Goal: Information Seeking & Learning: Compare options

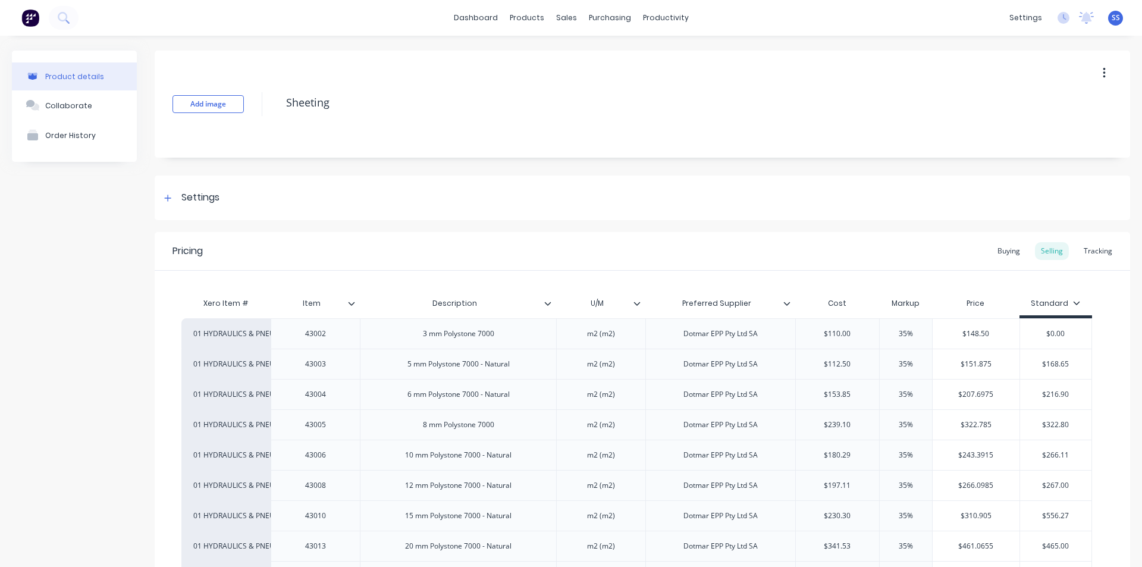
scroll to position [887, 0]
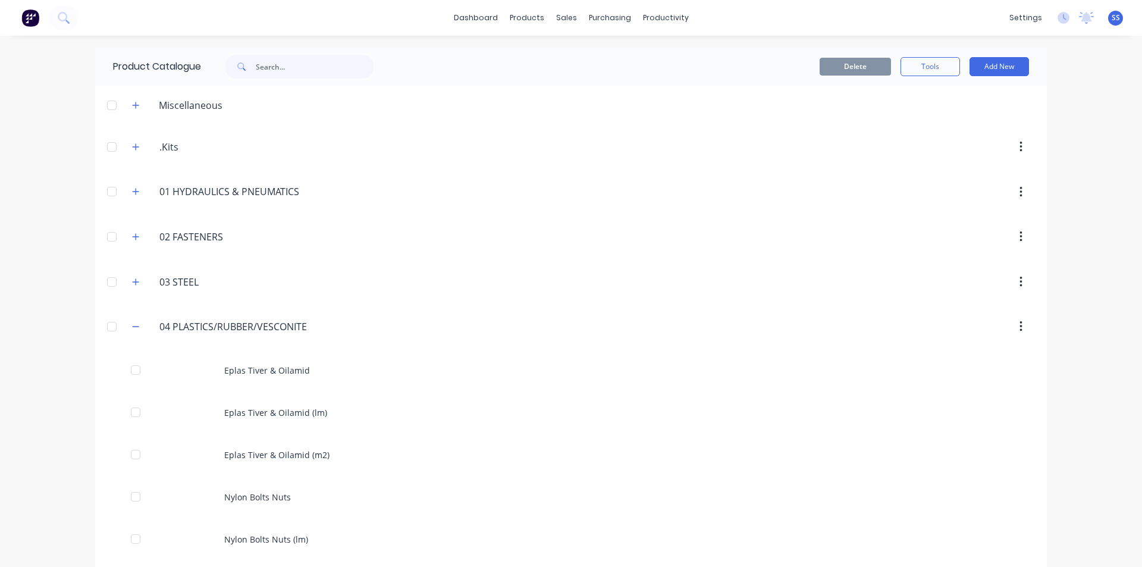
click at [129, 316] on div "04.PLASTICS/RUBBER/VESCONITE 04 PLASTICS/RUBBER/VESCONITE" at bounding box center [220, 326] width 194 height 21
drag, startPoint x: 134, startPoint y: 324, endPoint x: 130, endPoint y: 318, distance: 6.4
click at [133, 324] on icon "button" at bounding box center [135, 326] width 7 height 8
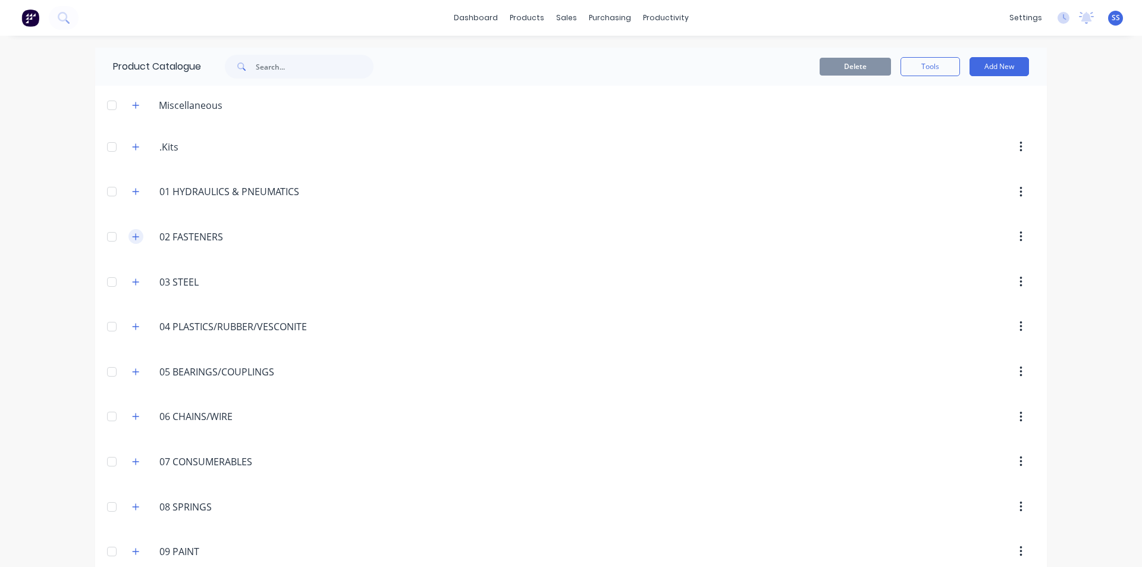
click at [132, 238] on icon "button" at bounding box center [135, 237] width 7 height 8
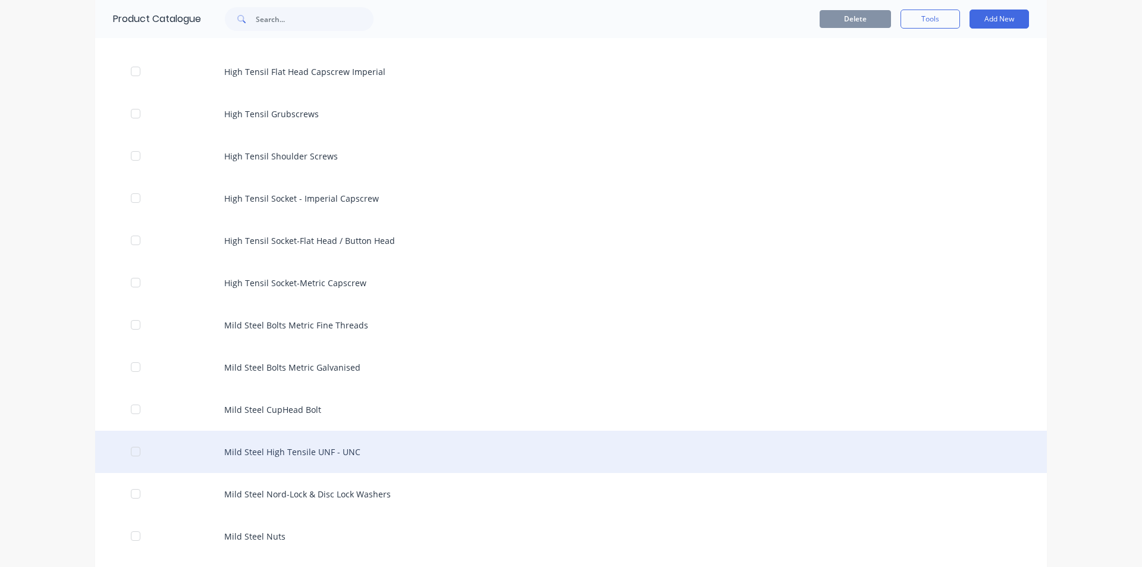
scroll to position [357, 0]
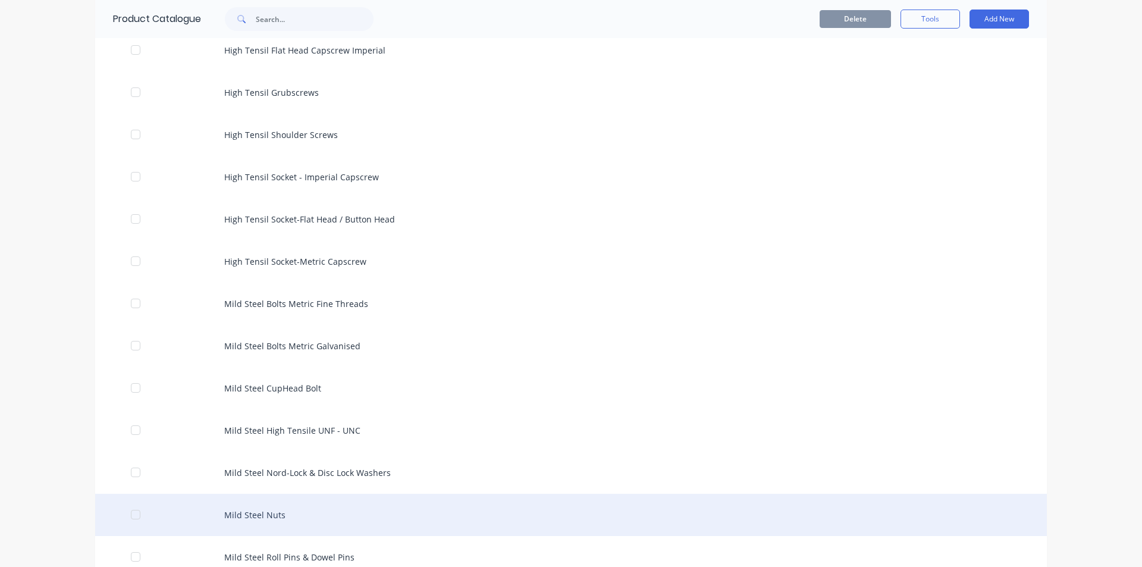
click at [271, 508] on div "Mild Steel Nuts" at bounding box center [571, 515] width 952 height 42
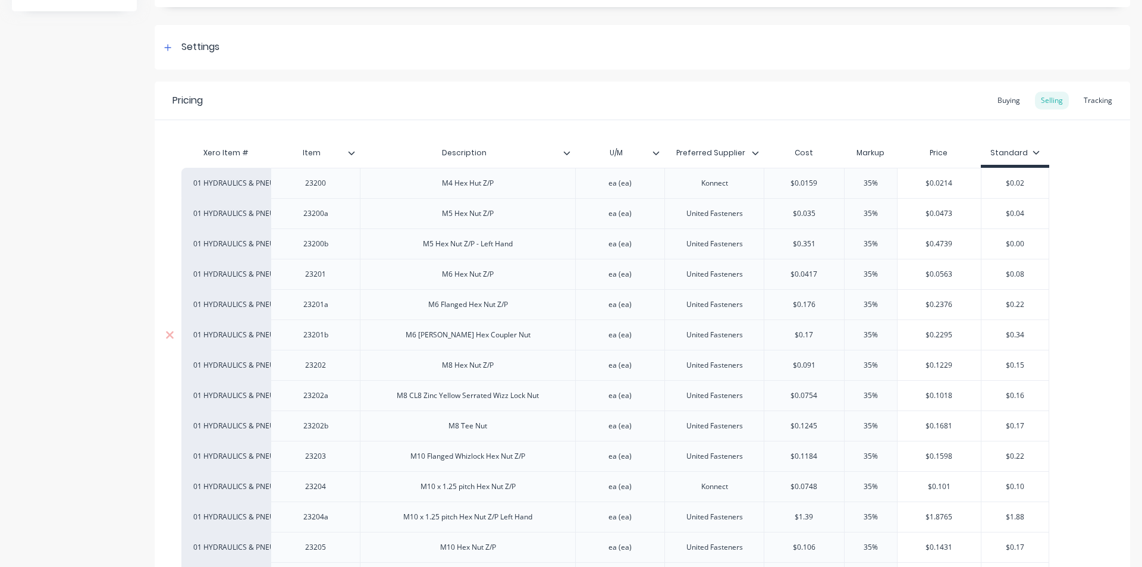
scroll to position [178, 0]
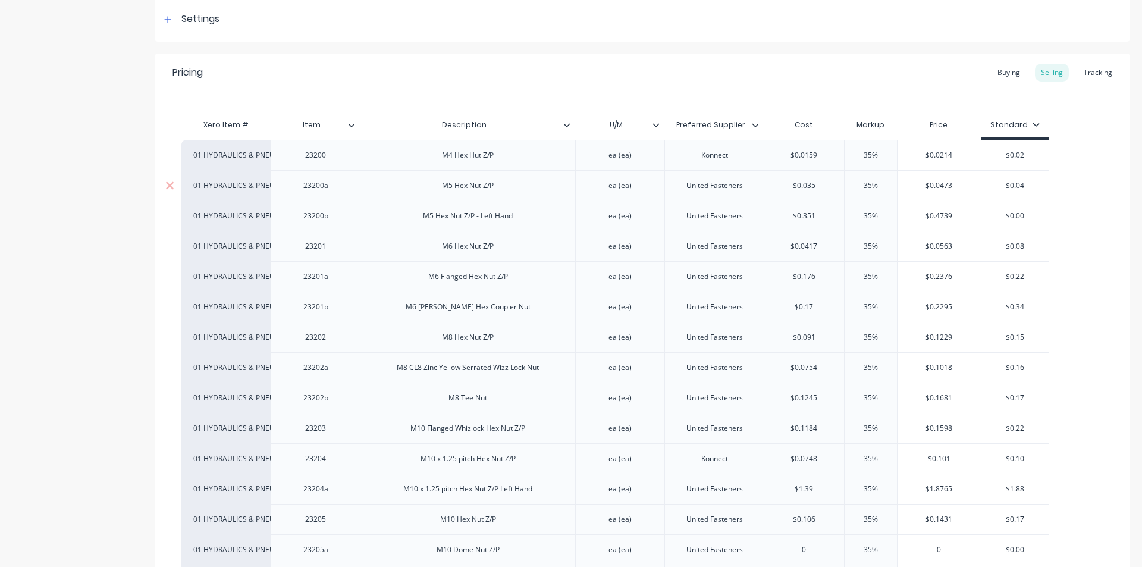
click at [495, 190] on div "M5 Hex Nut Z/P" at bounding box center [467, 185] width 71 height 15
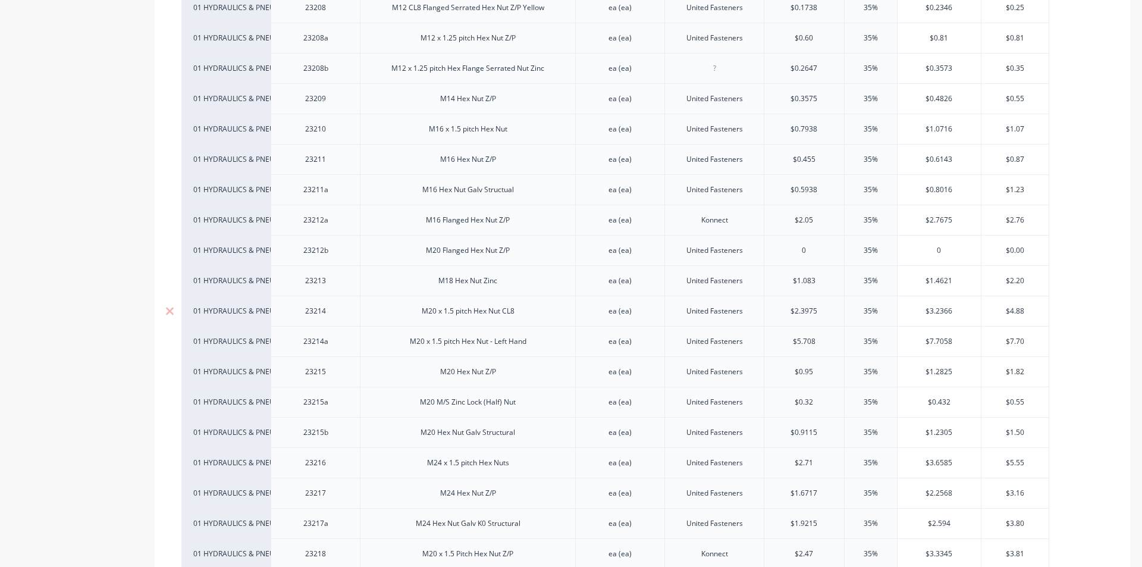
scroll to position [833, 0]
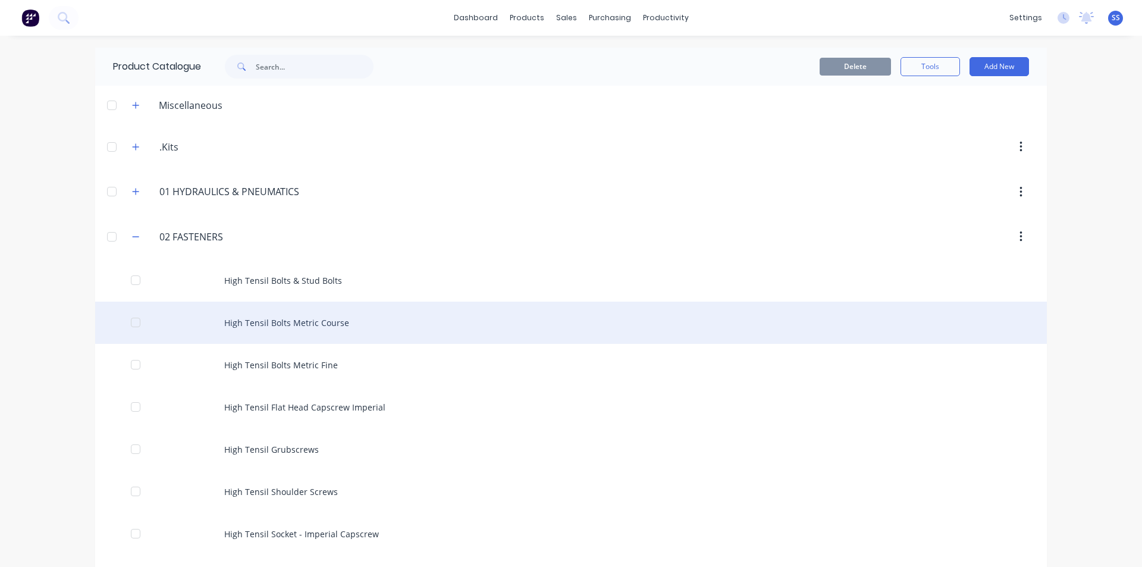
click at [270, 329] on div "High Tensil Bolts Metric Course" at bounding box center [571, 323] width 952 height 42
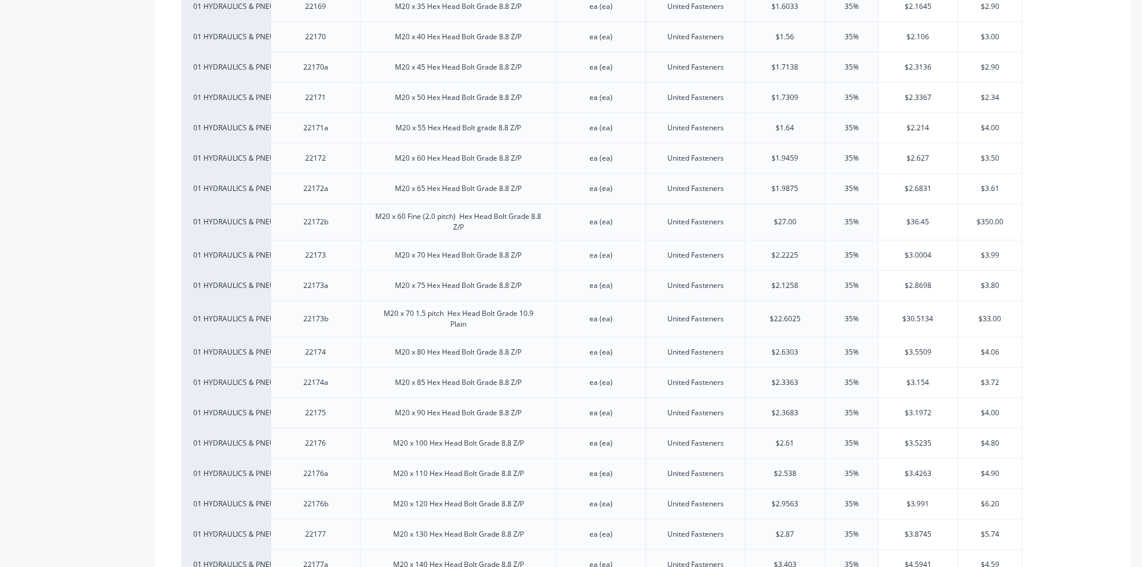
scroll to position [4818, 0]
click at [407, 221] on div "M20 x 60 Fine (2.0 pitch) Hex Head Bolt Grade 8.8 Z/P" at bounding box center [458, 221] width 186 height 26
drag, startPoint x: 460, startPoint y: 156, endPoint x: 1115, endPoint y: 378, distance: 692.1
click at [460, 156] on div "M20 x 60 Hex Head Bolt Grade 8.8 Z/P" at bounding box center [458, 156] width 146 height 15
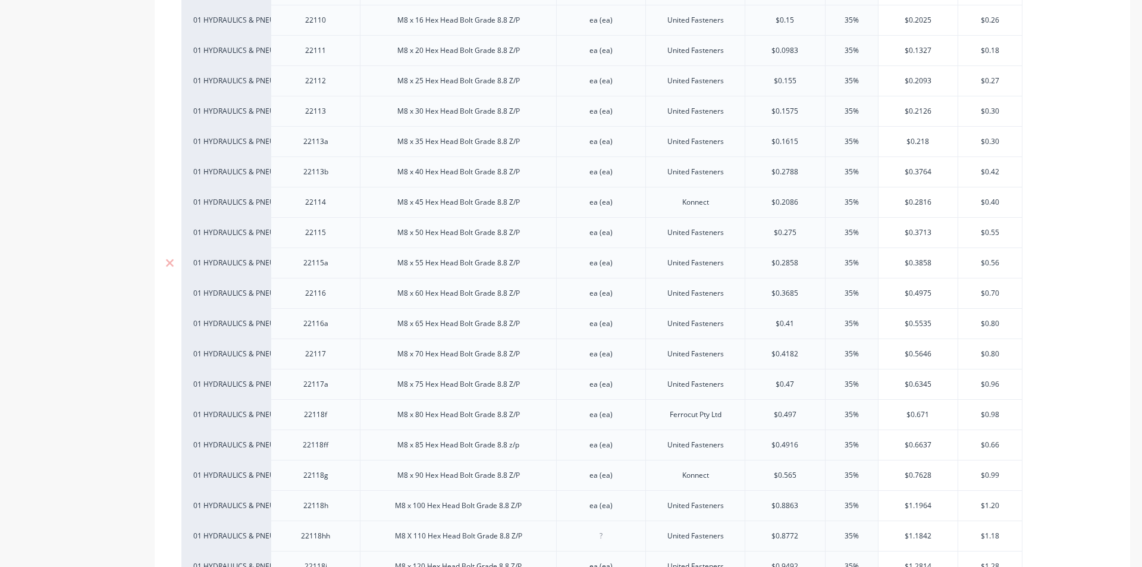
scroll to position [952, 0]
drag, startPoint x: 22, startPoint y: 8, endPoint x: 21, endPoint y: 0, distance: 8.3
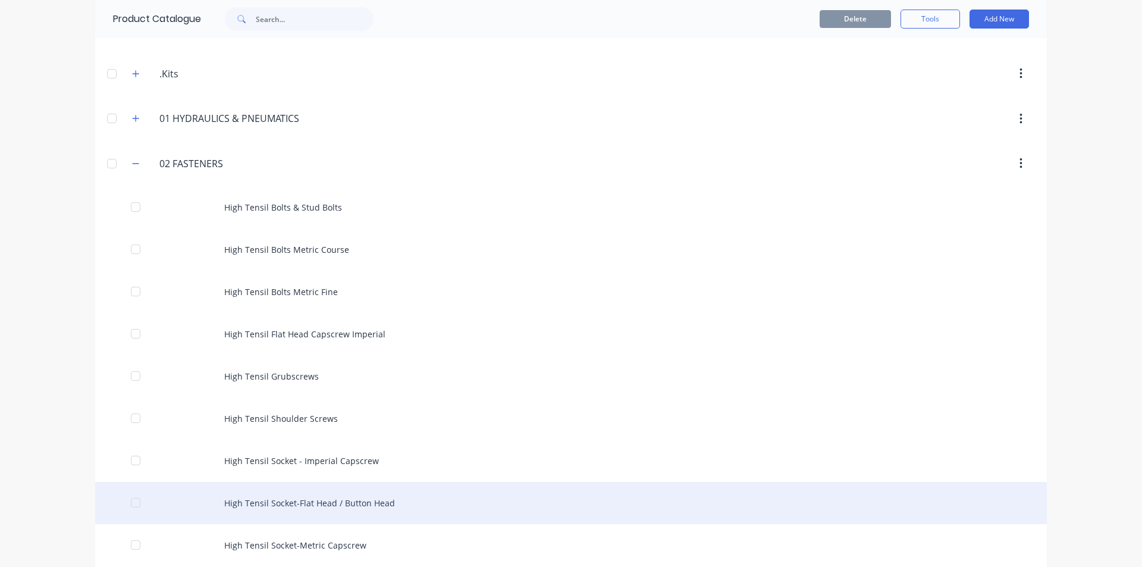
scroll to position [238, 0]
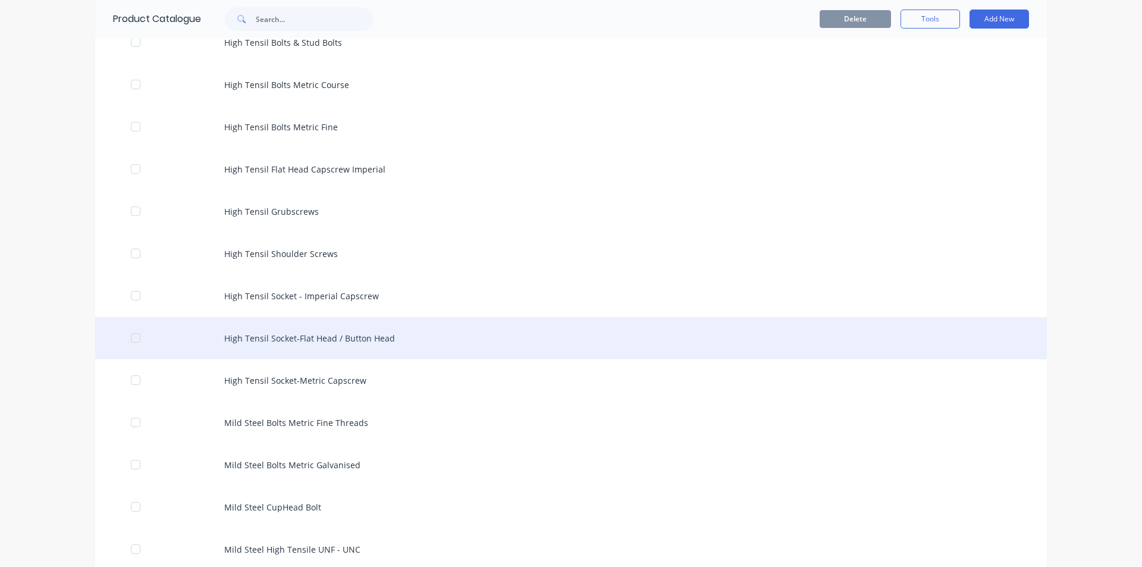
click at [328, 338] on div "High Tensil Socket-Flat Head / Button Head" at bounding box center [571, 338] width 952 height 42
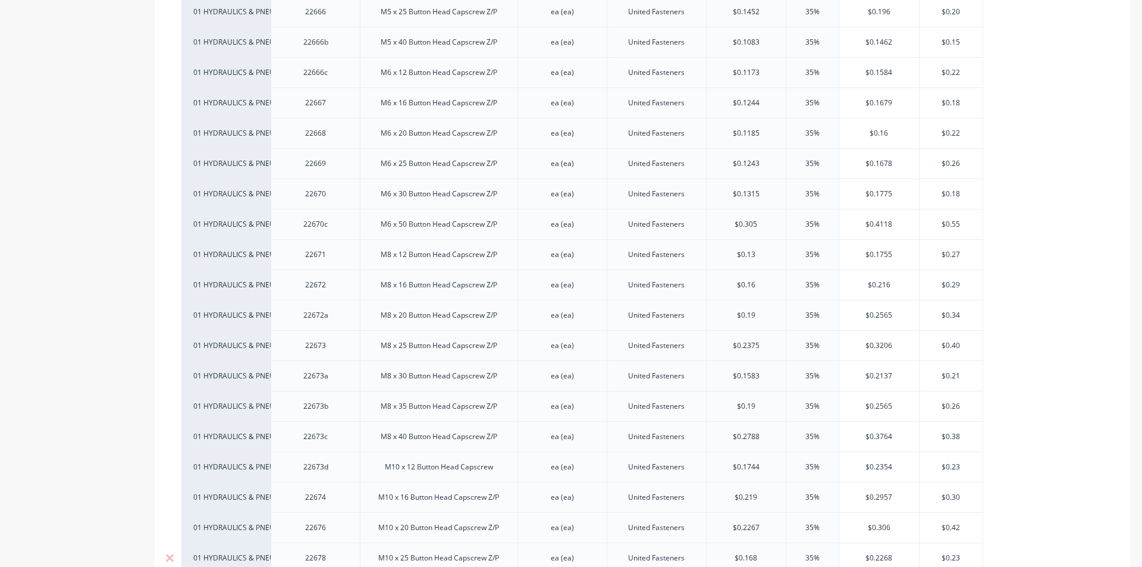
scroll to position [3747, 0]
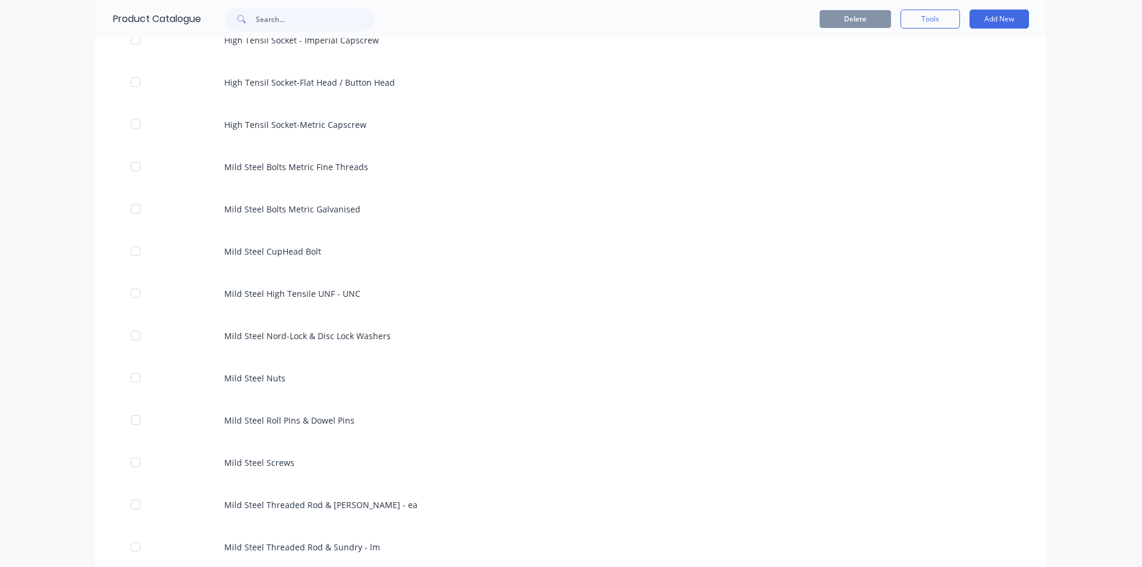
scroll to position [773, 0]
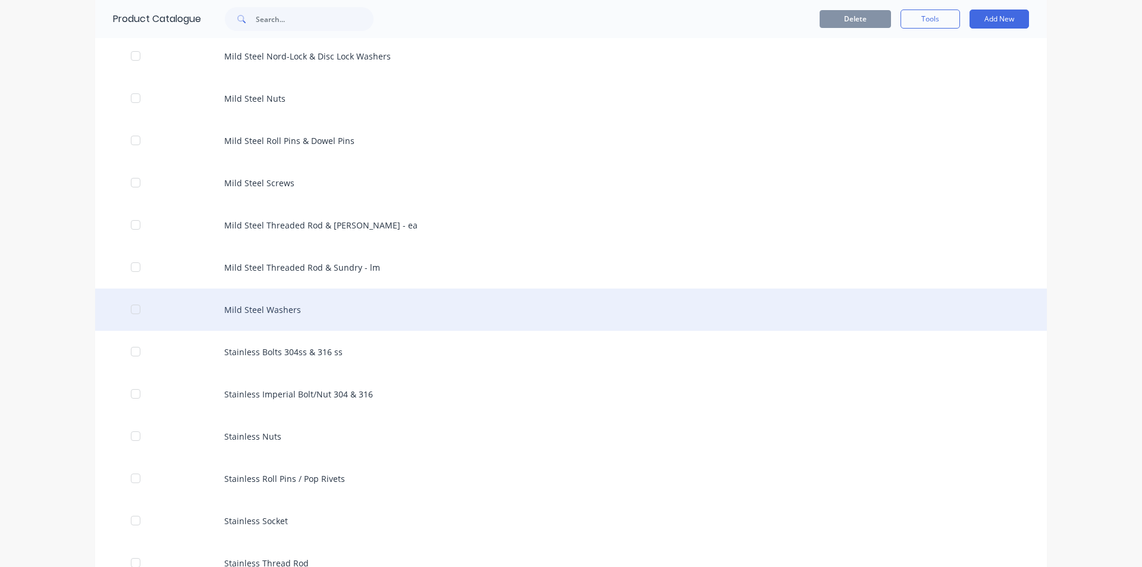
click at [278, 309] on div "Mild Steel Washers" at bounding box center [571, 309] width 952 height 42
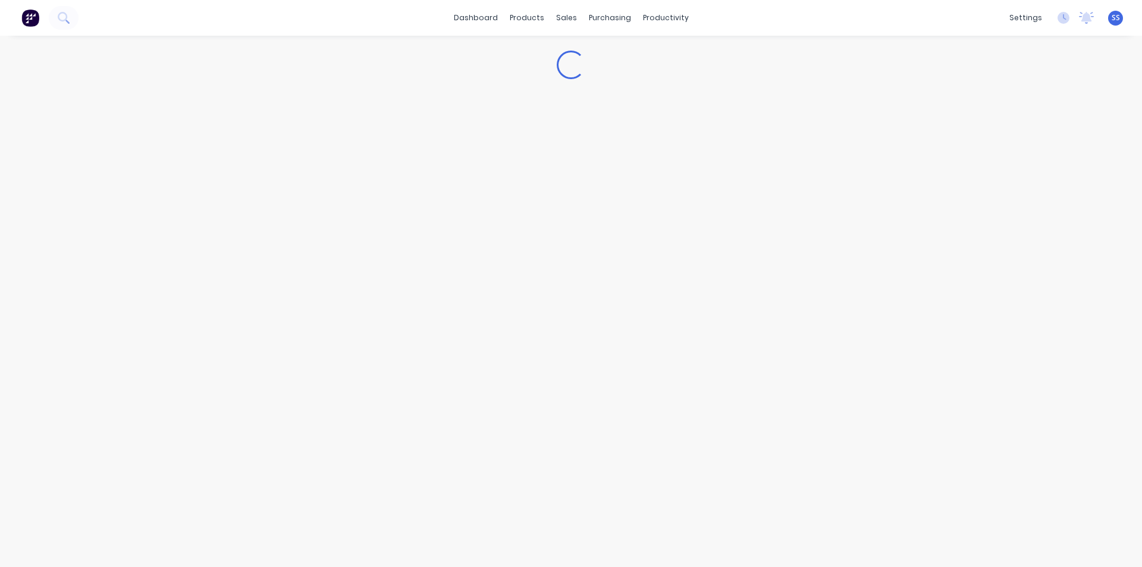
click at [278, 309] on div "Loading..." at bounding box center [571, 289] width 1142 height 507
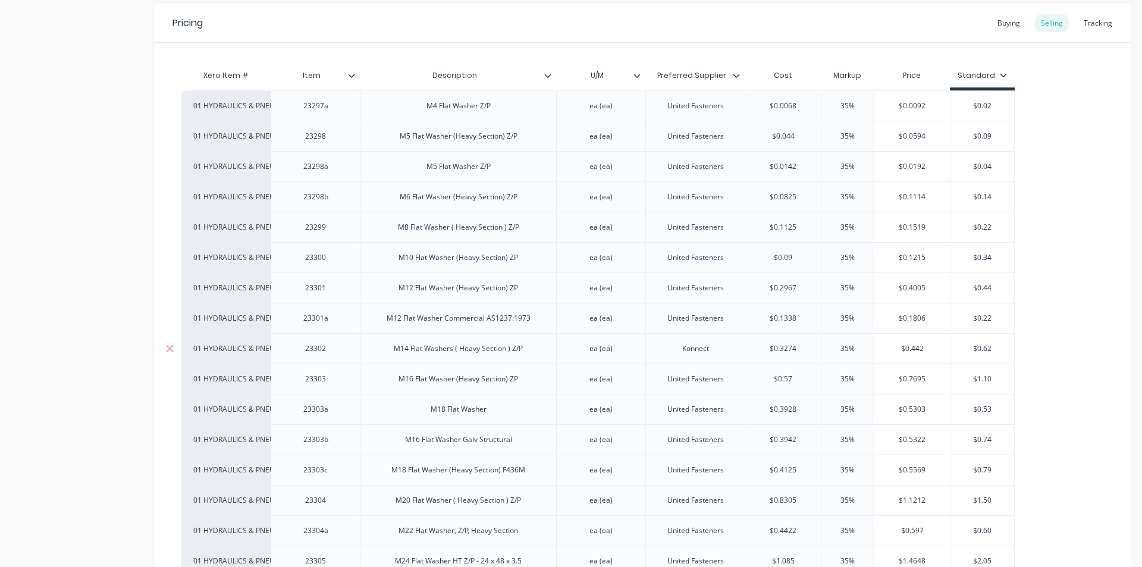
scroll to position [238, 0]
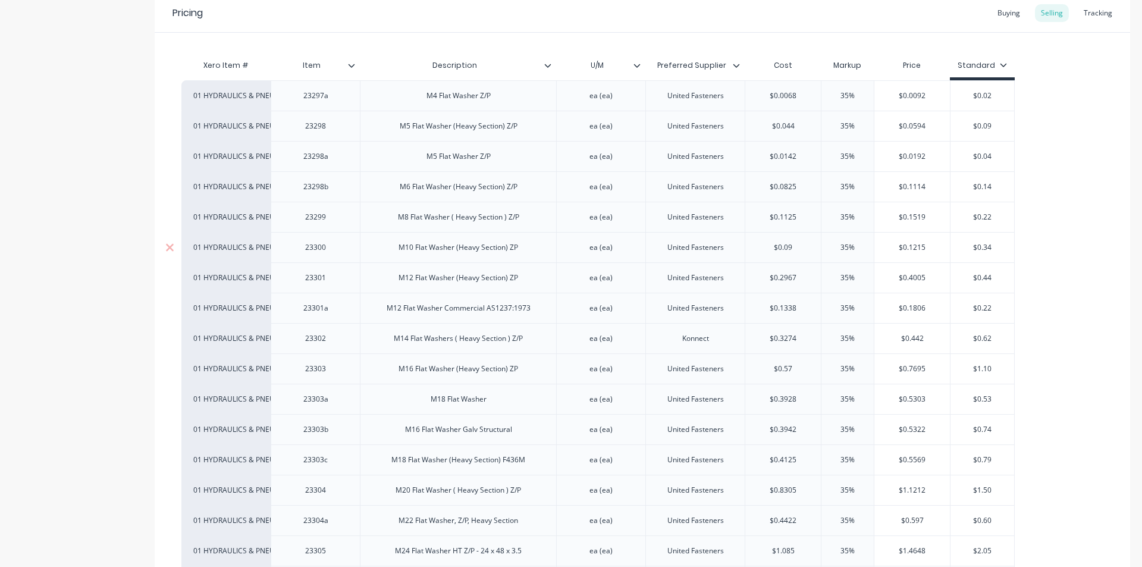
click at [434, 254] on div "M10 Flat Washer (Heavy Section) ZP" at bounding box center [458, 247] width 139 height 15
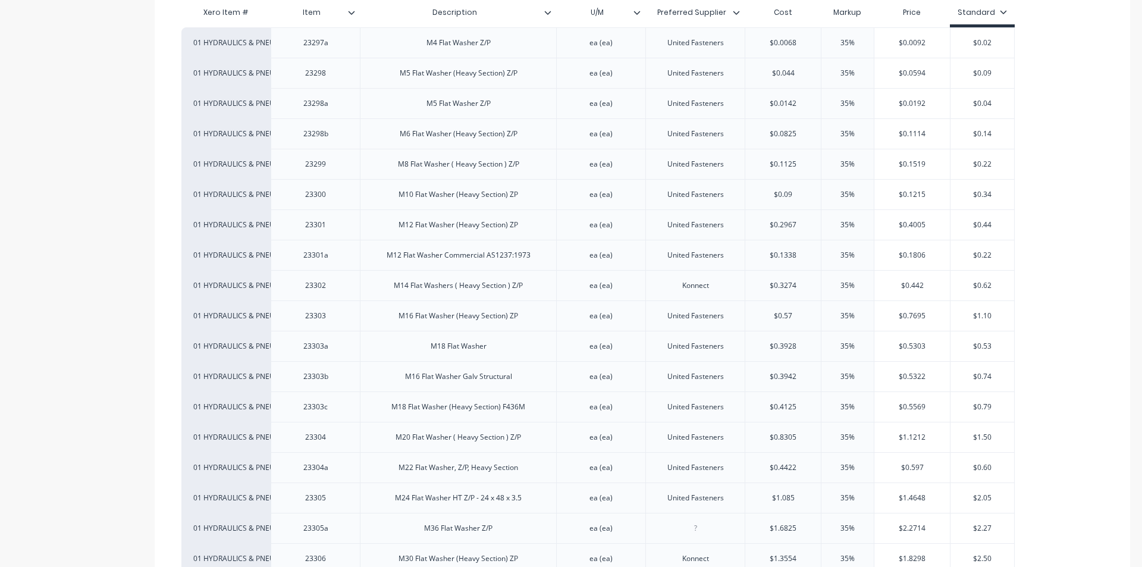
scroll to position [297, 0]
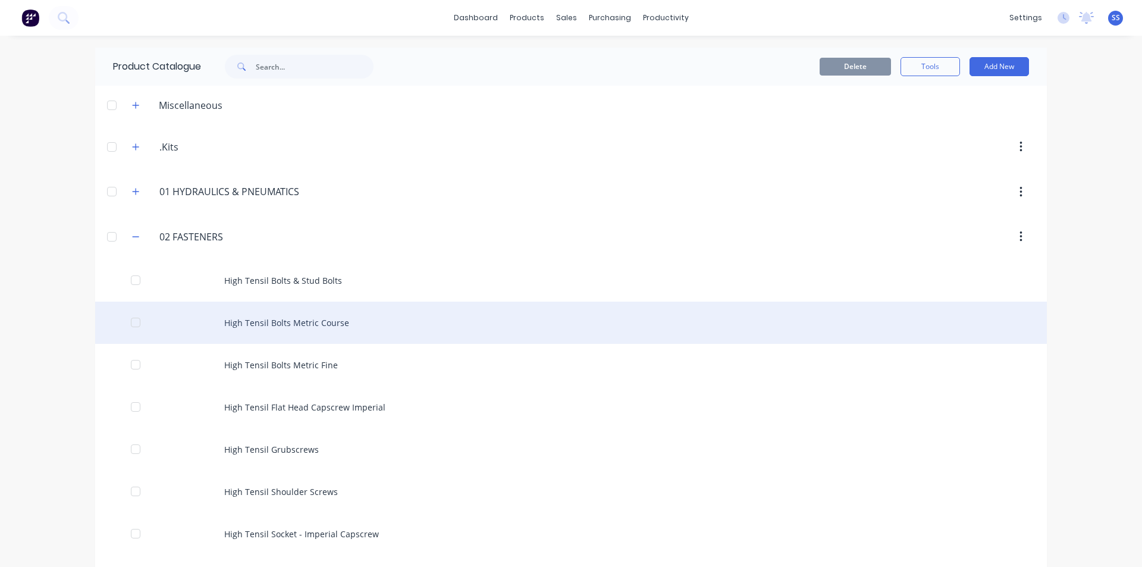
click at [285, 318] on div "High Tensil Bolts Metric Course" at bounding box center [571, 323] width 952 height 42
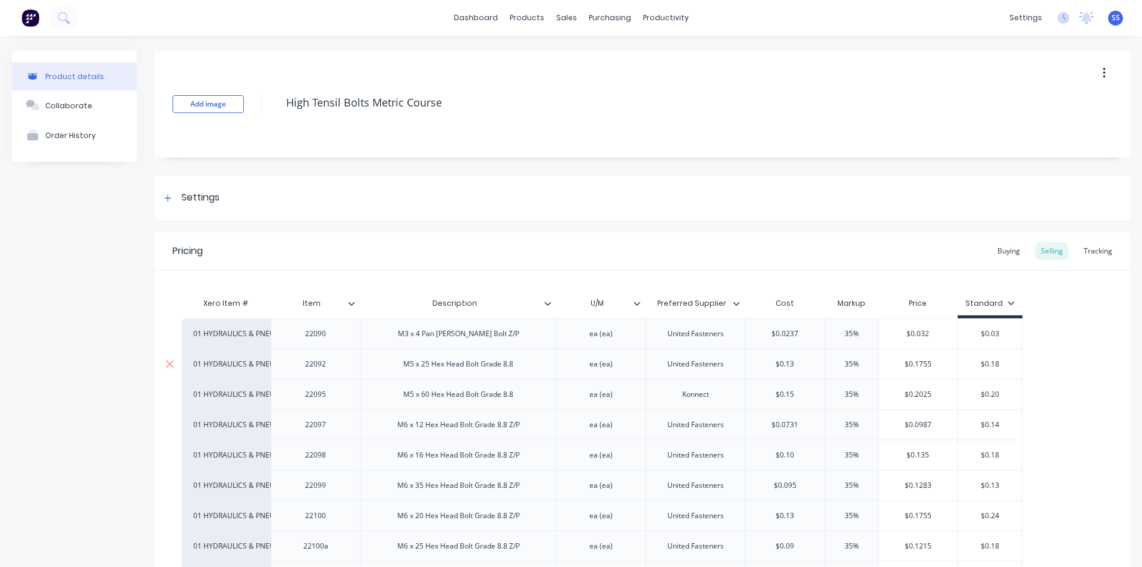
type textarea "x"
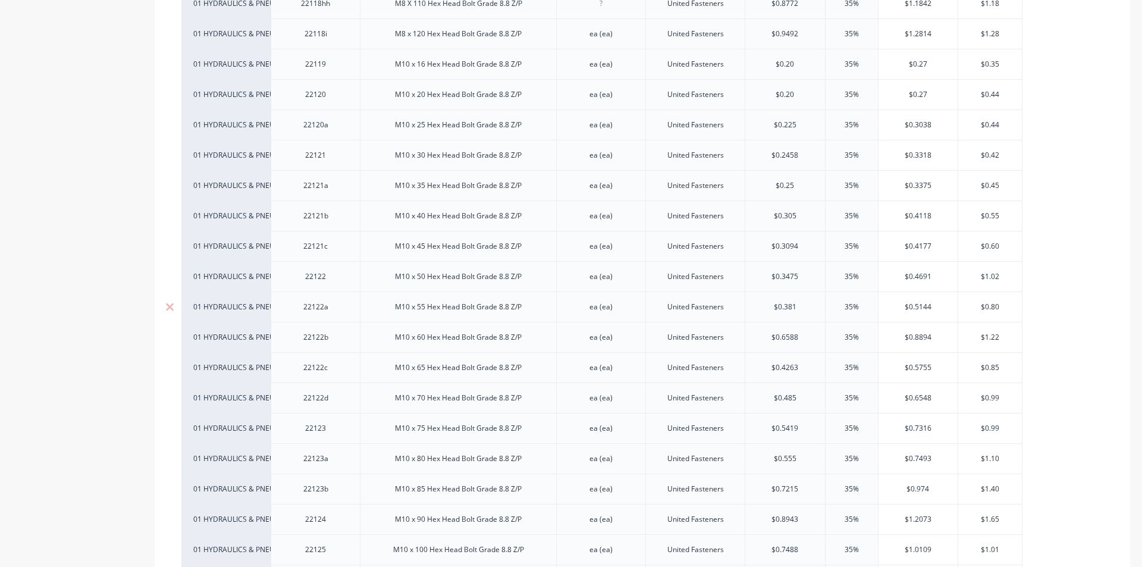
scroll to position [1546, 0]
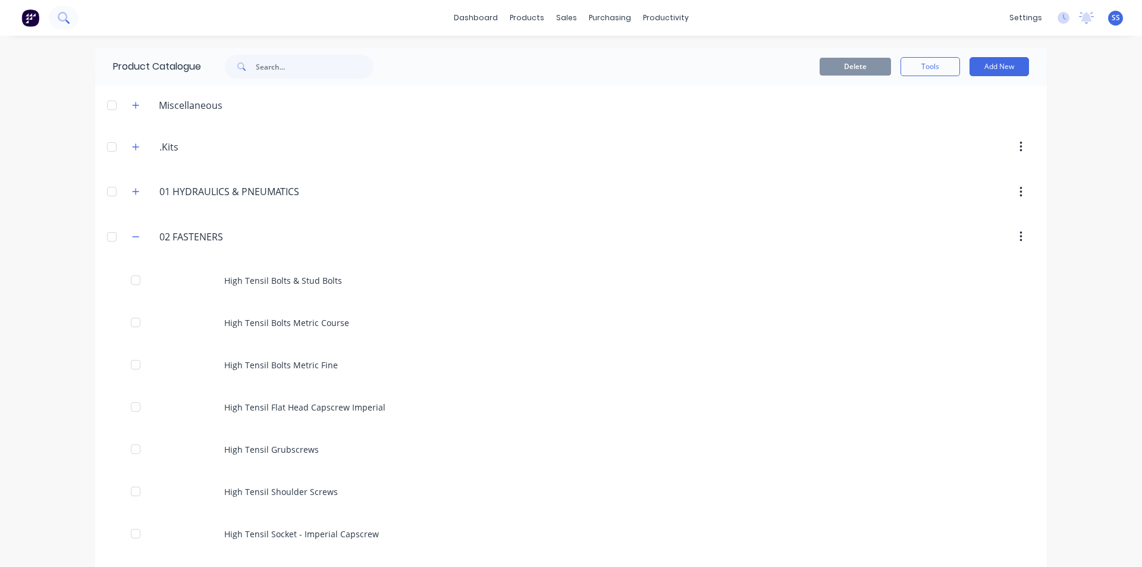
click at [69, 21] on icon at bounding box center [63, 17] width 11 height 11
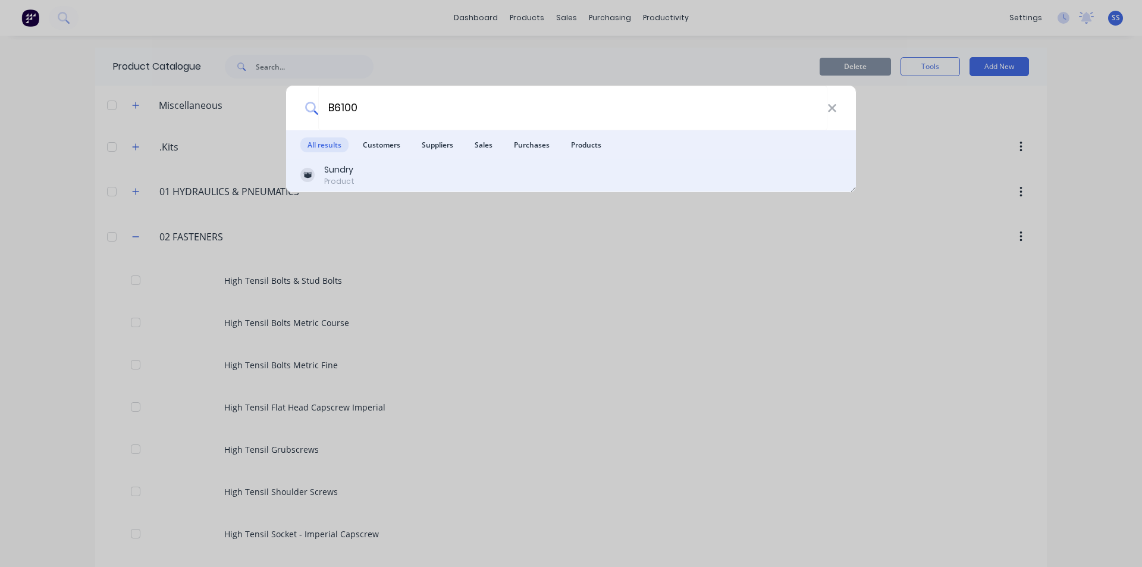
type input "B6100"
click at [333, 171] on div "Sundry" at bounding box center [339, 170] width 30 height 12
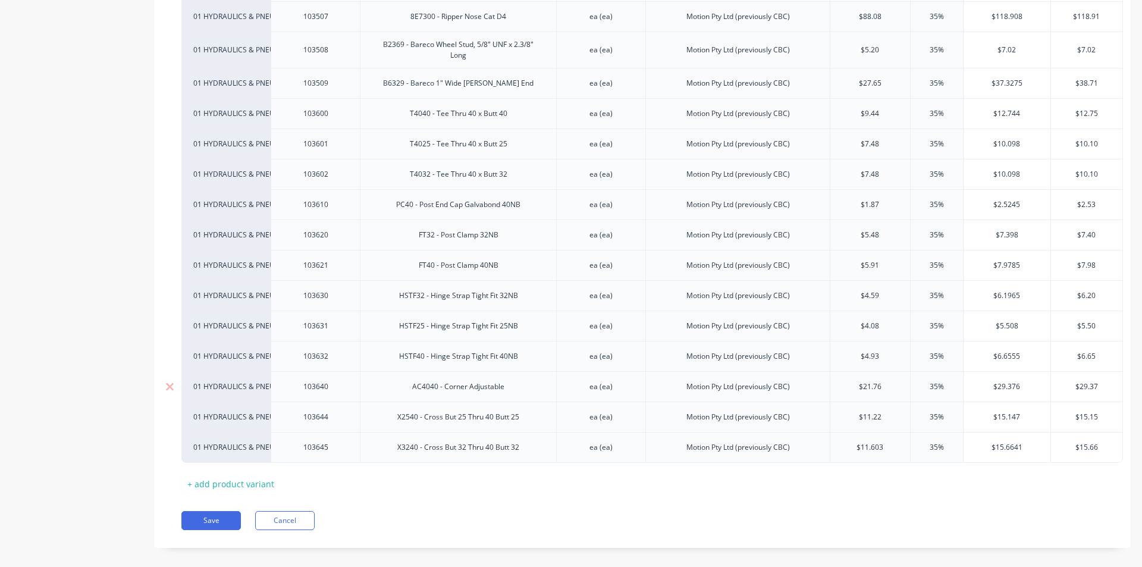
scroll to position [6083, 0]
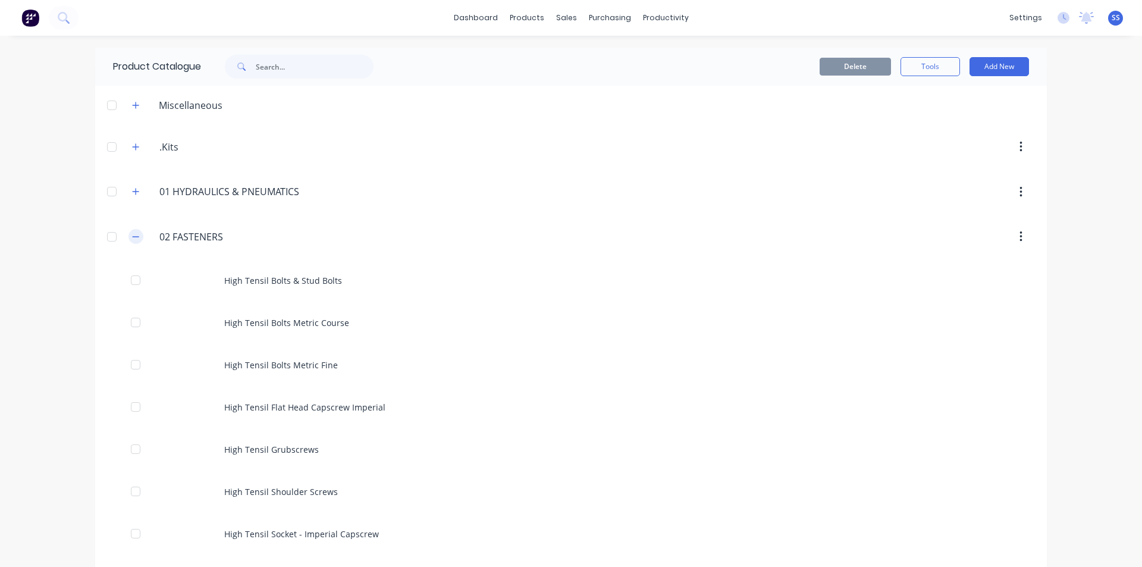
click at [132, 238] on icon "button" at bounding box center [135, 237] width 7 height 8
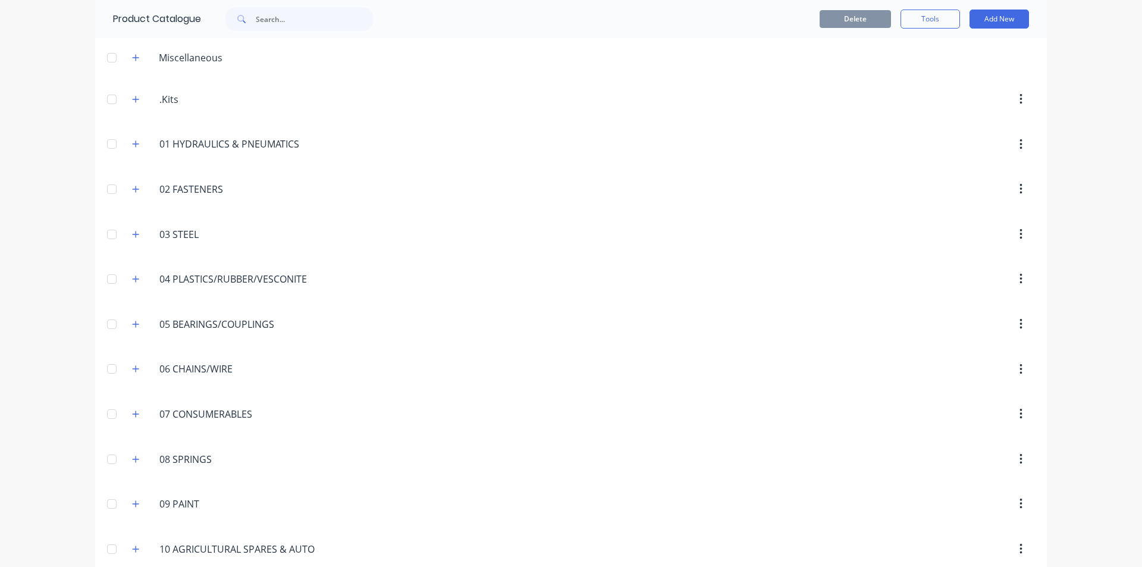
scroll to position [119, 0]
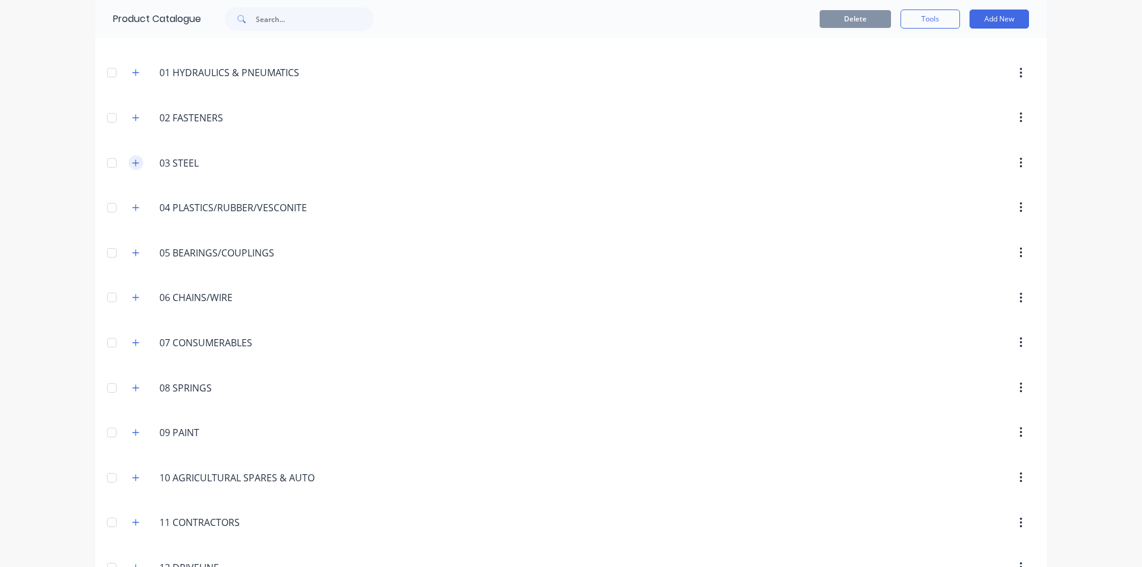
click at [132, 165] on icon "button" at bounding box center [135, 163] width 7 height 8
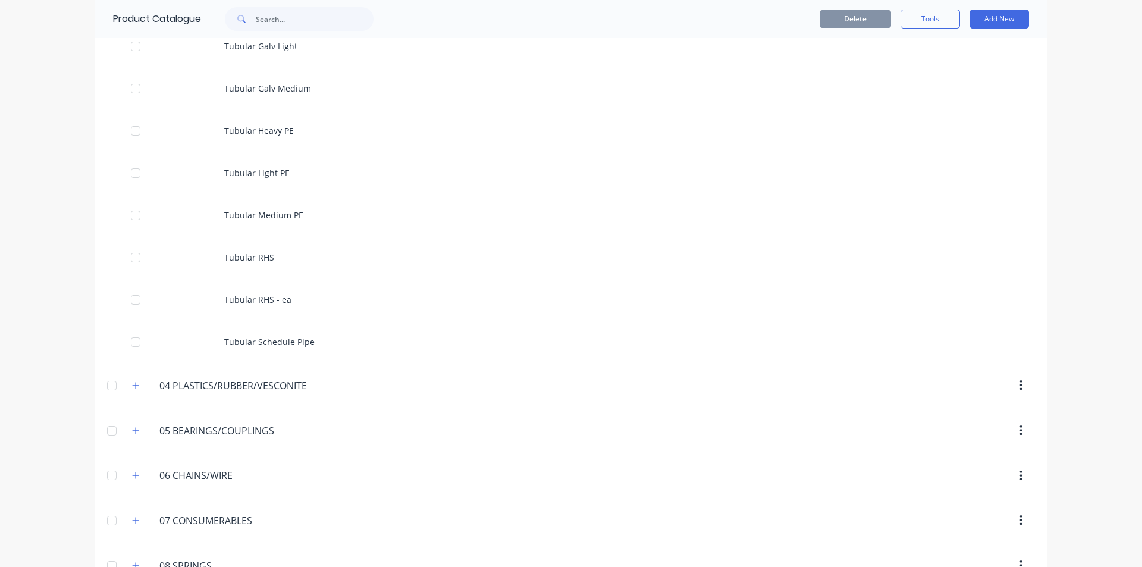
scroll to position [4044, 0]
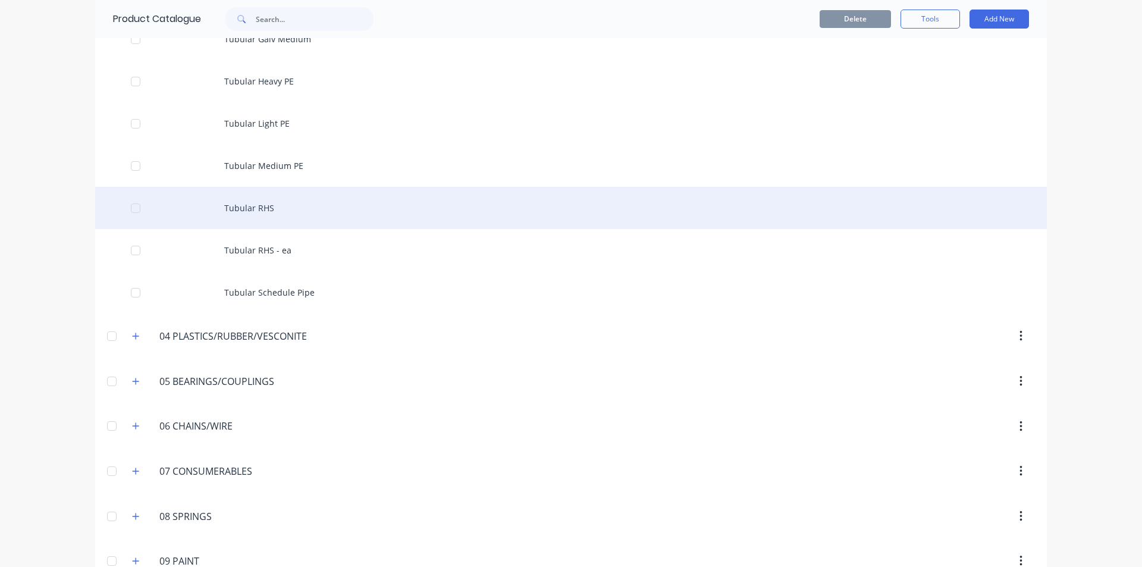
click at [247, 204] on div "Tubular RHS" at bounding box center [571, 208] width 952 height 42
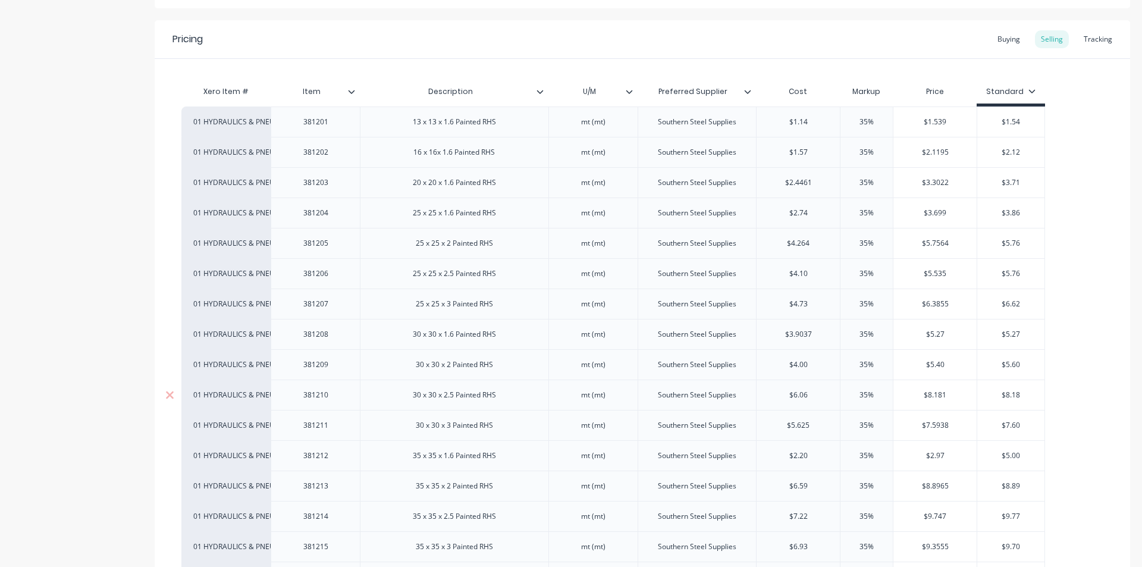
scroll to position [297, 0]
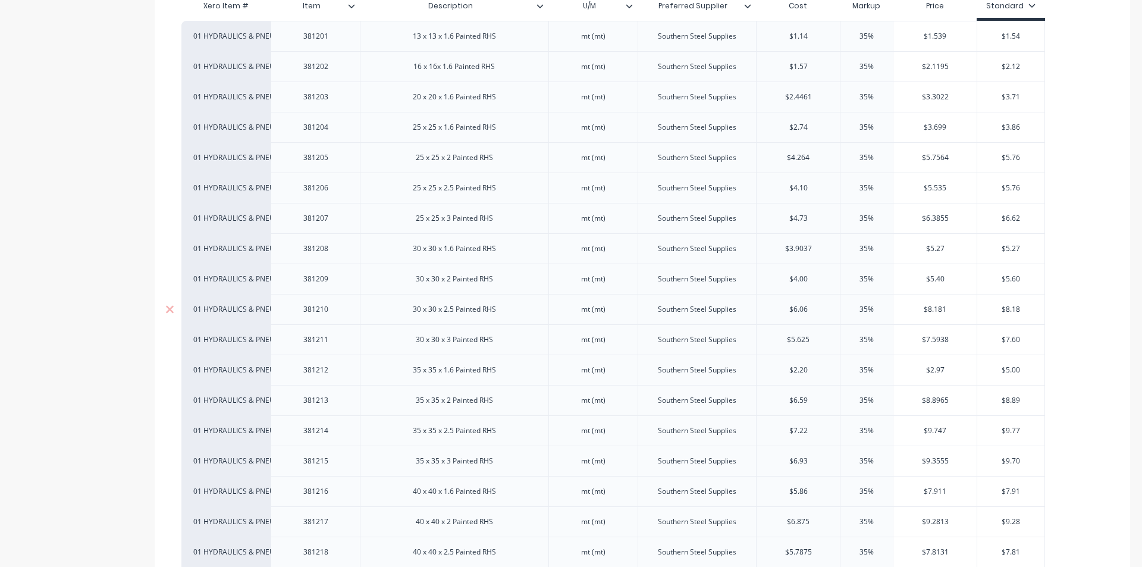
type textarea "x"
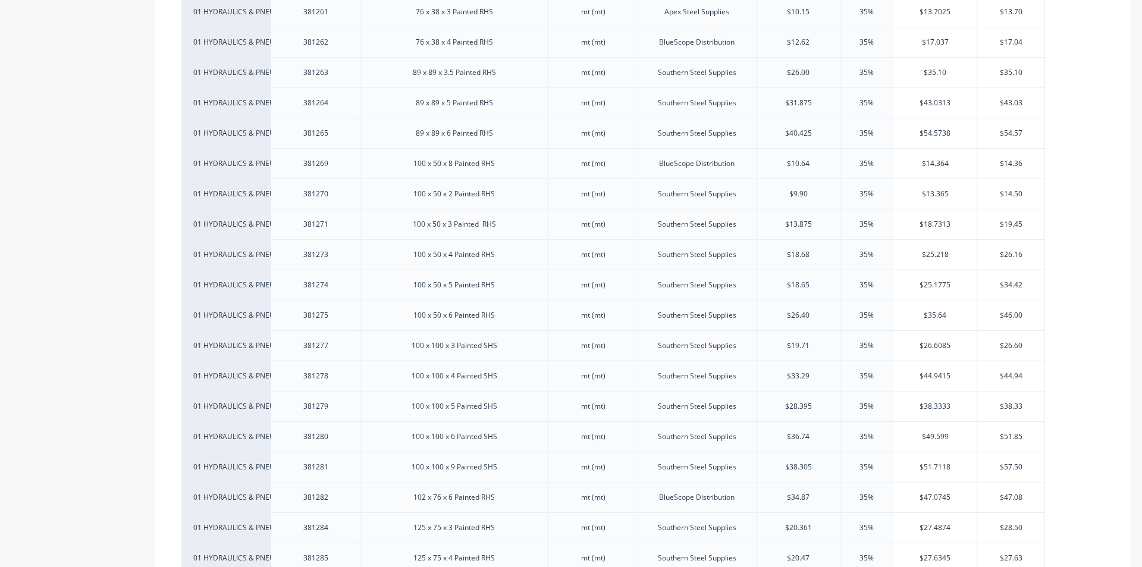
scroll to position [2201, 0]
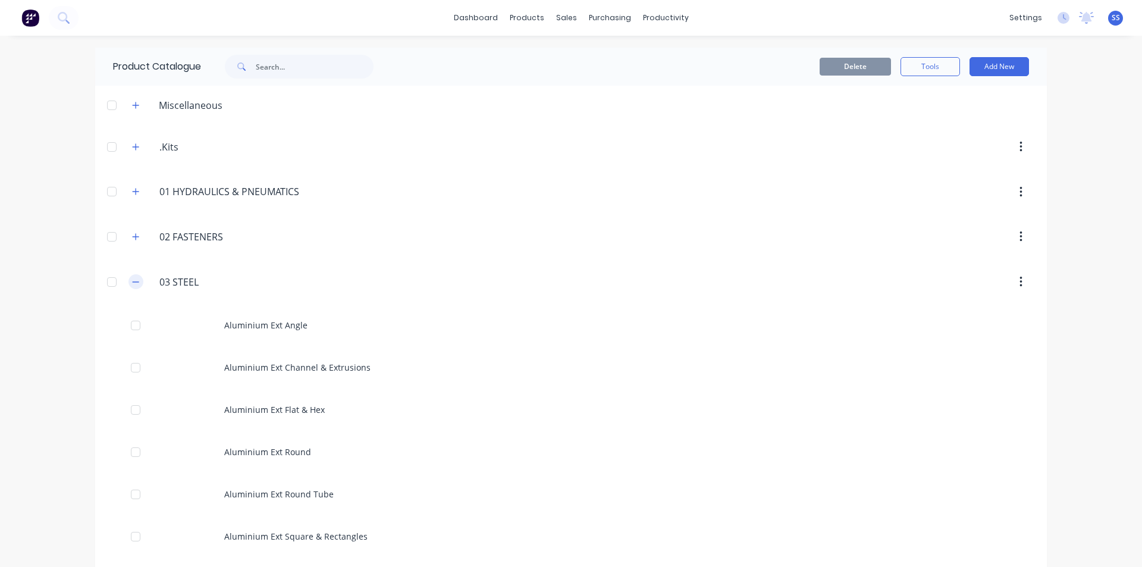
click at [133, 282] on icon "button" at bounding box center [136, 281] width 7 height 1
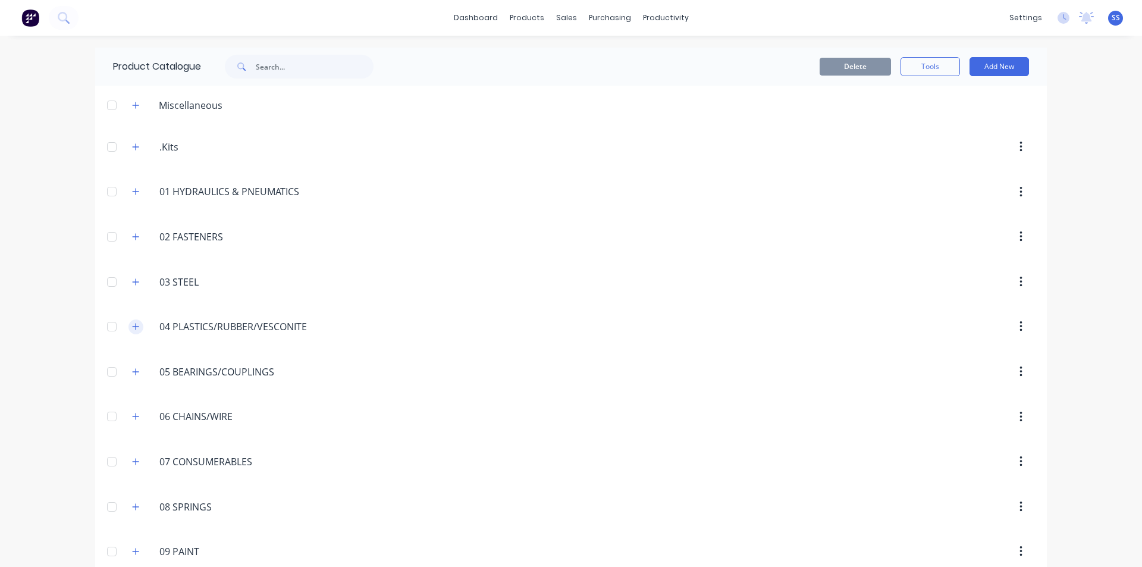
click at [132, 326] on icon "button" at bounding box center [135, 326] width 7 height 8
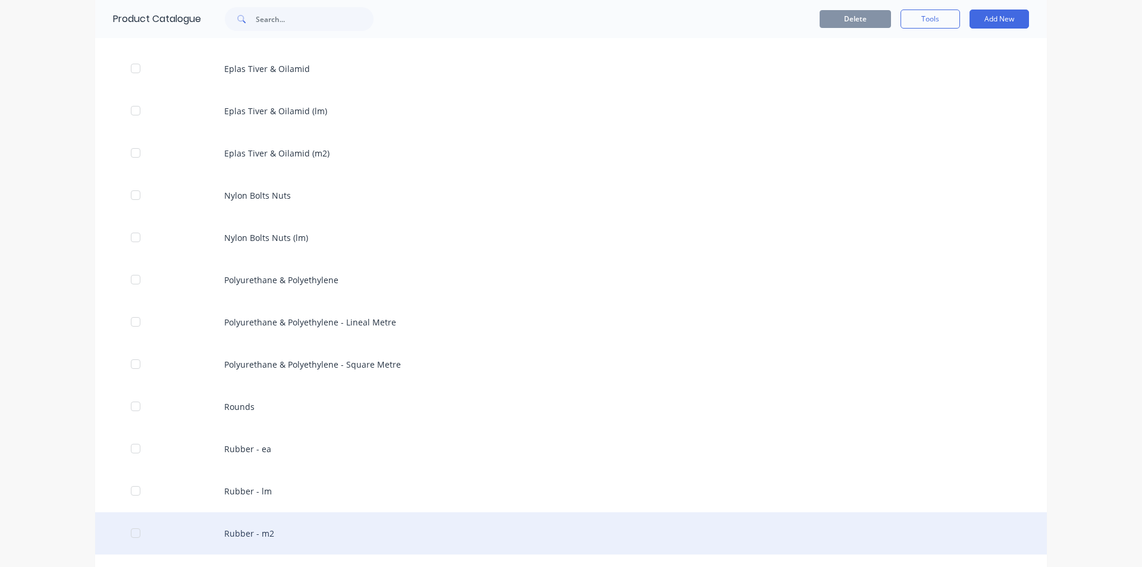
scroll to position [476, 0]
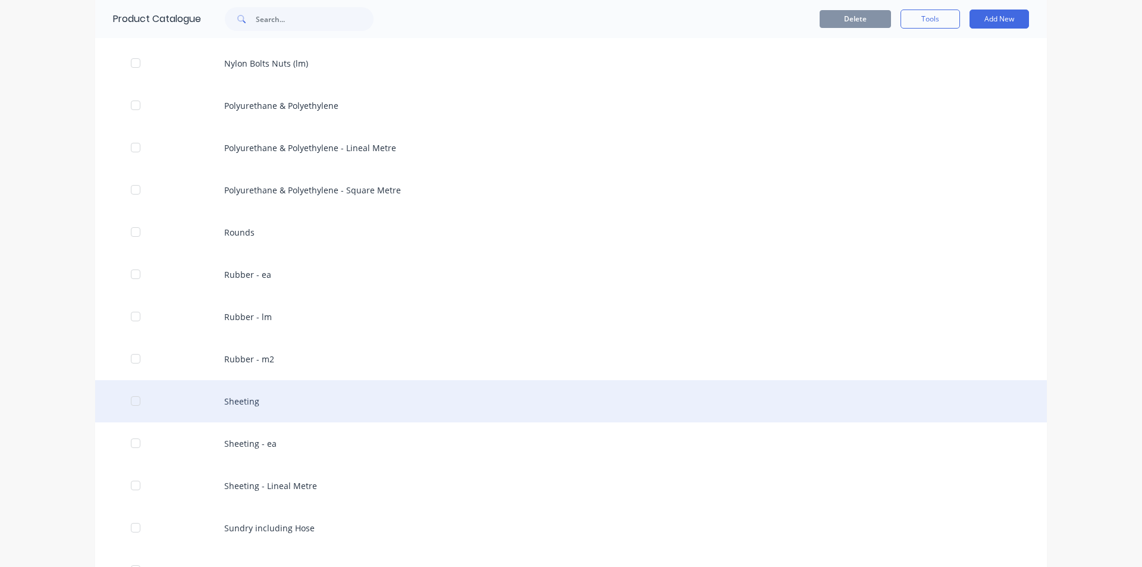
click at [239, 398] on div "Sheeting" at bounding box center [571, 401] width 952 height 42
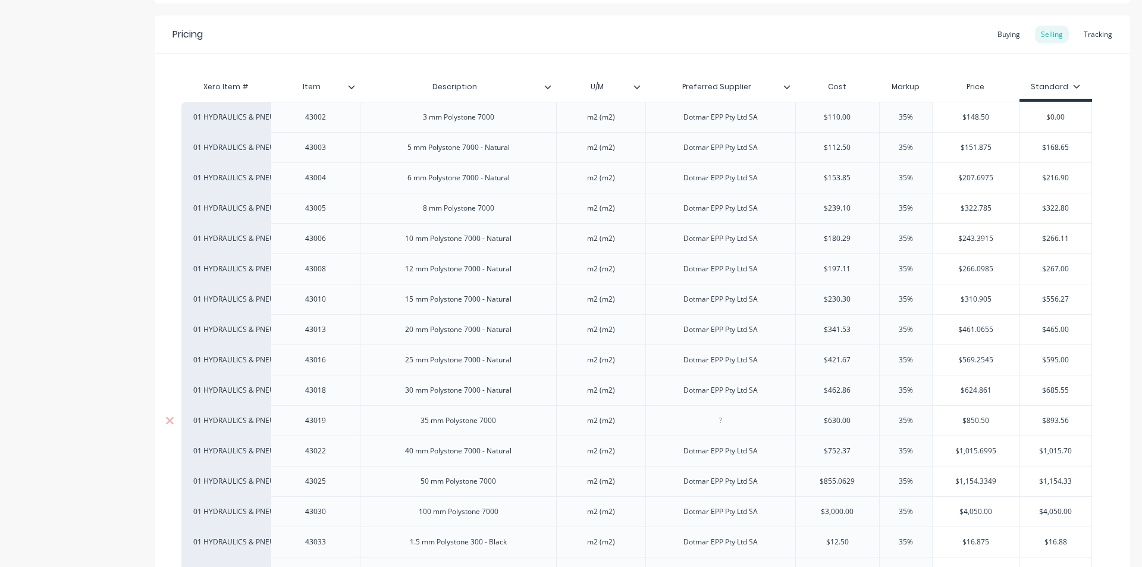
scroll to position [238, 0]
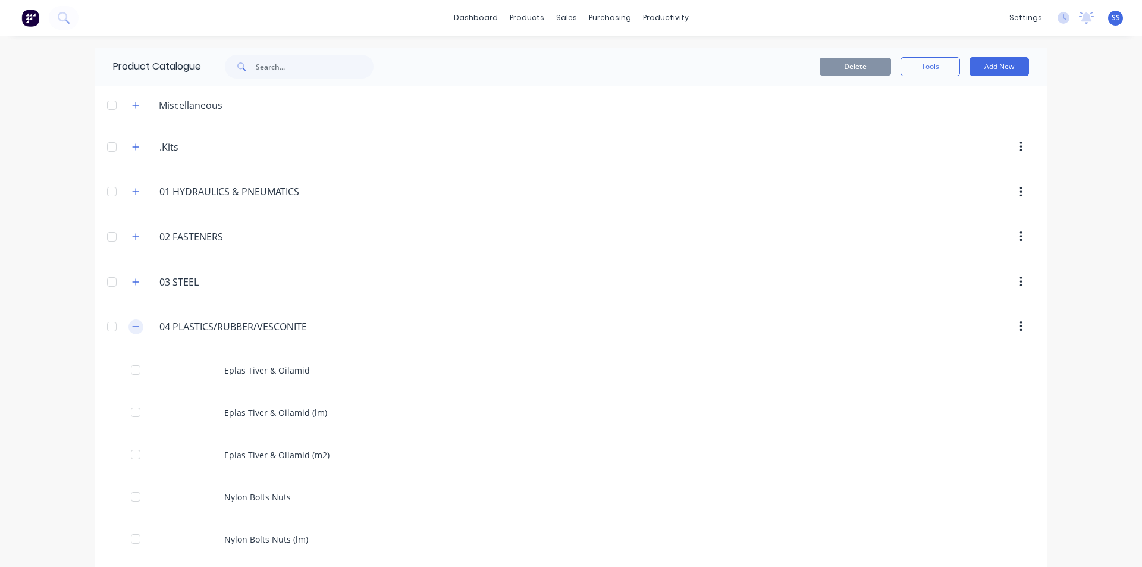
click at [133, 329] on icon "button" at bounding box center [135, 326] width 7 height 8
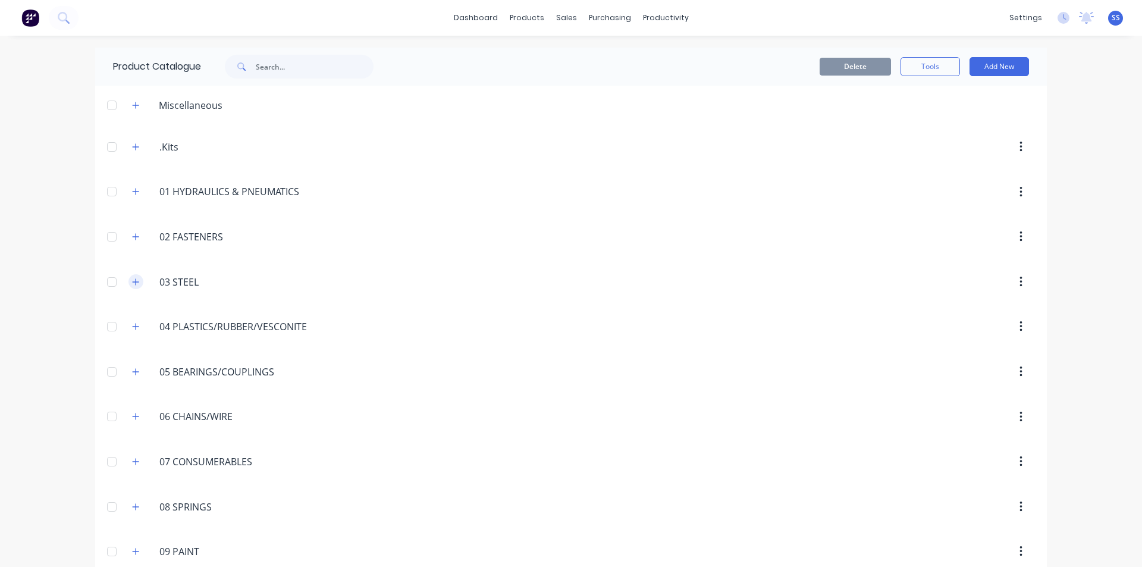
click at [133, 284] on icon "button" at bounding box center [135, 282] width 7 height 8
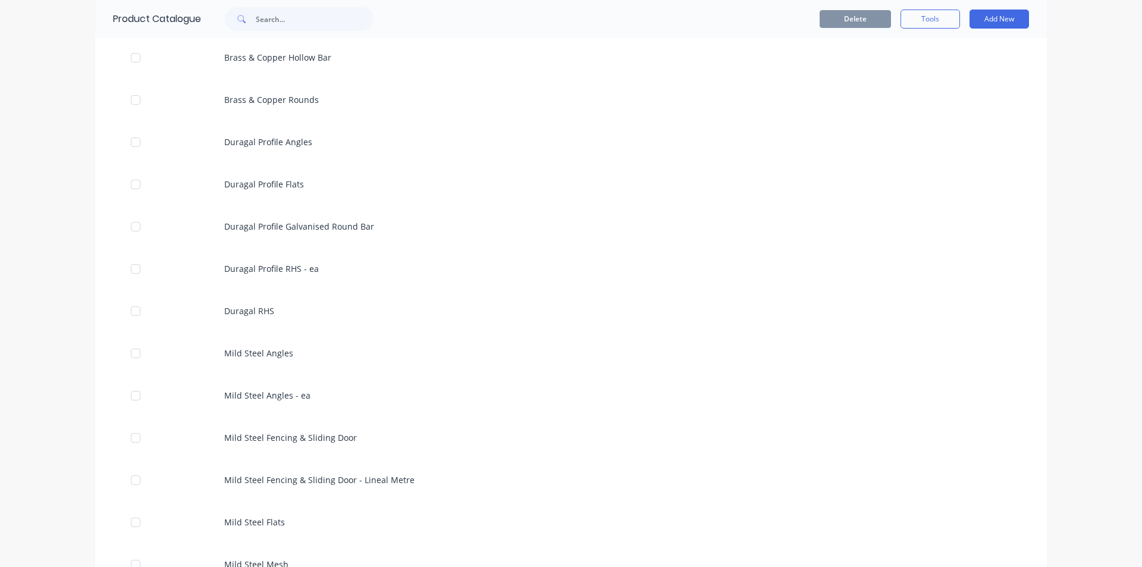
scroll to position [1308, 0]
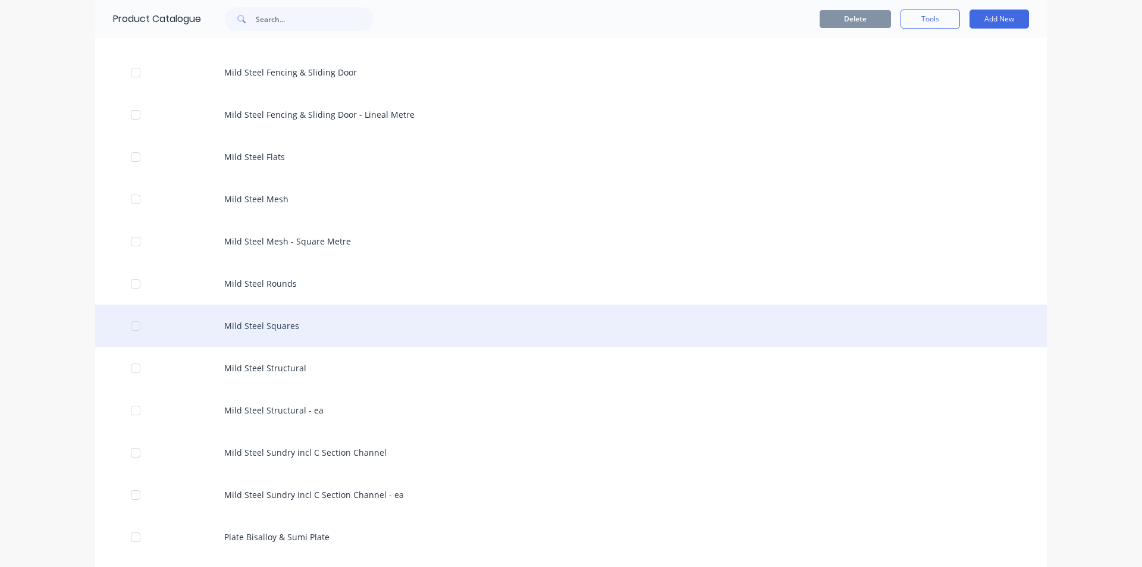
click at [277, 325] on div "Mild Steel Squares" at bounding box center [571, 326] width 952 height 42
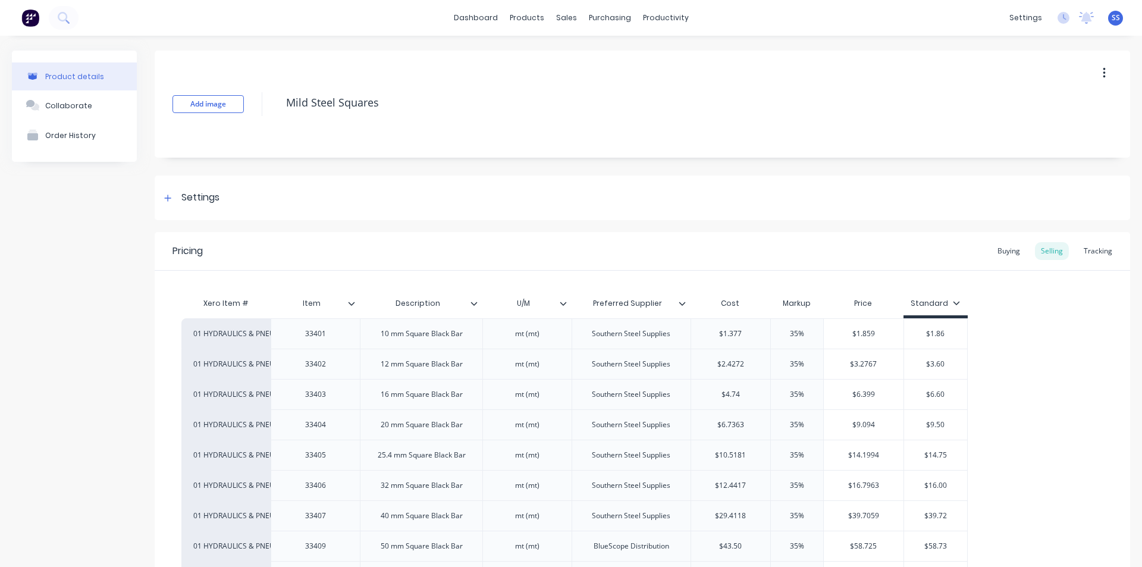
type textarea "x"
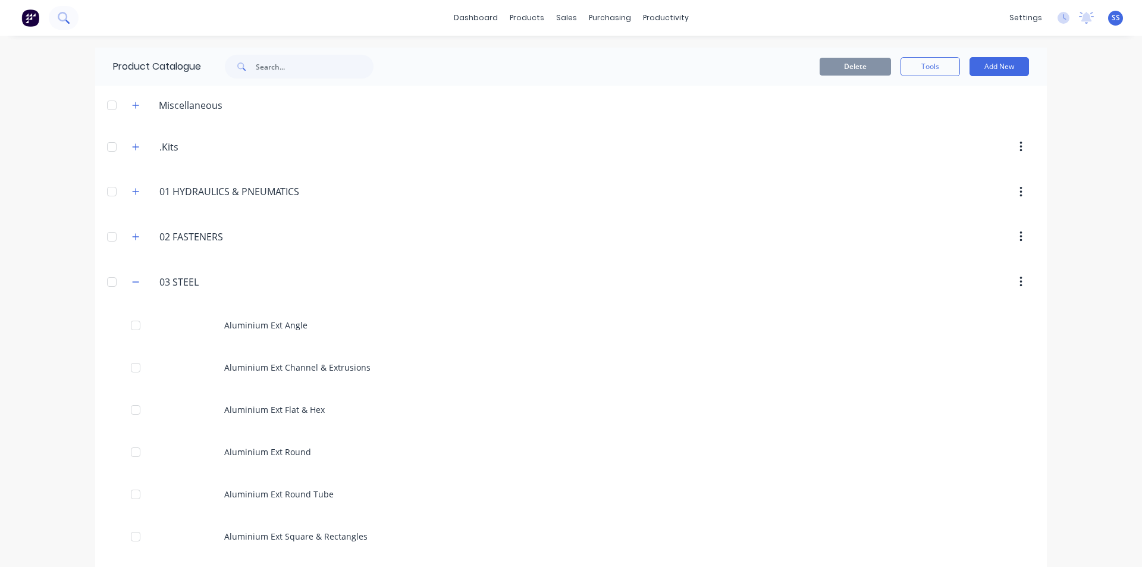
click at [62, 21] on icon at bounding box center [63, 17] width 11 height 11
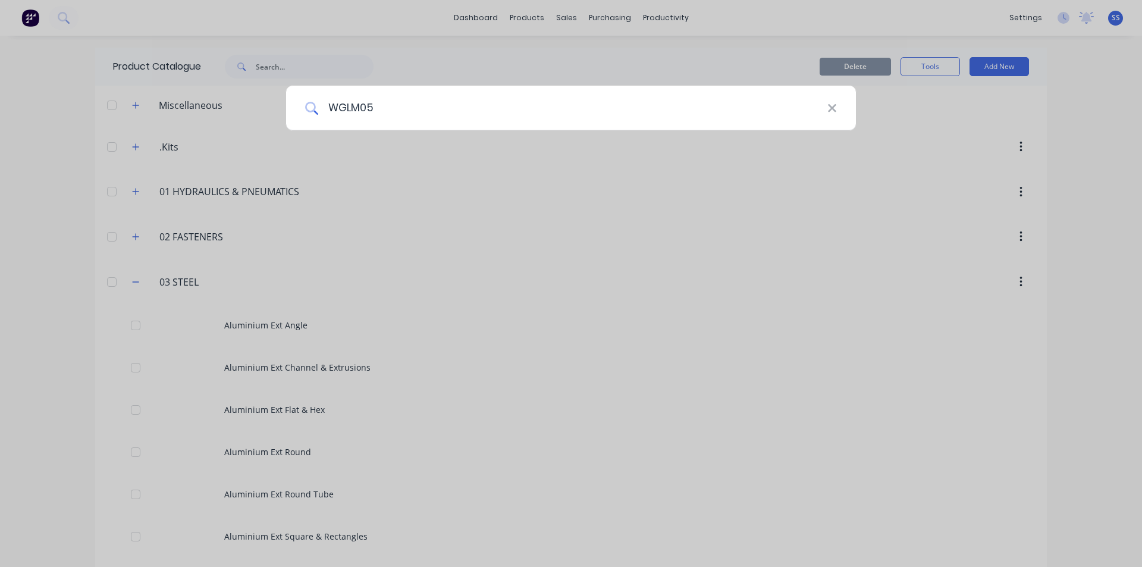
click at [360, 103] on input "WGLM05" at bounding box center [572, 108] width 509 height 45
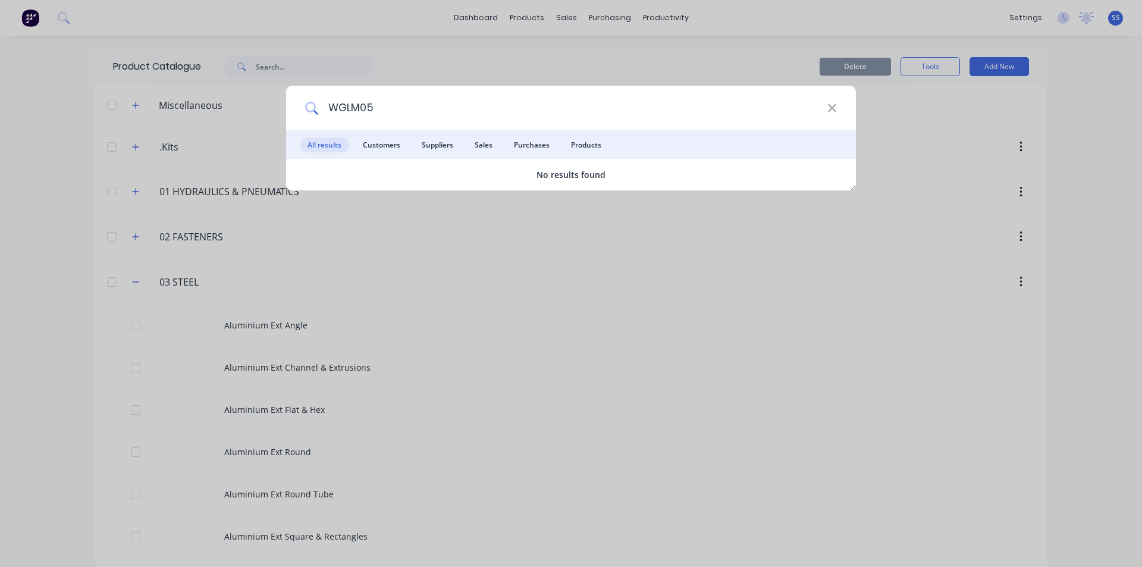
drag, startPoint x: 383, startPoint y: 105, endPoint x: 299, endPoint y: 92, distance: 85.0
click at [299, 92] on div "WGLM05" at bounding box center [571, 108] width 570 height 45
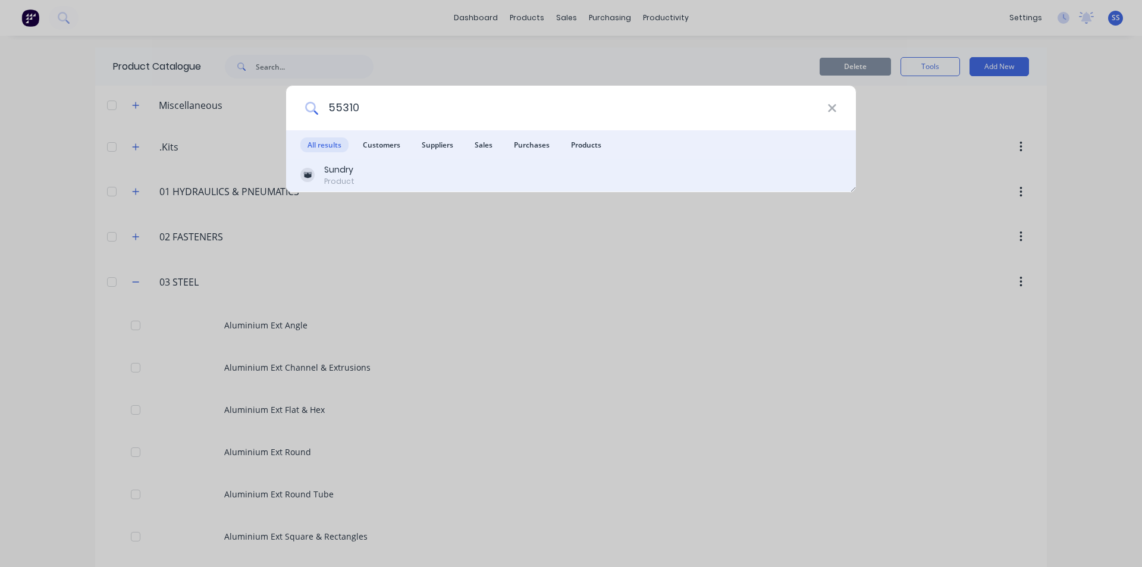
type input "55310"
click at [343, 164] on div "Sundry" at bounding box center [339, 170] width 30 height 12
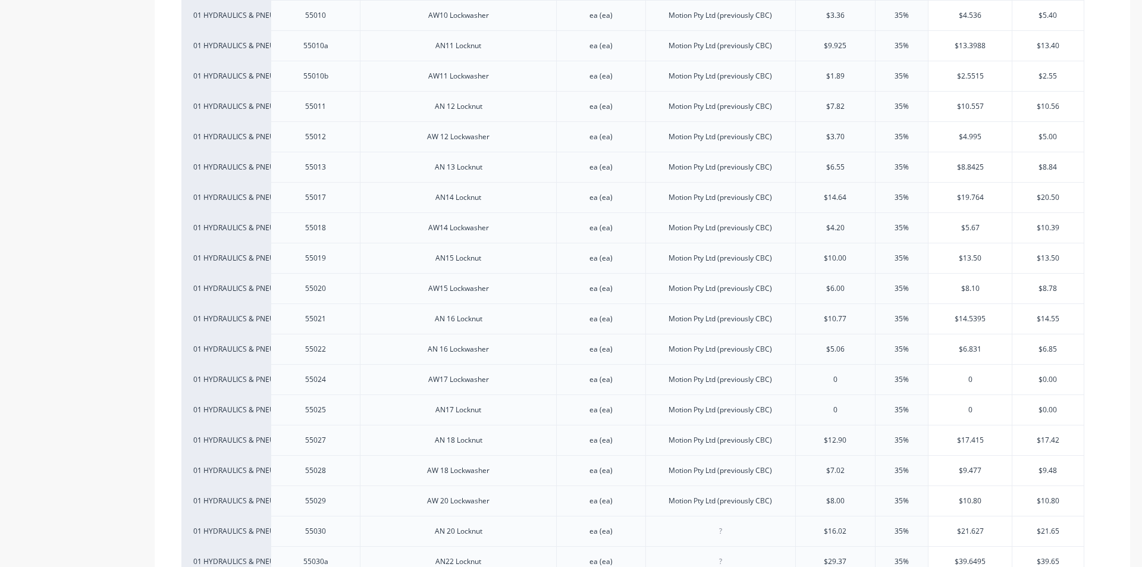
scroll to position [826, 0]
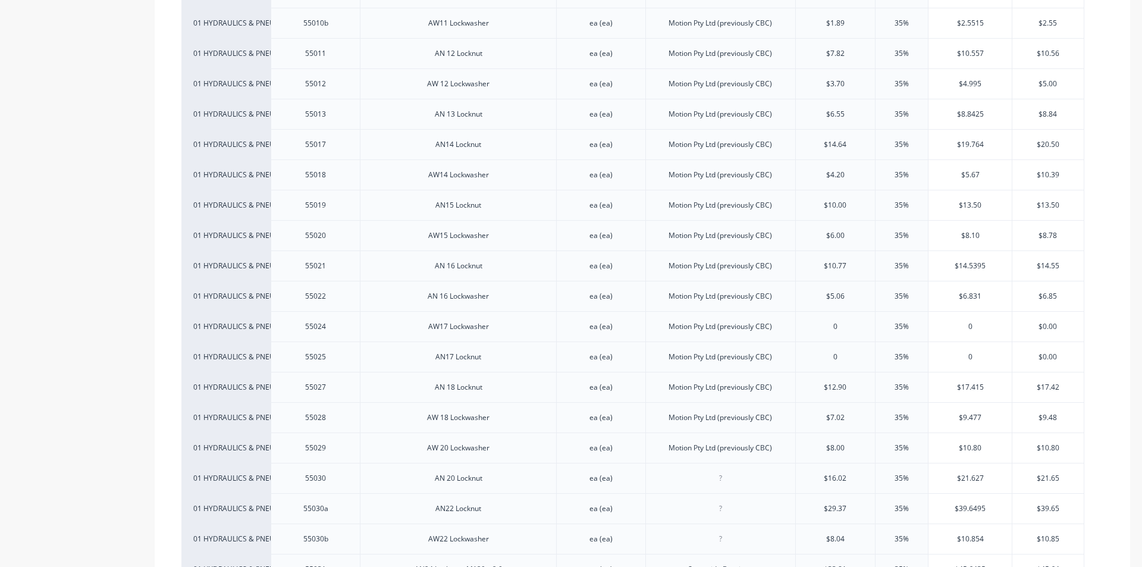
type textarea "x"
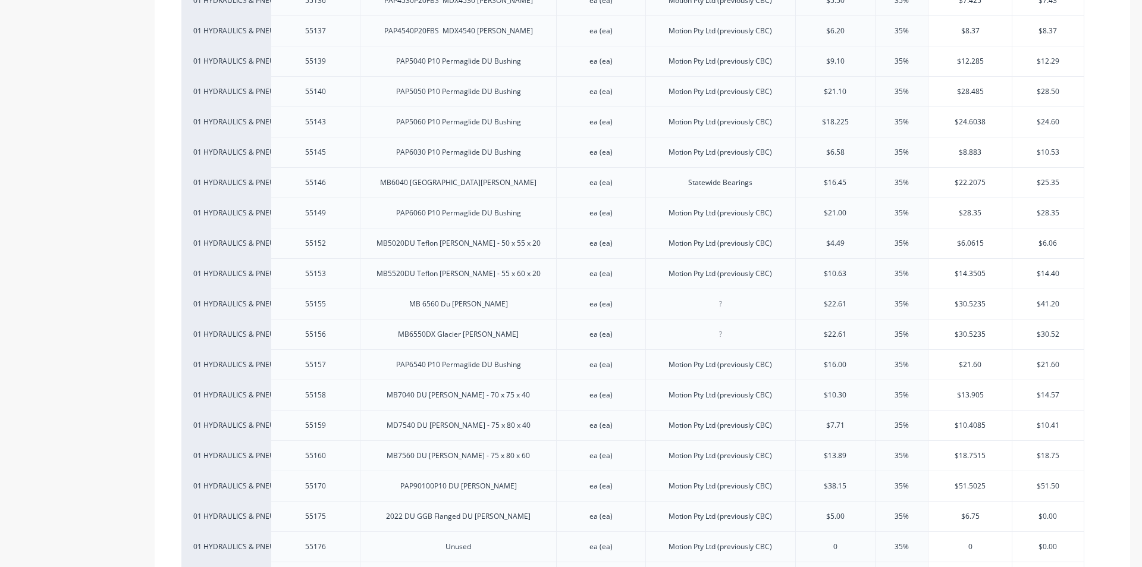
scroll to position [2498, 0]
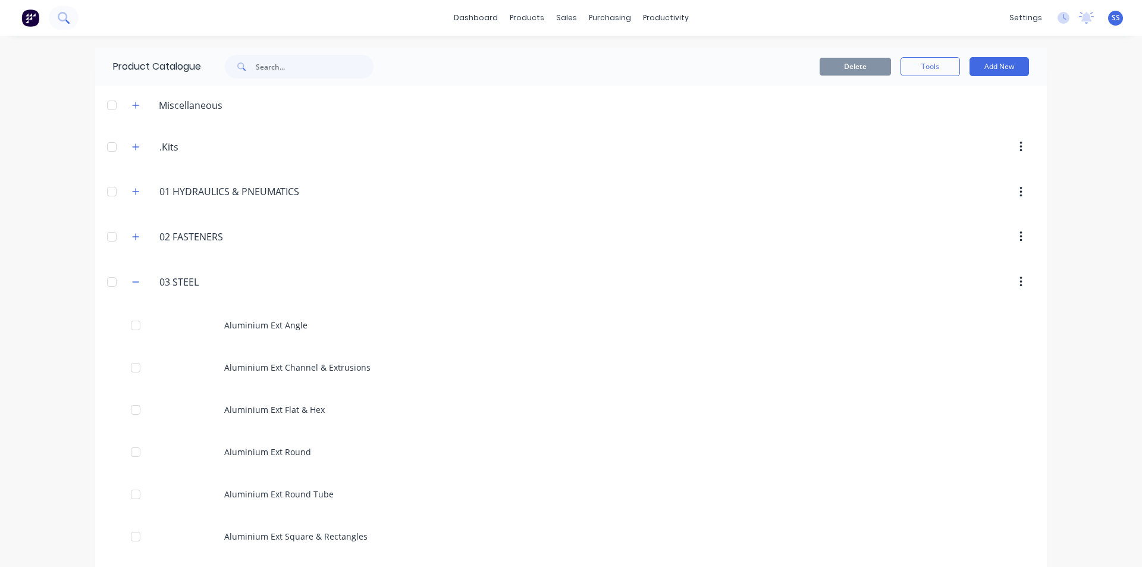
click at [67, 20] on icon at bounding box center [63, 17] width 11 height 11
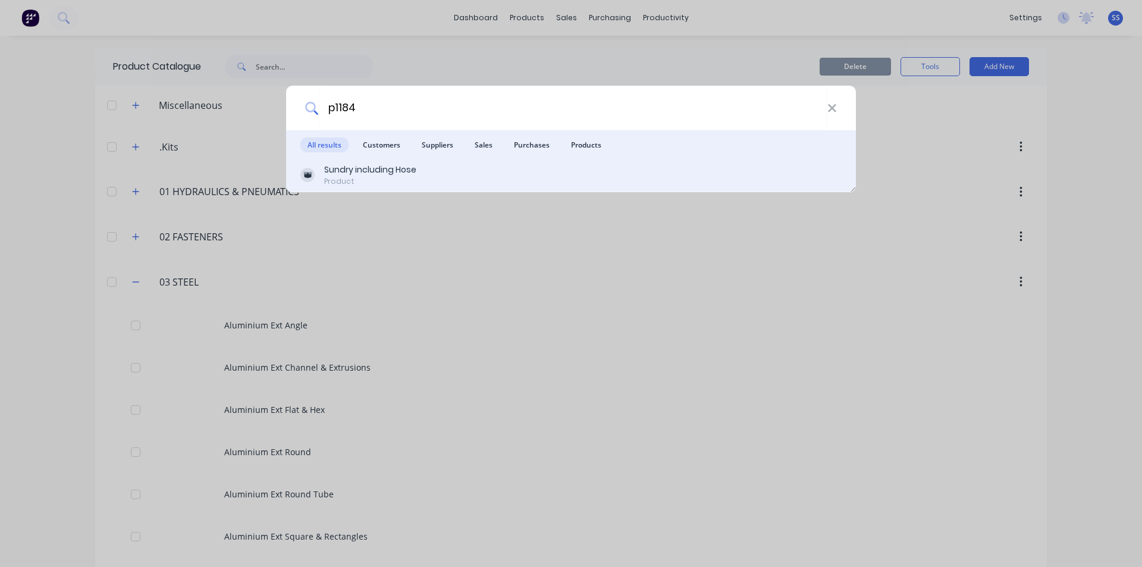
type input "p1184"
click at [370, 174] on div "Sundry including Hose" at bounding box center [370, 170] width 92 height 12
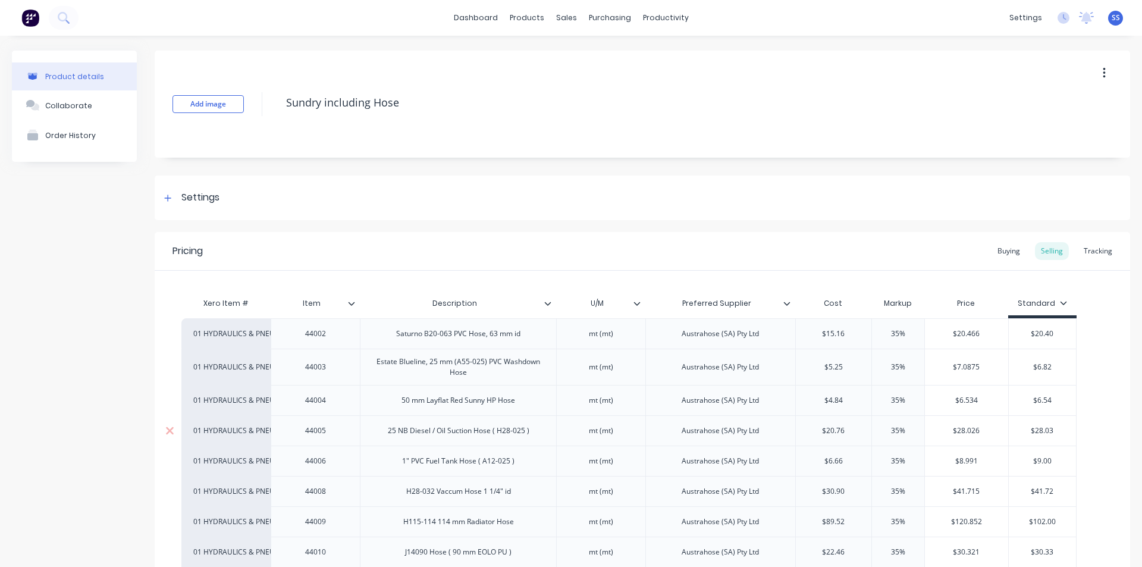
type textarea "x"
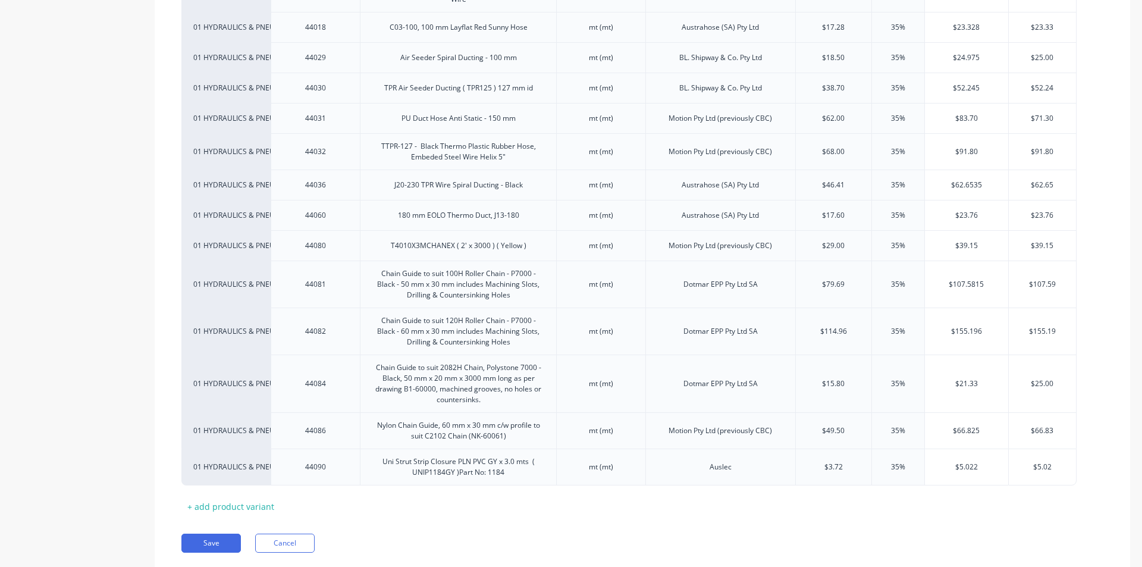
scroll to position [809, 0]
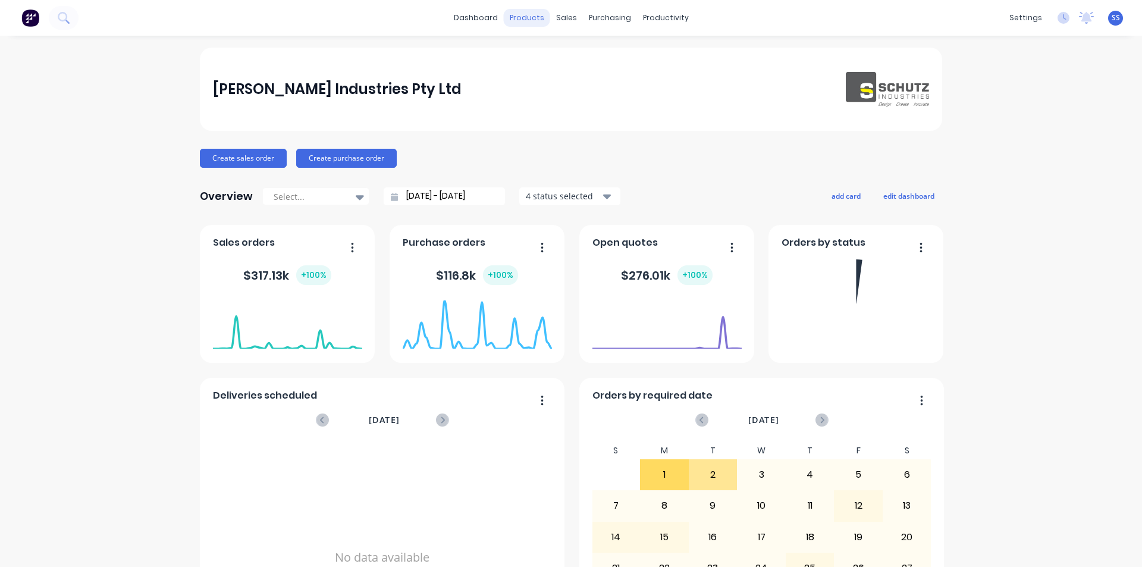
click at [510, 12] on div "products" at bounding box center [527, 18] width 46 height 18
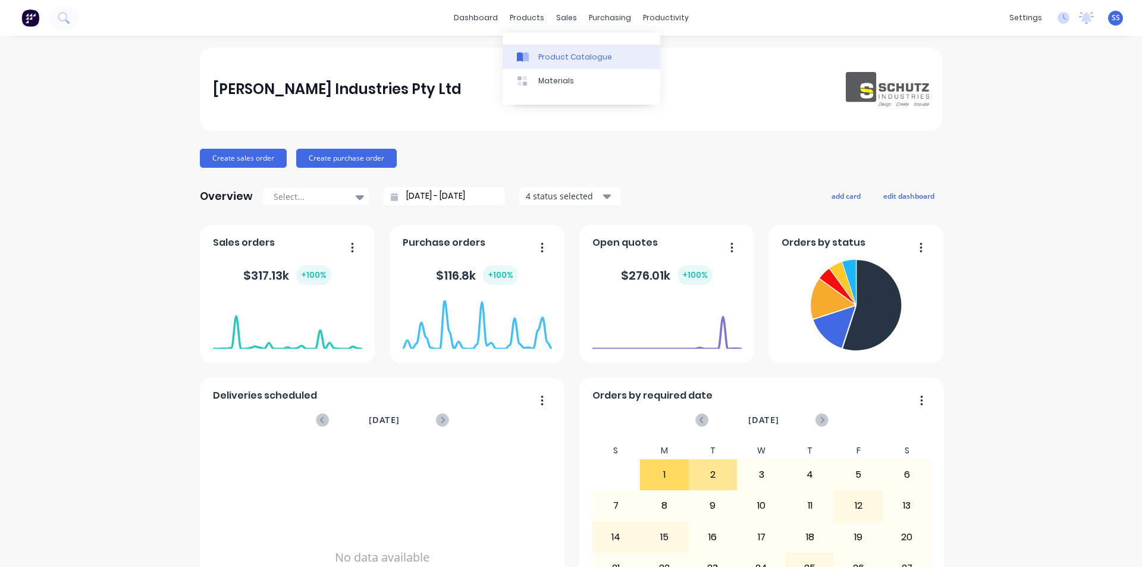
click at [545, 54] on div "Product Catalogue" at bounding box center [575, 57] width 74 height 11
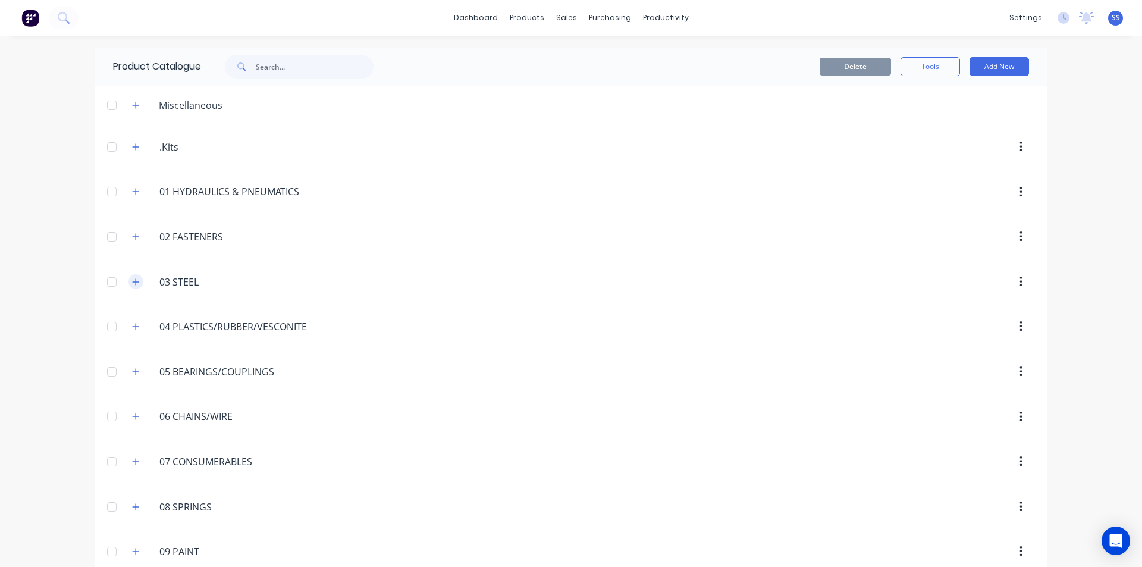
click at [128, 277] on button "button" at bounding box center [135, 281] width 15 height 15
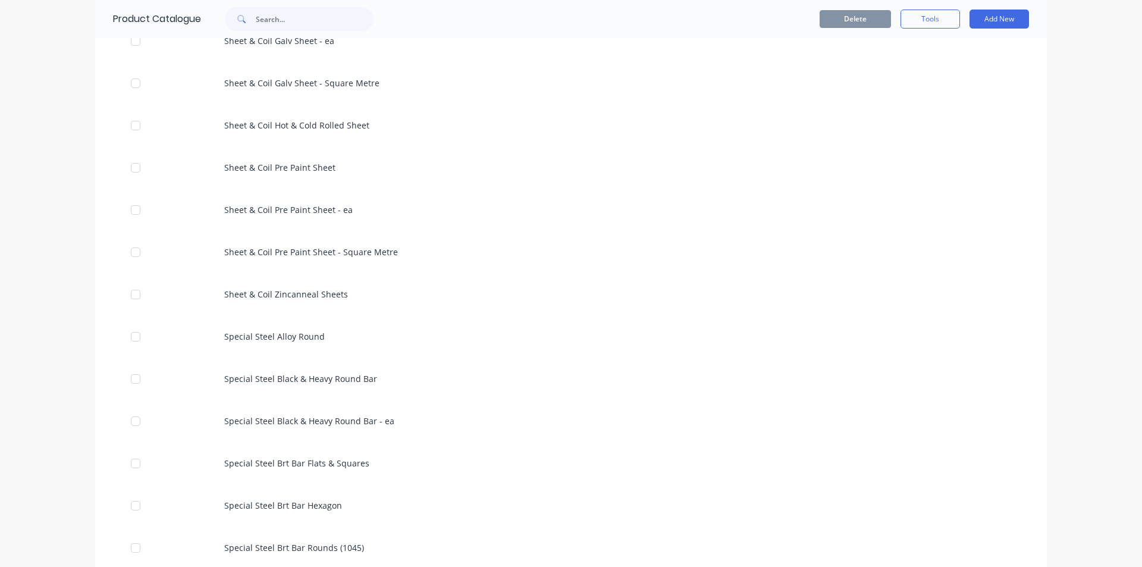
scroll to position [2082, 0]
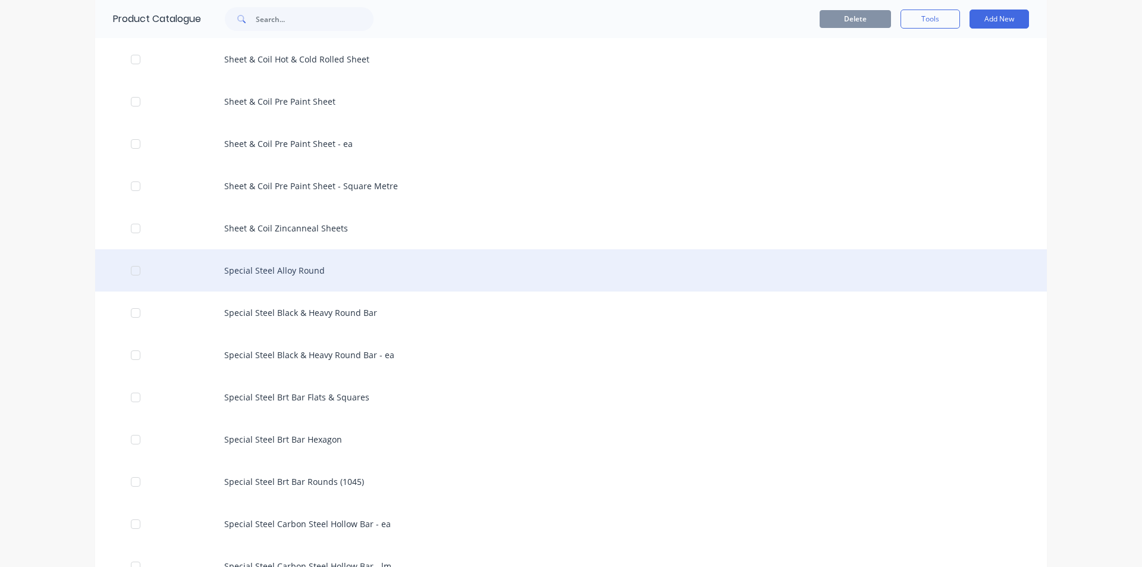
click at [290, 266] on div "Special Steel Alloy Round" at bounding box center [571, 270] width 952 height 42
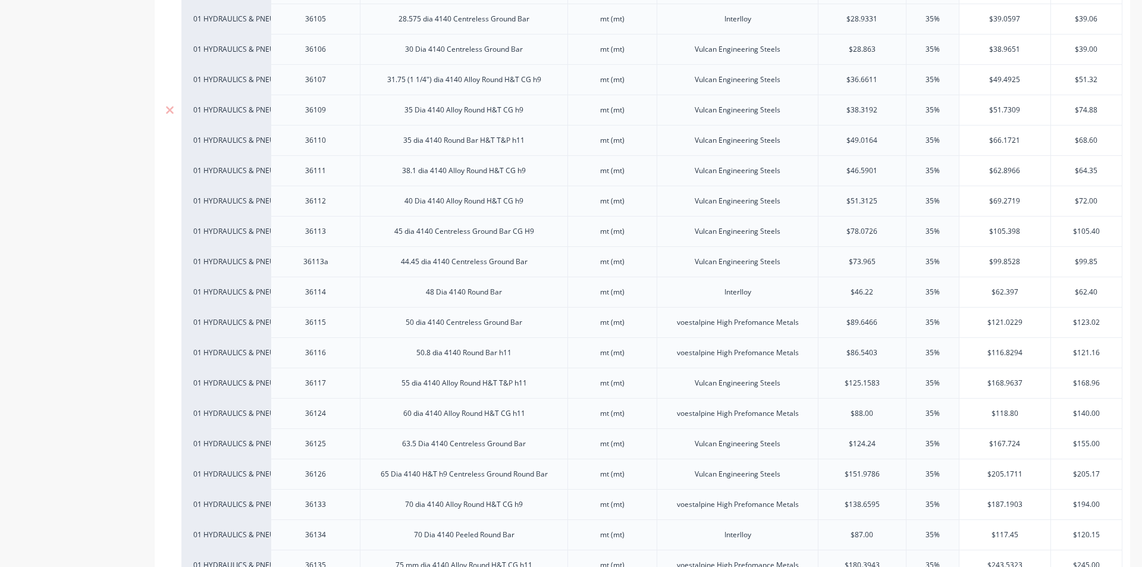
scroll to position [714, 0]
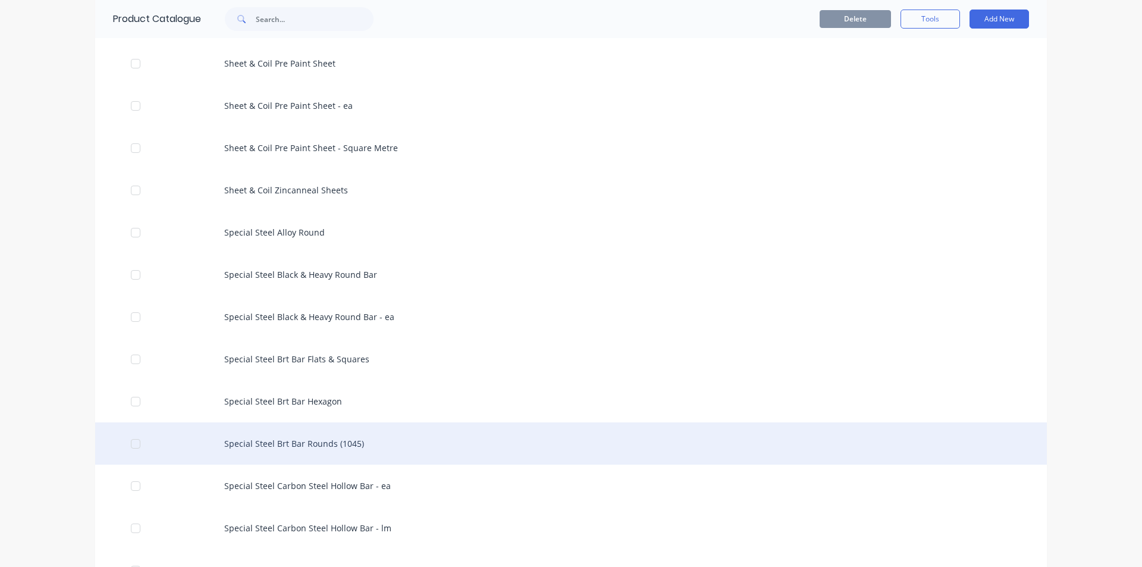
scroll to position [2141, 0]
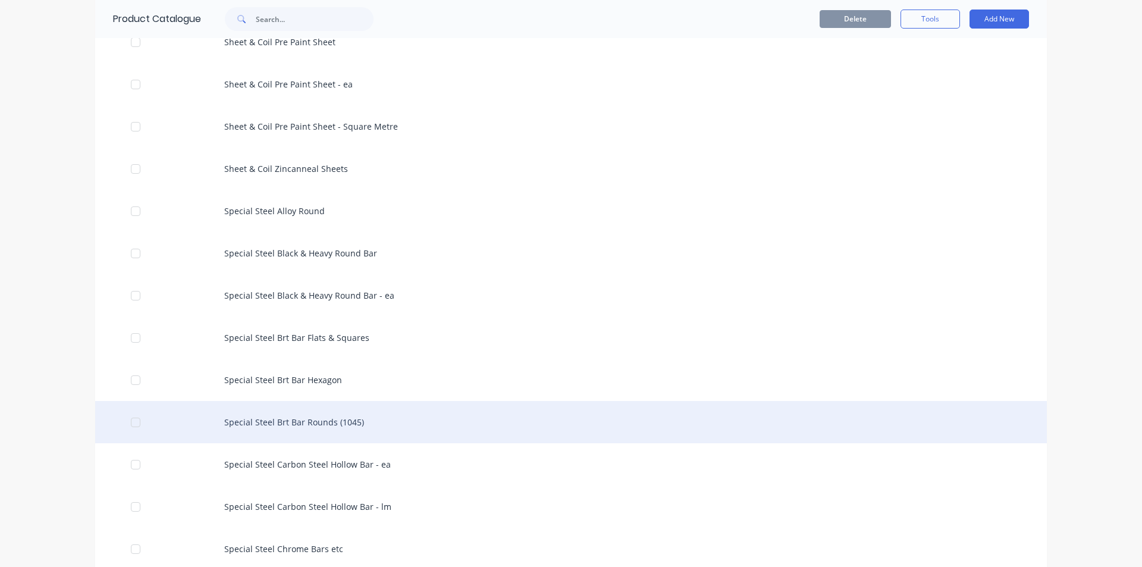
click at [335, 416] on div "Special Steel Brt Bar Rounds (1045)" at bounding box center [571, 422] width 952 height 42
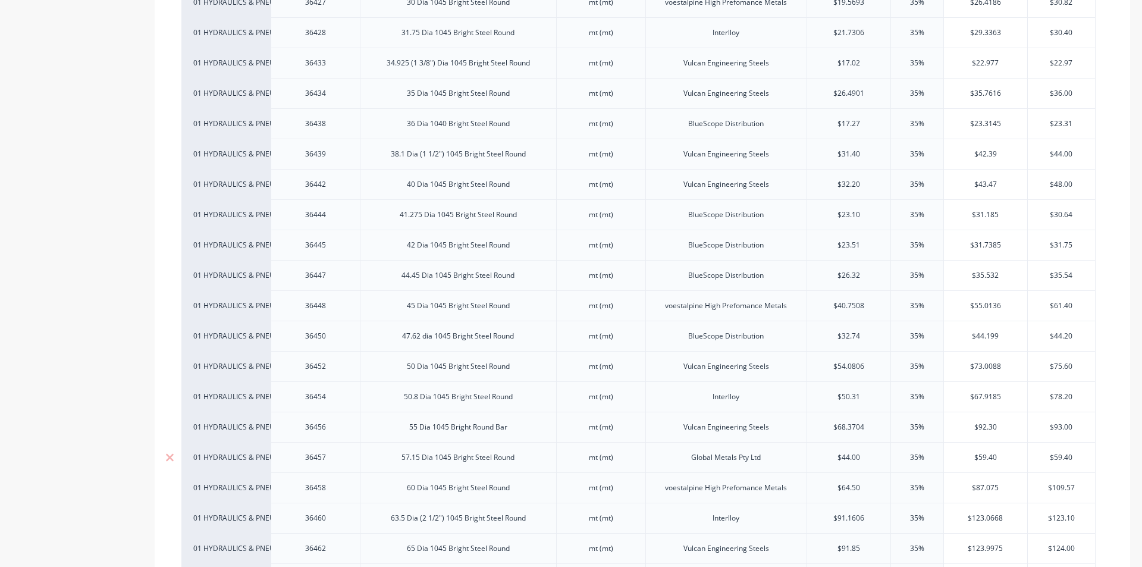
scroll to position [1249, 0]
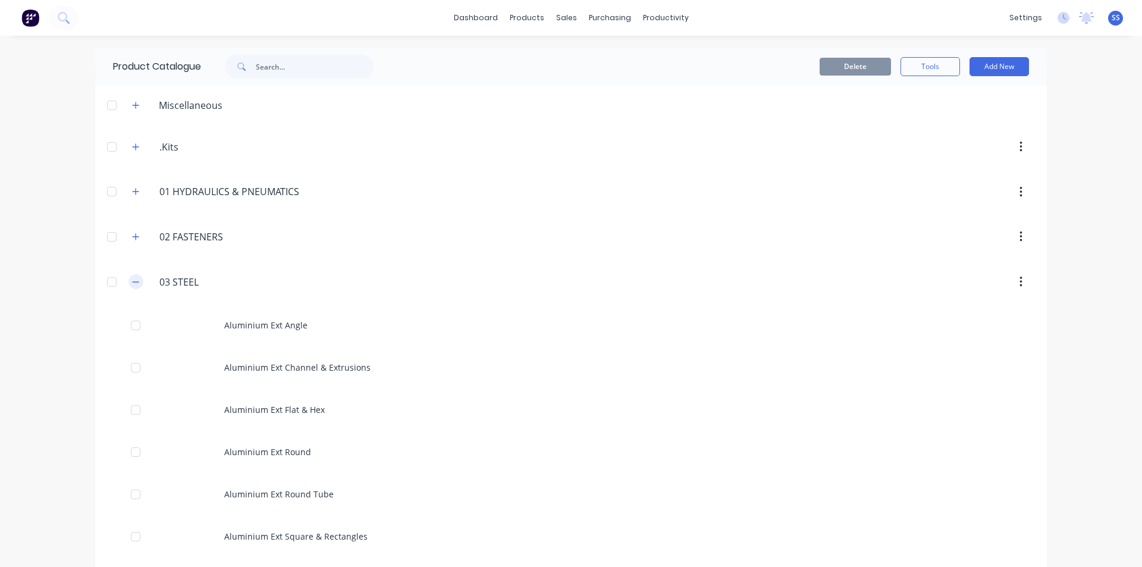
click at [128, 283] on button "button" at bounding box center [135, 281] width 15 height 15
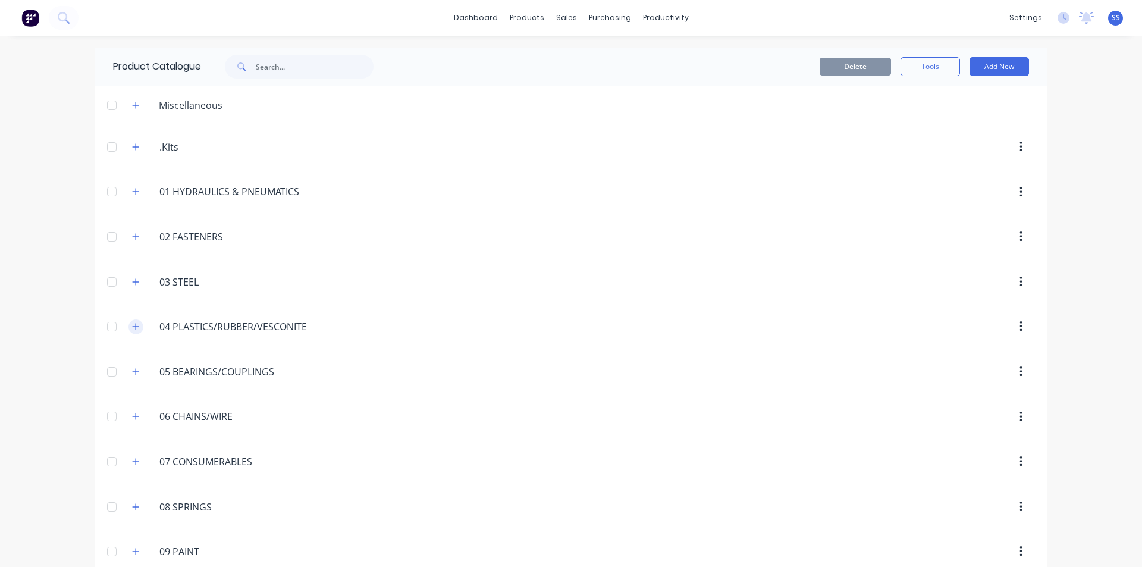
click at [132, 328] on icon "button" at bounding box center [135, 326] width 7 height 8
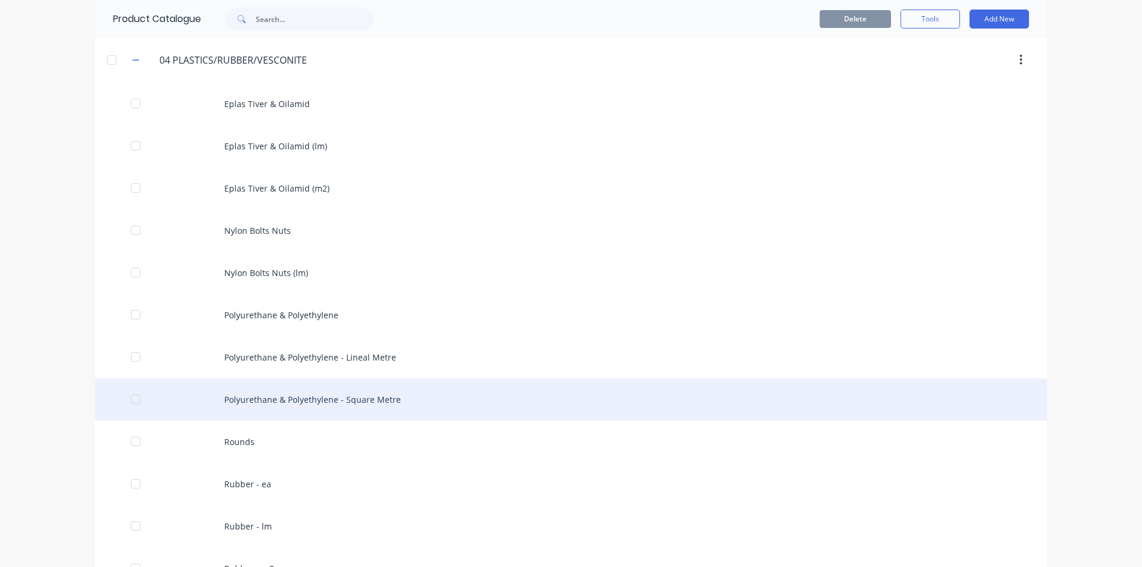
scroll to position [357, 0]
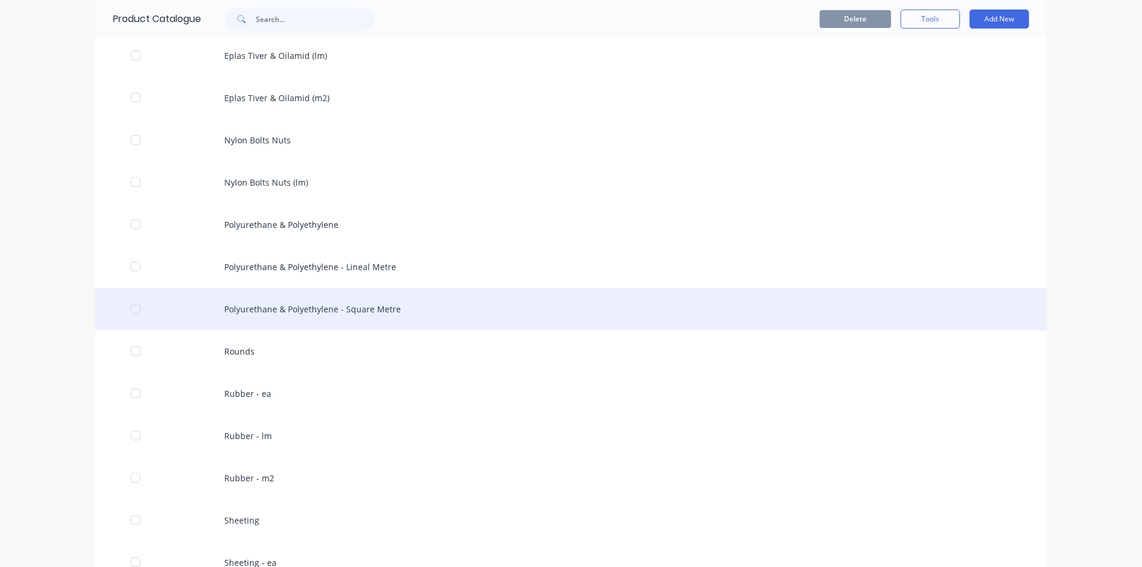
click at [360, 305] on div "Polyurethane & Polyethylene - Square Metre" at bounding box center [571, 309] width 952 height 42
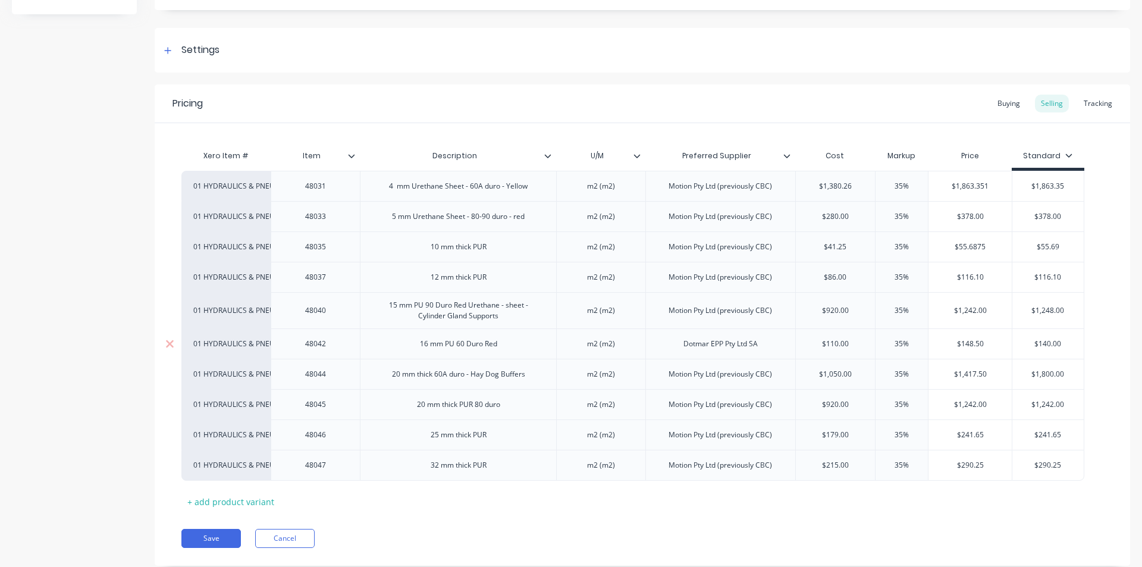
scroll to position [179, 0]
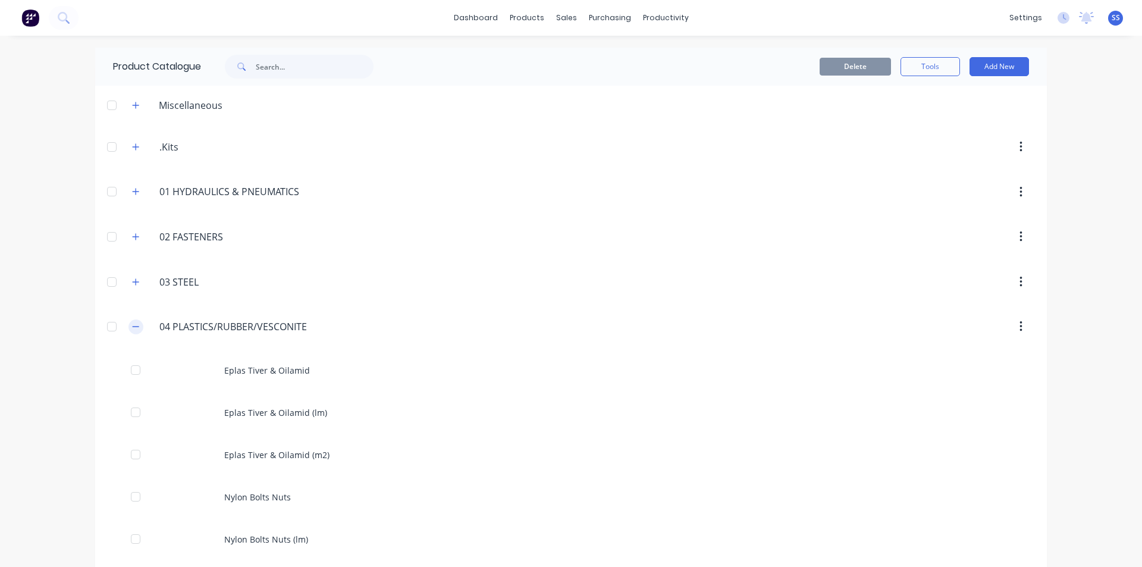
click at [126, 324] on div "04.PLASTICS/RUBBER/VESCONITE 04 PLASTICS/RUBBER/VESCONITE" at bounding box center [220, 326] width 194 height 21
click at [132, 324] on icon "button" at bounding box center [135, 326] width 7 height 8
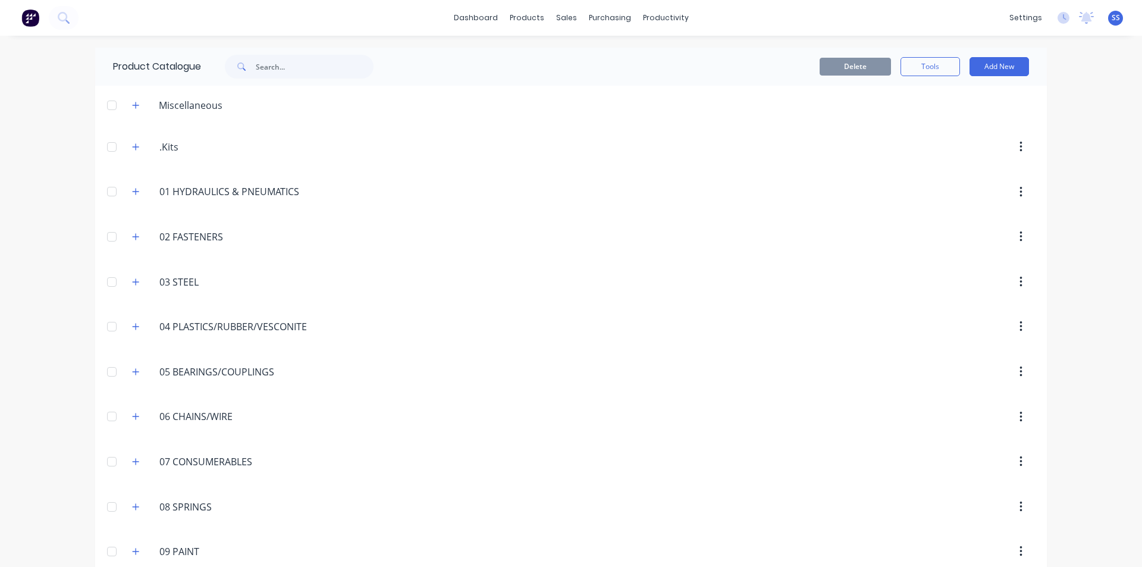
drag, startPoint x: 135, startPoint y: 286, endPoint x: 138, endPoint y: 292, distance: 6.6
click at [135, 286] on button "button" at bounding box center [135, 281] width 15 height 15
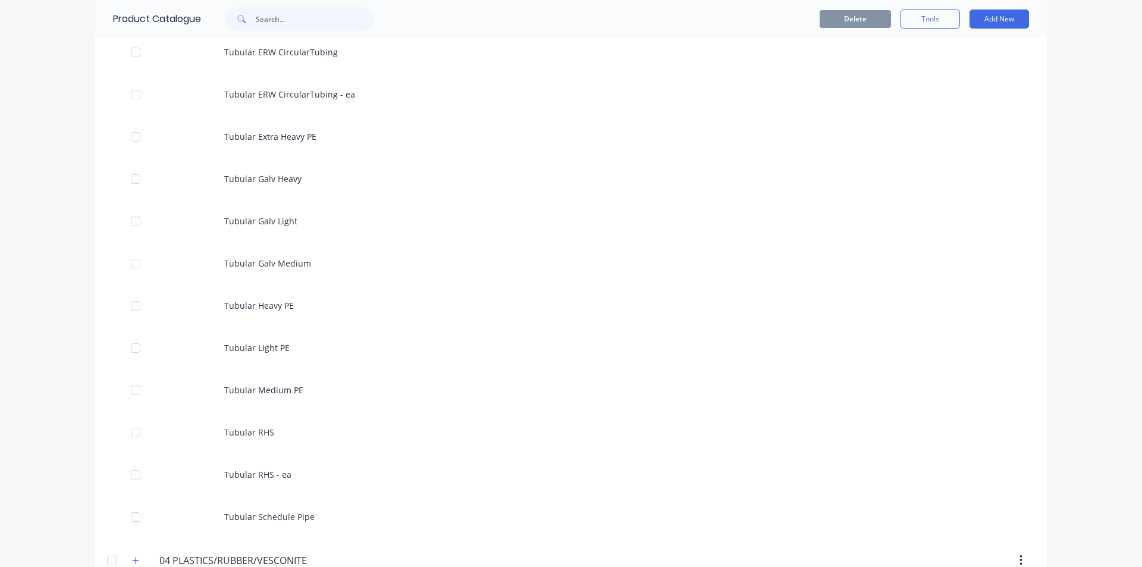
scroll to position [4104, 0]
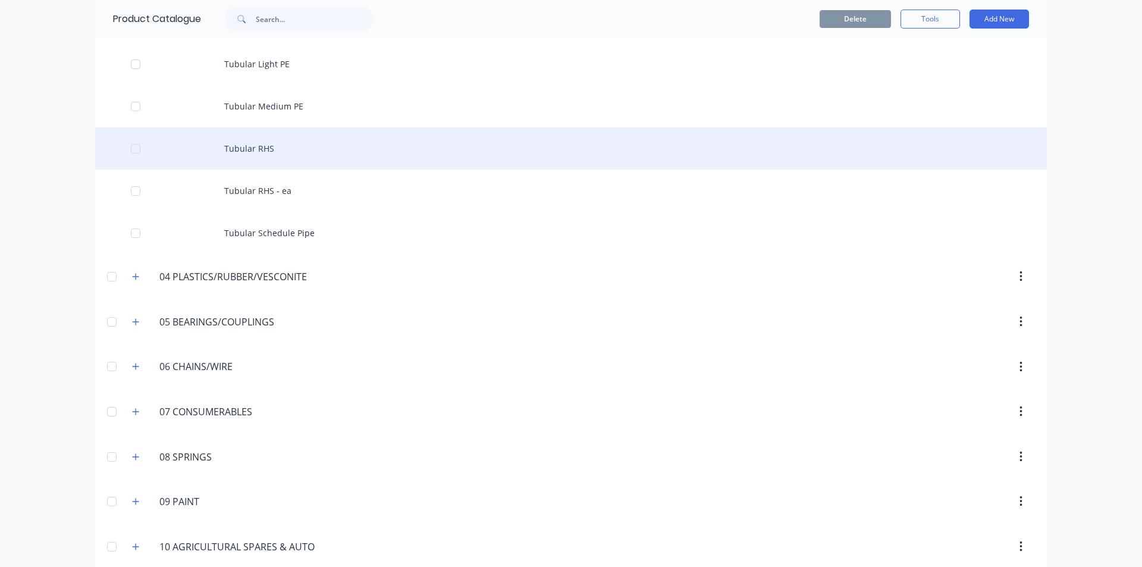
click at [261, 150] on div "Tubular RHS" at bounding box center [571, 148] width 952 height 42
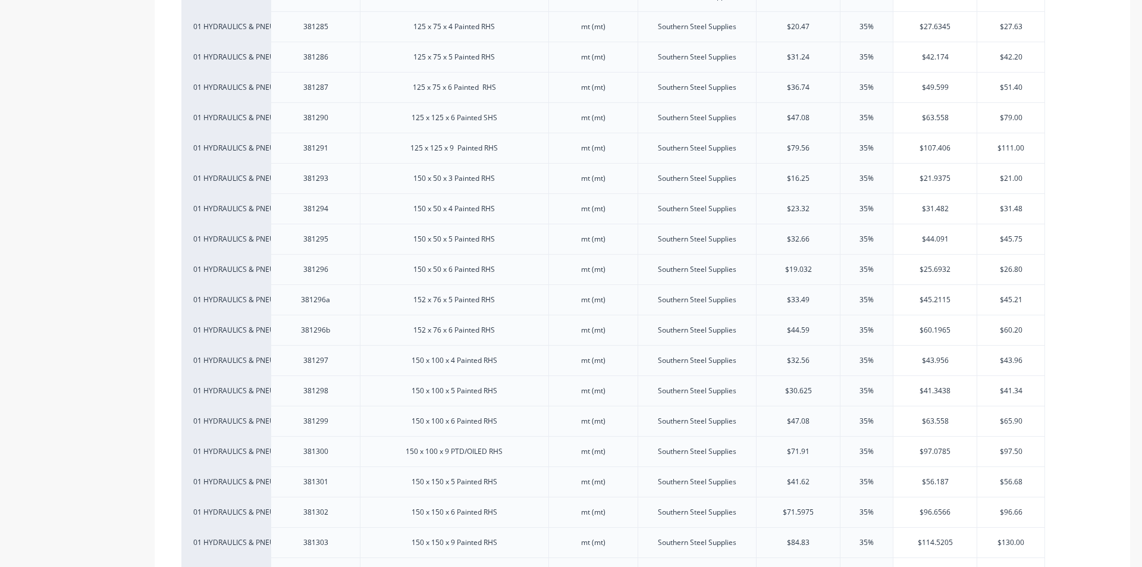
scroll to position [2736, 0]
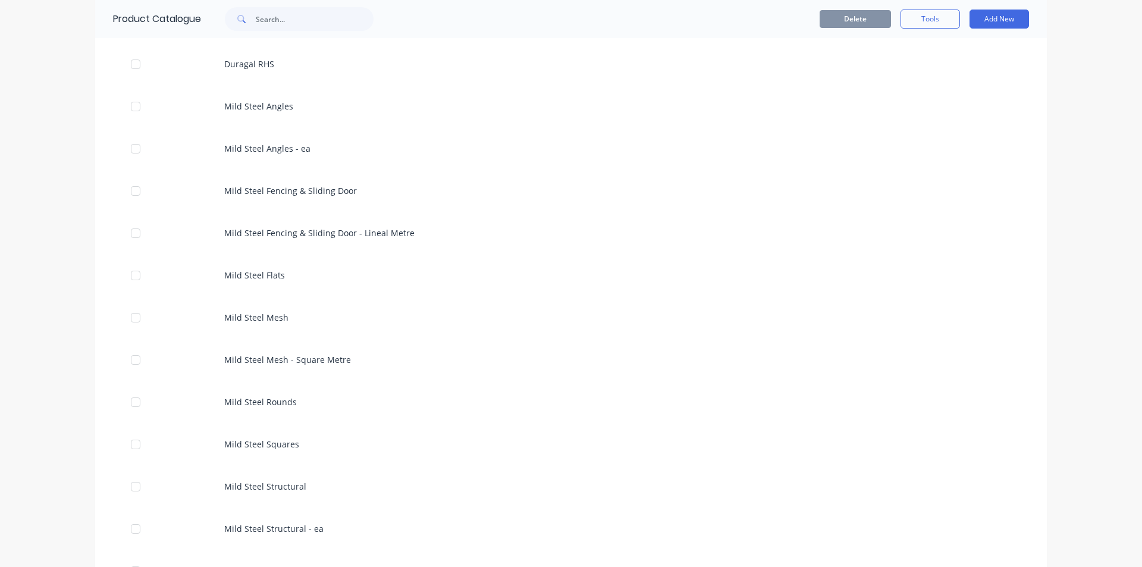
scroll to position [1308, 0]
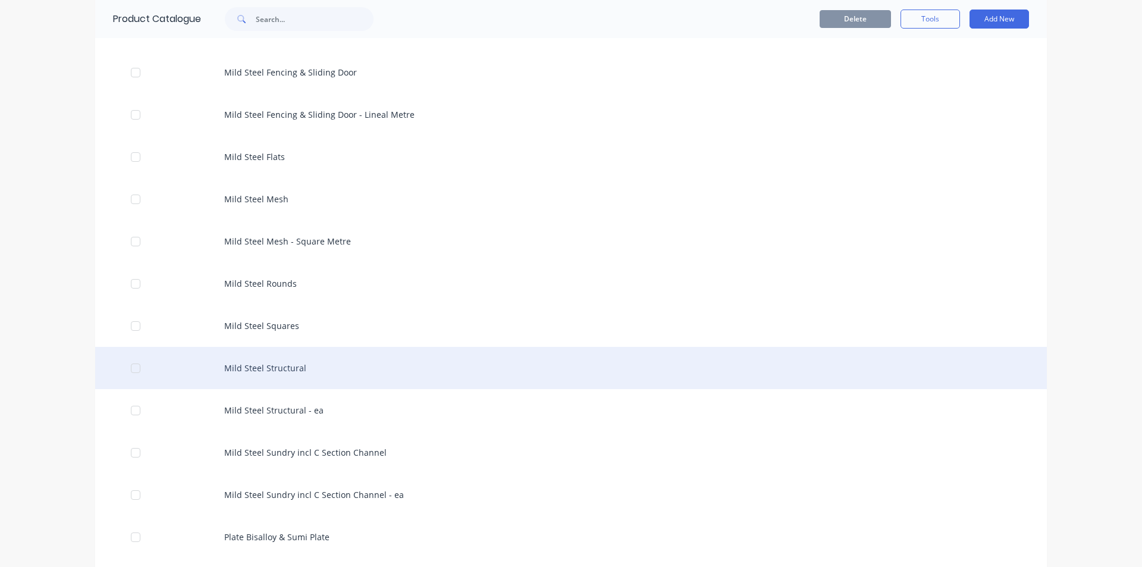
click at [274, 369] on div "Mild Steel Structural" at bounding box center [571, 368] width 952 height 42
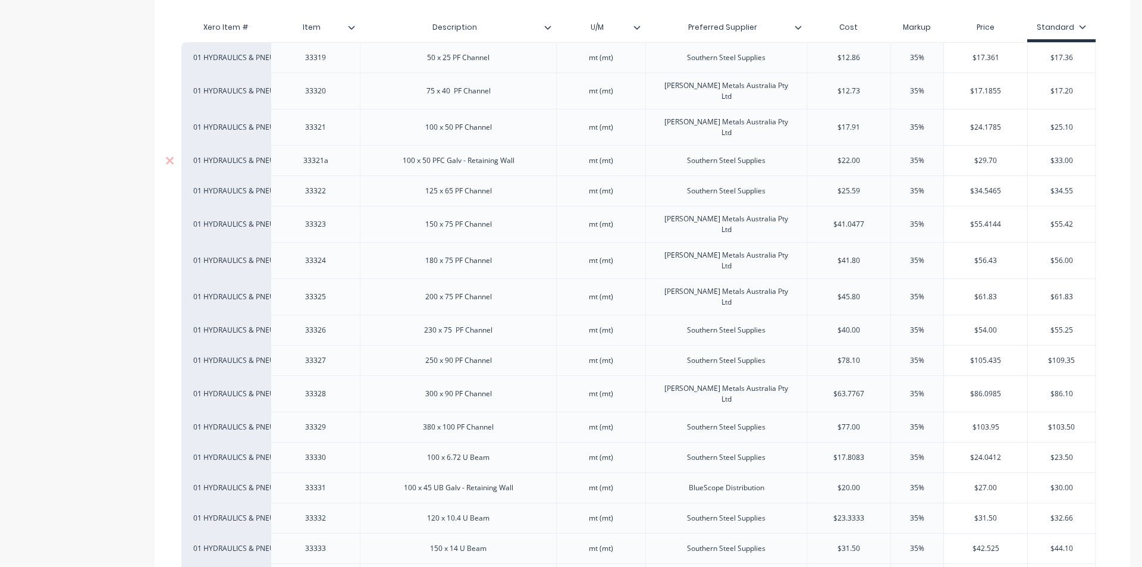
scroll to position [297, 0]
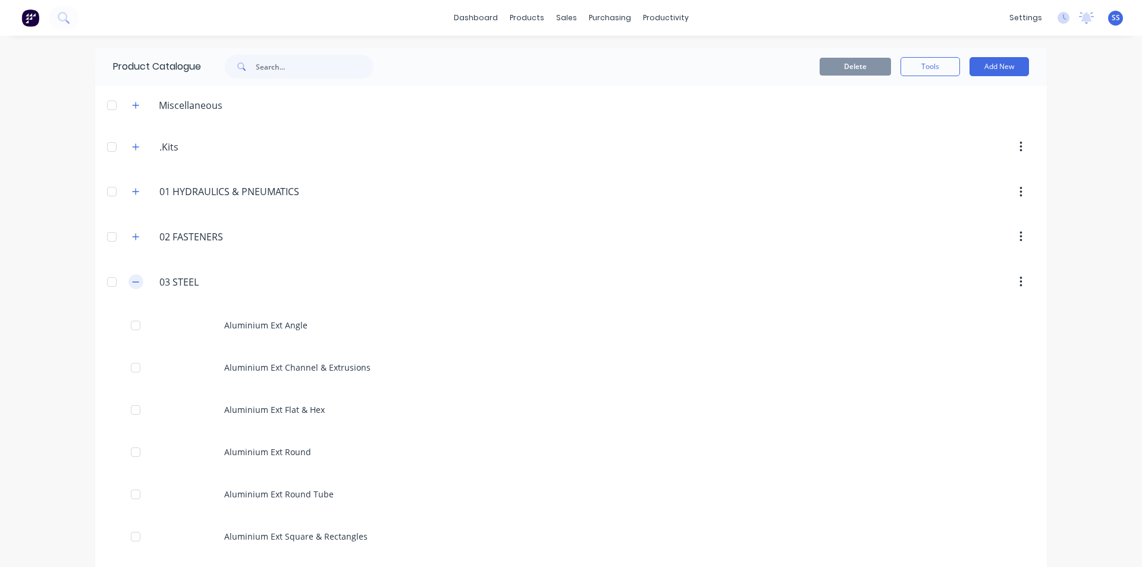
click at [133, 280] on icon "button" at bounding box center [135, 282] width 7 height 8
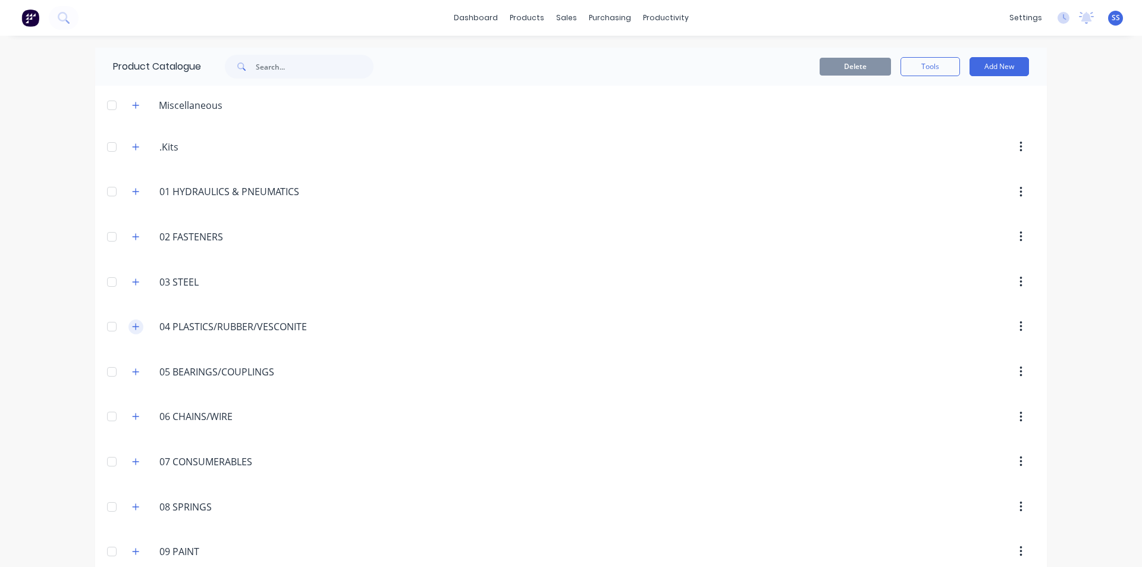
click at [132, 325] on icon "button" at bounding box center [135, 326] width 7 height 8
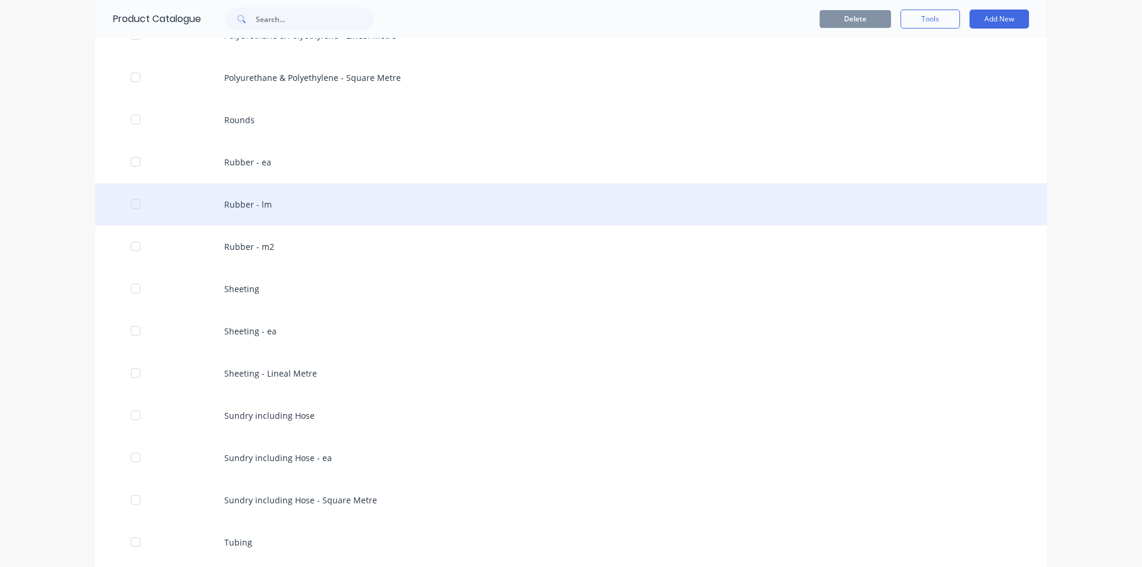
scroll to position [595, 0]
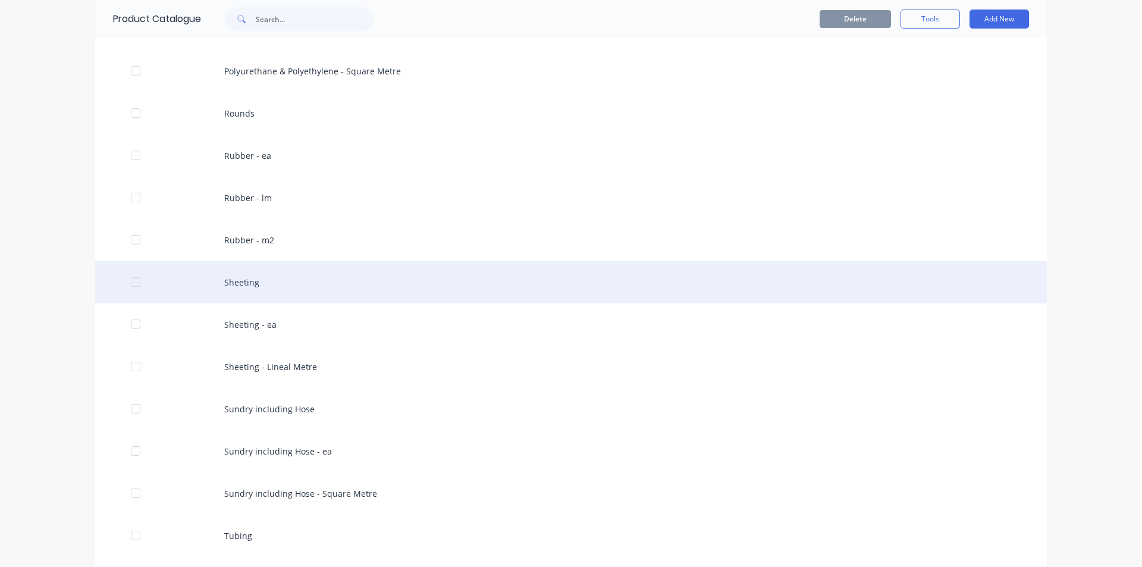
click at [238, 281] on div "Sheeting" at bounding box center [571, 282] width 952 height 42
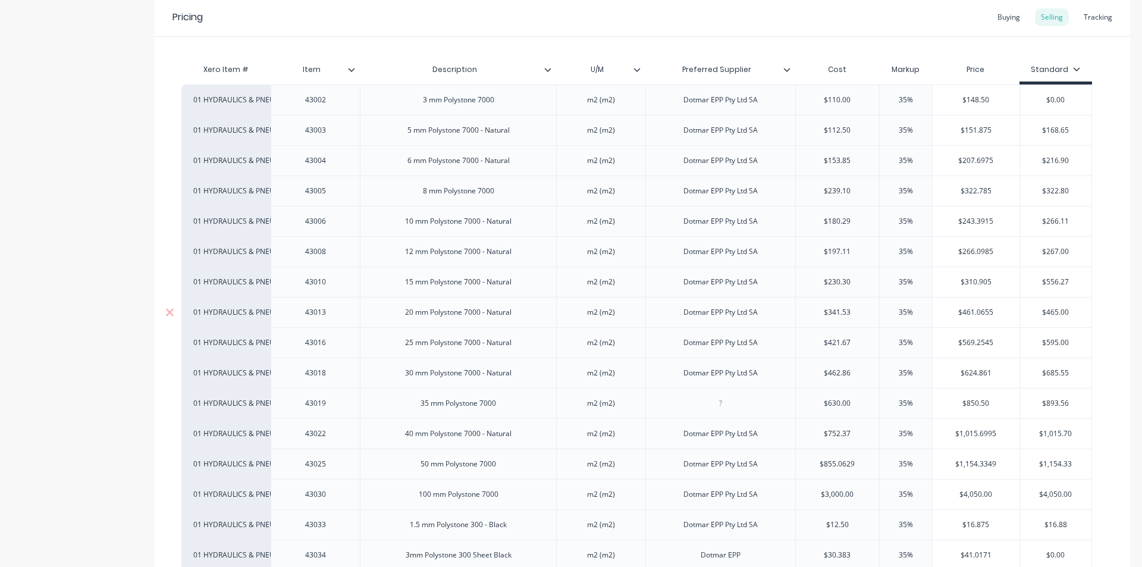
scroll to position [238, 0]
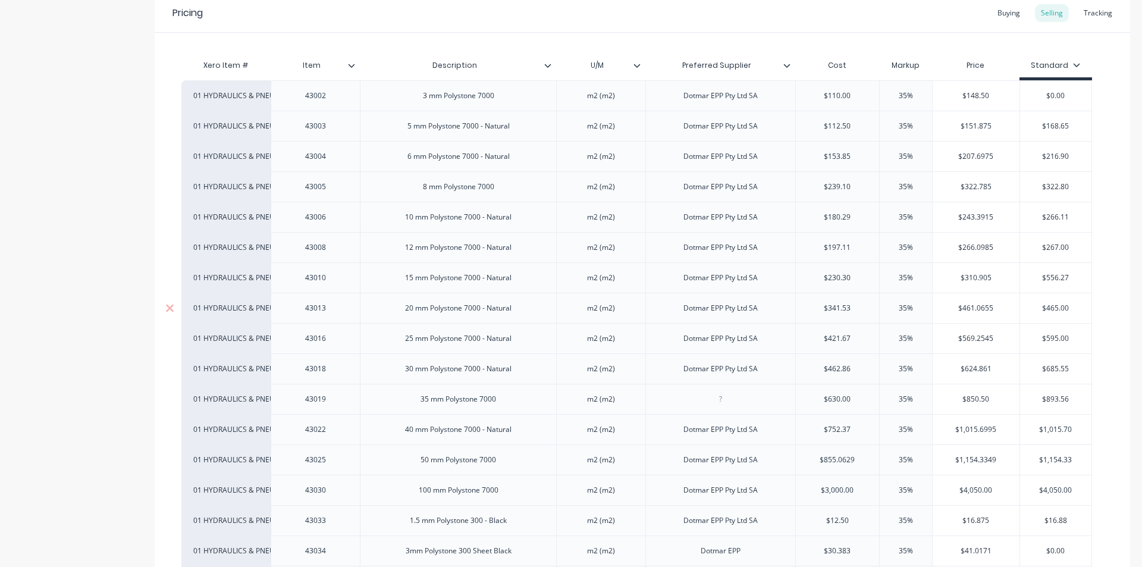
type textarea "x"
click at [705, 403] on div at bounding box center [720, 398] width 59 height 15
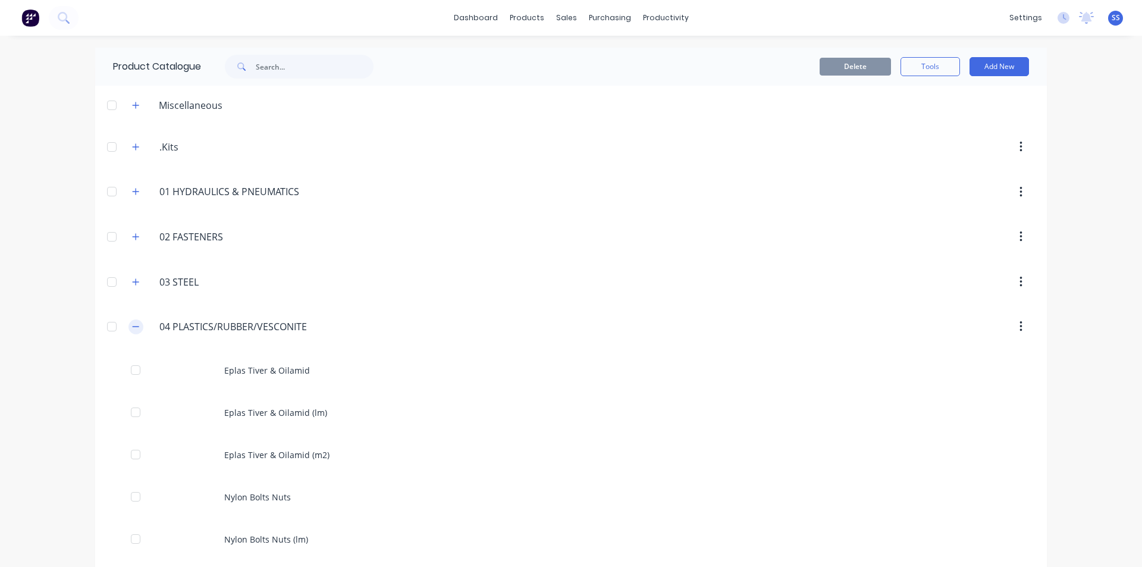
click at [133, 327] on icon "button" at bounding box center [136, 327] width 7 height 1
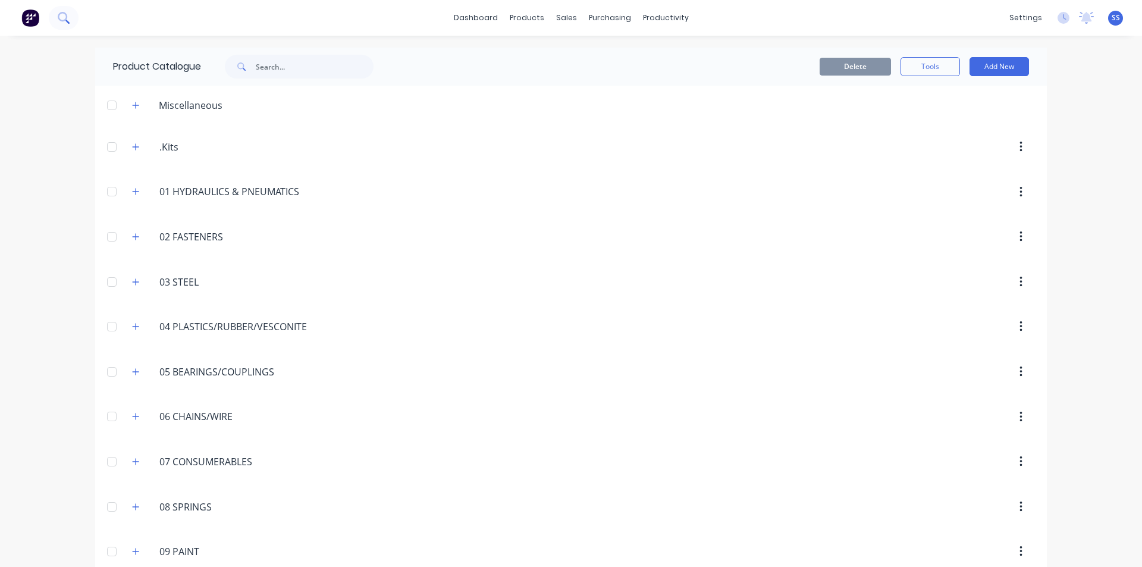
click at [61, 20] on icon at bounding box center [63, 17] width 10 height 10
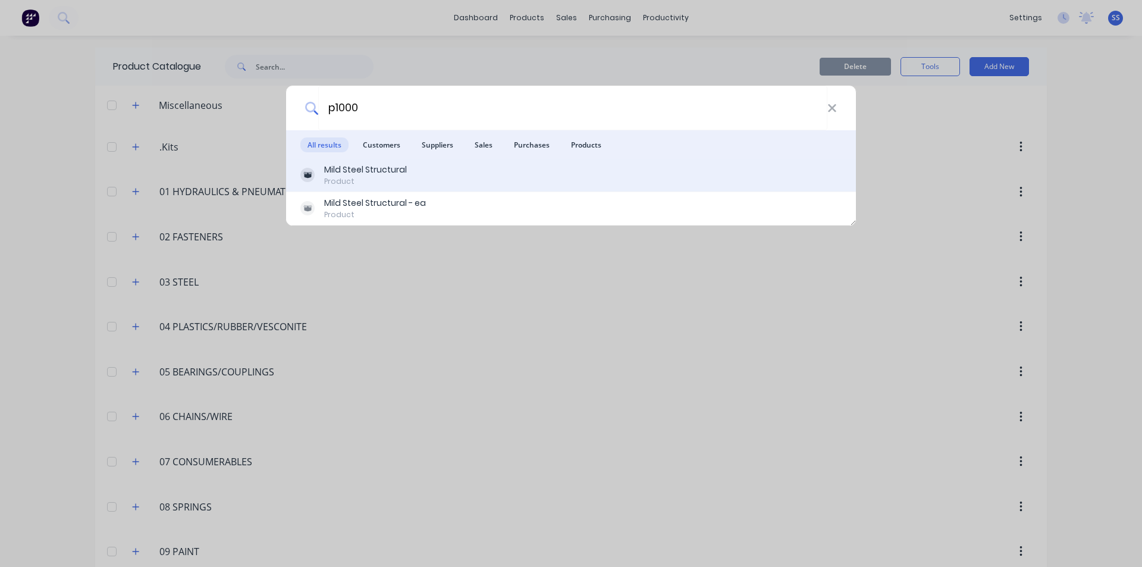
type input "p1000"
click at [379, 172] on div "Mild Steel Structural" at bounding box center [365, 170] width 83 height 12
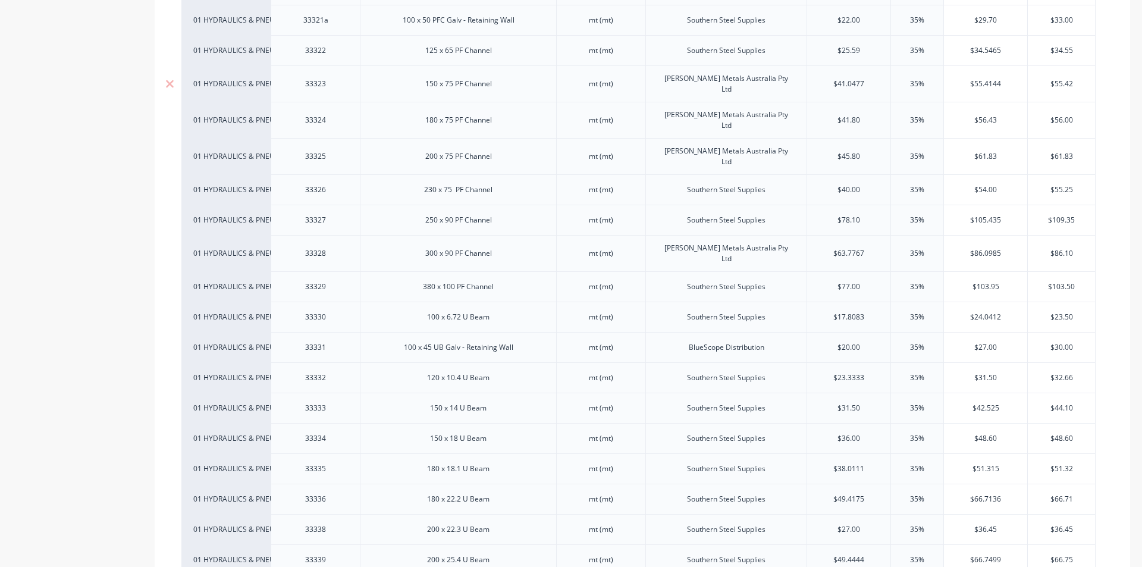
scroll to position [535, 0]
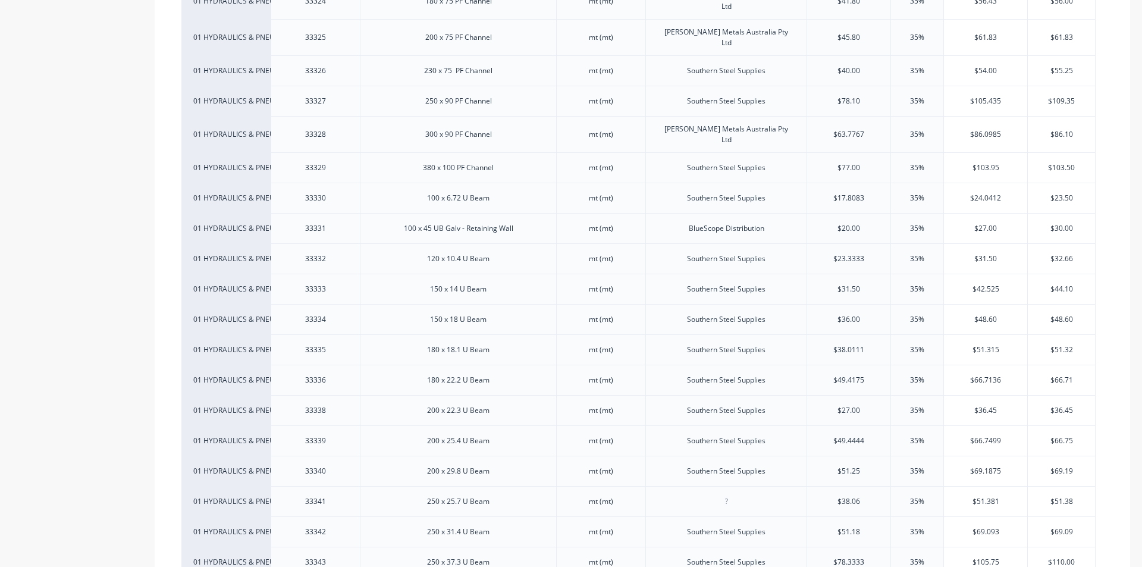
type textarea "x"
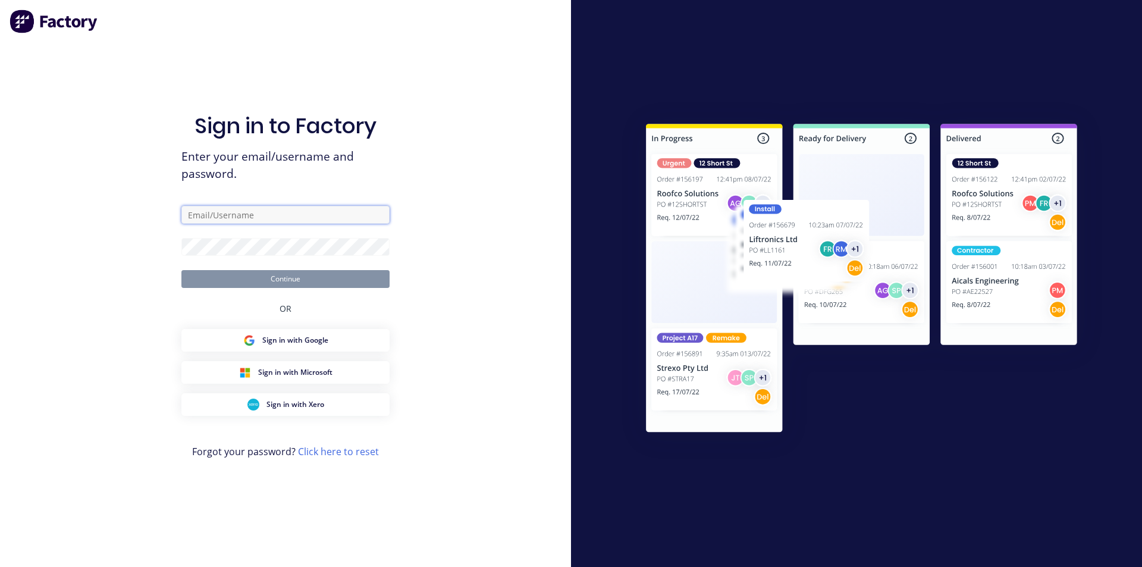
type input "[PERSON_NAME][EMAIL_ADDRESS][PERSON_NAME][DOMAIN_NAME]"
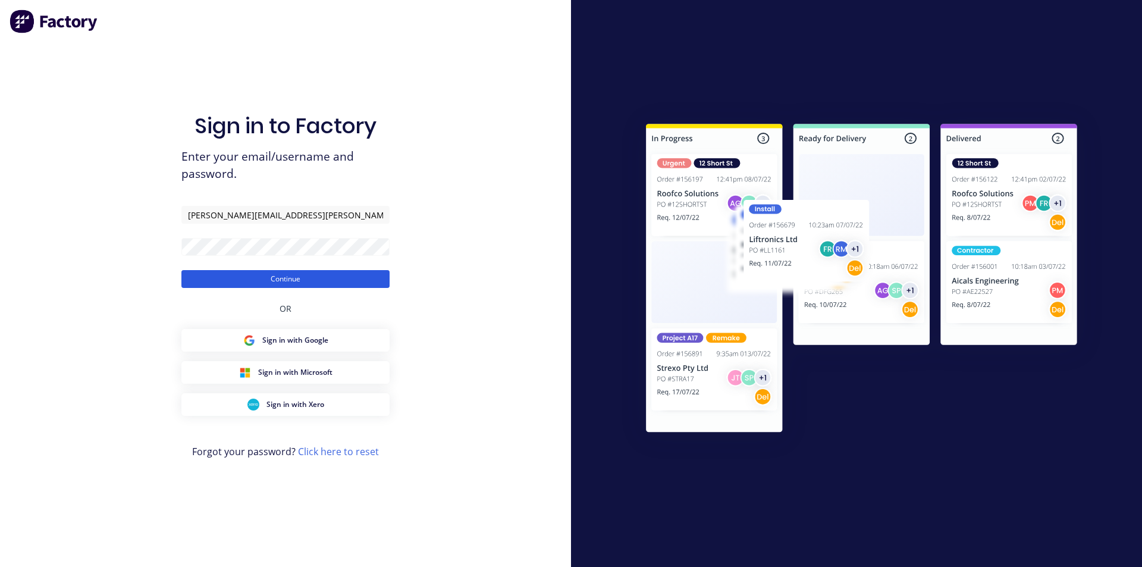
click at [267, 280] on button "Continue" at bounding box center [285, 279] width 208 height 18
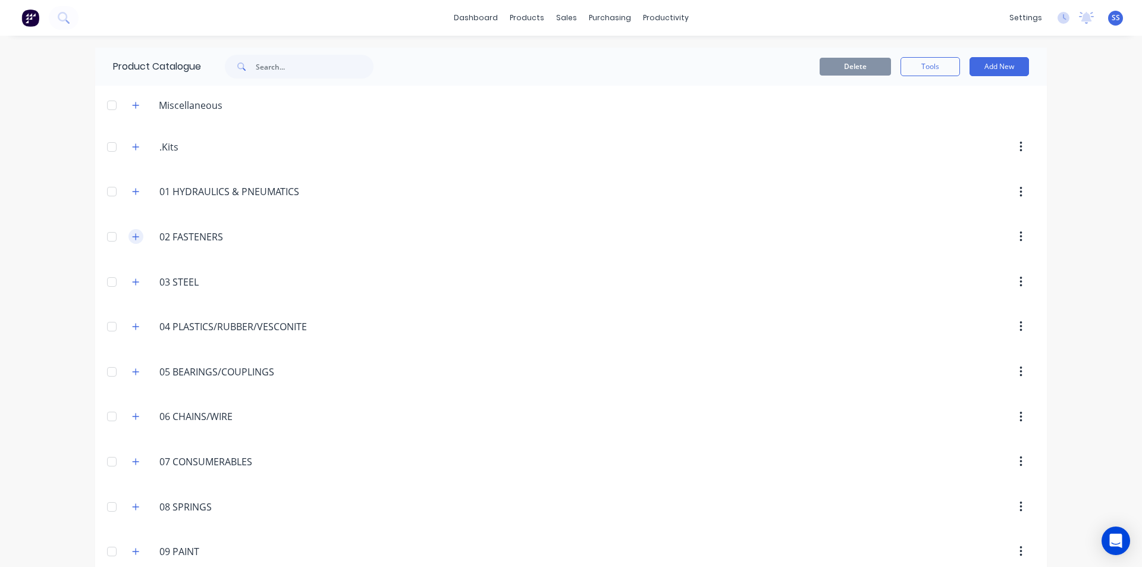
click at [135, 240] on icon "button" at bounding box center [135, 237] width 7 height 8
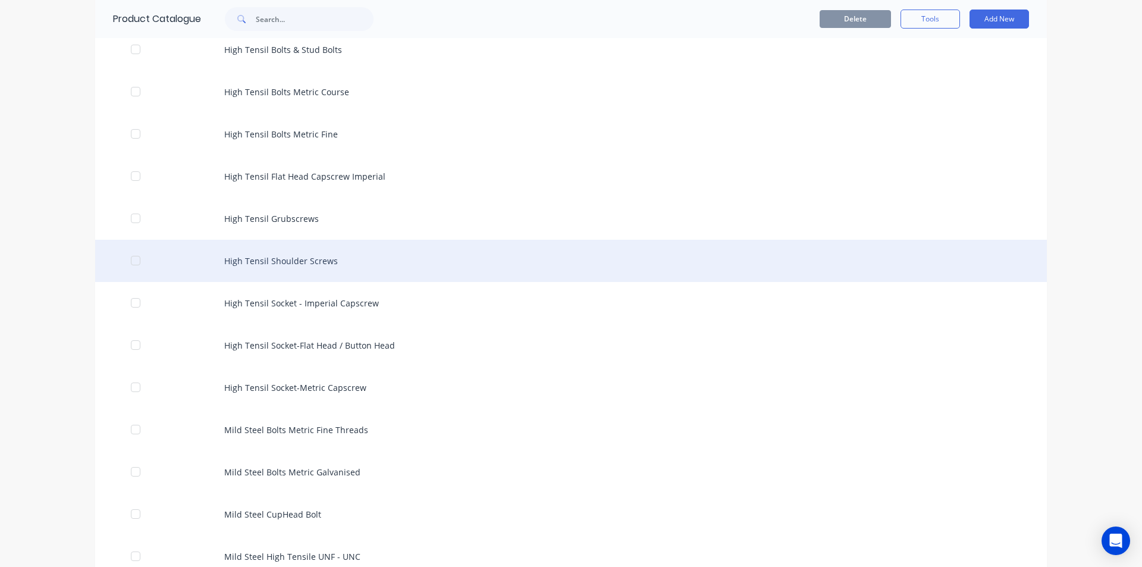
scroll to position [238, 0]
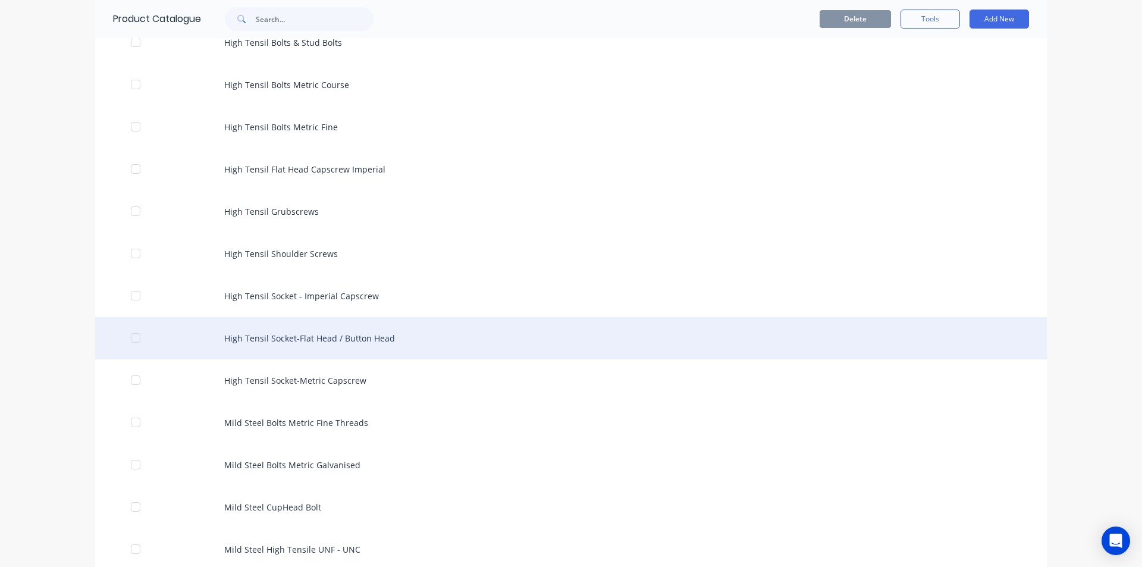
click at [310, 334] on div "High Tensil Socket-Flat Head / Button Head" at bounding box center [571, 338] width 952 height 42
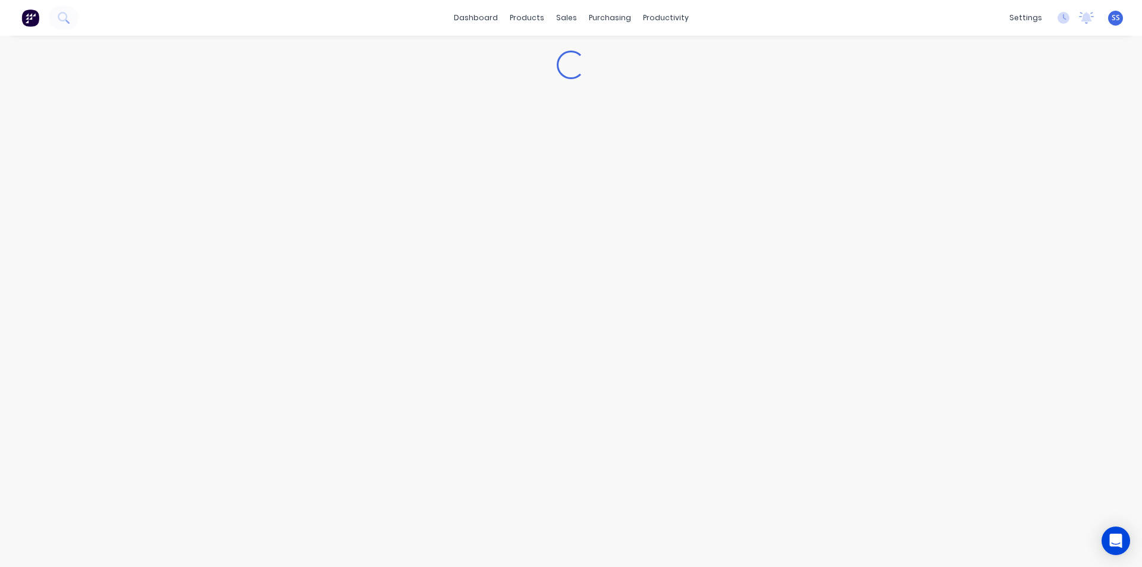
click at [311, 334] on div "Loading..." at bounding box center [571, 289] width 1142 height 507
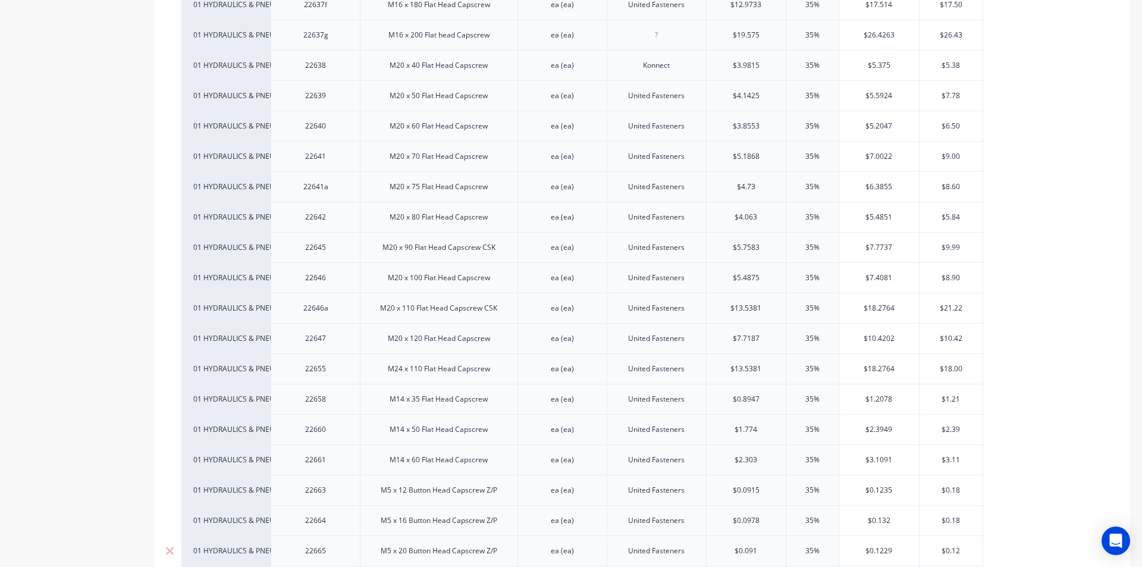
scroll to position [3271, 0]
click at [444, 281] on div "M24 x 110 Flat Head Capscrew" at bounding box center [438, 277] width 121 height 15
click at [332, 281] on div "22655" at bounding box center [315, 277] width 59 height 15
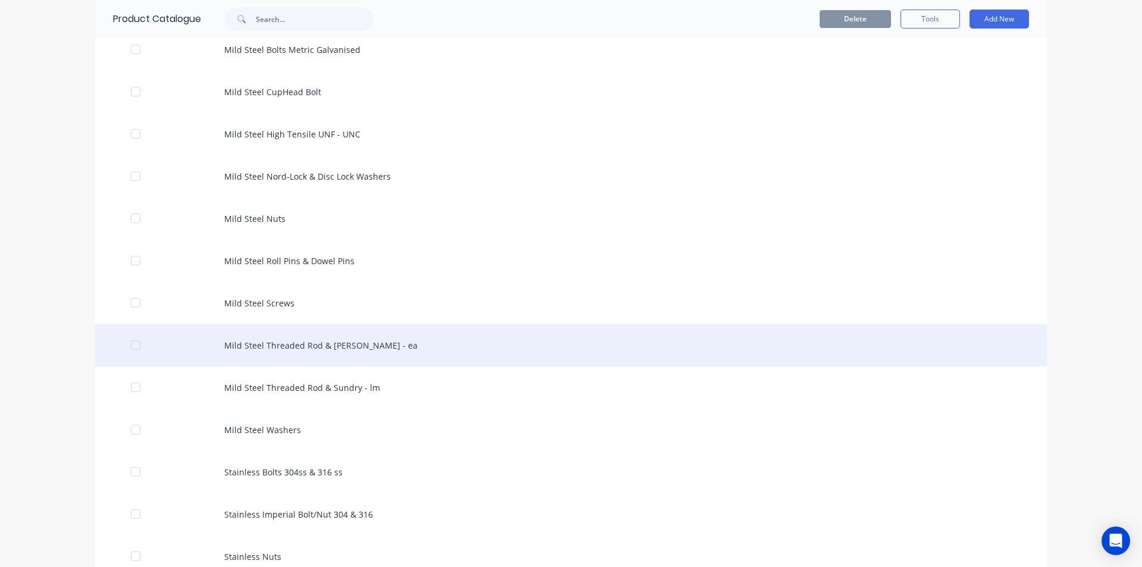
scroll to position [654, 0]
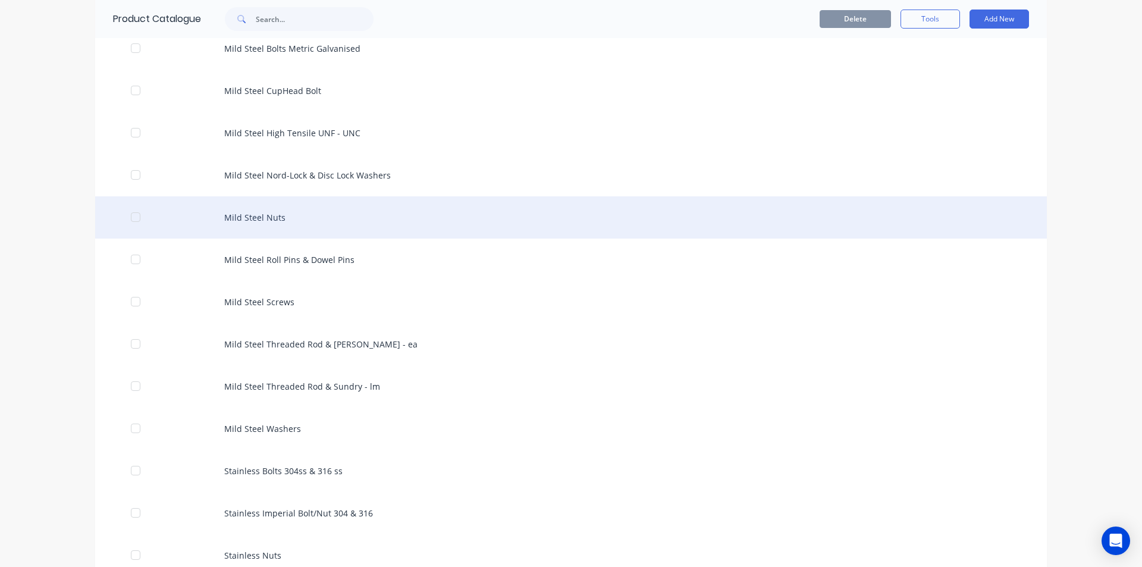
click at [252, 223] on div "Mild Steel Nuts" at bounding box center [571, 217] width 952 height 42
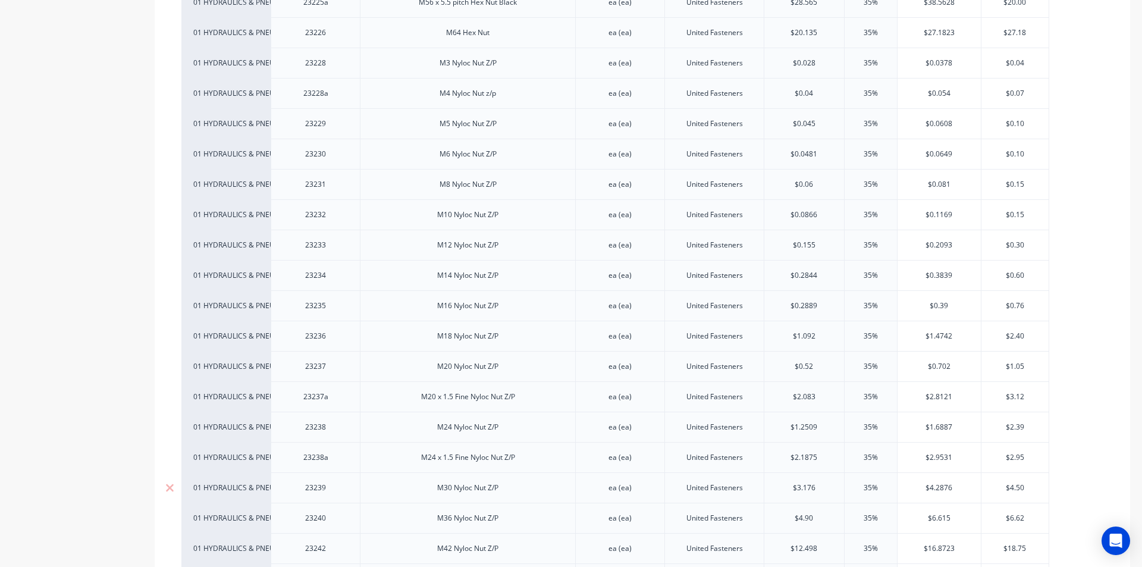
scroll to position [1665, 0]
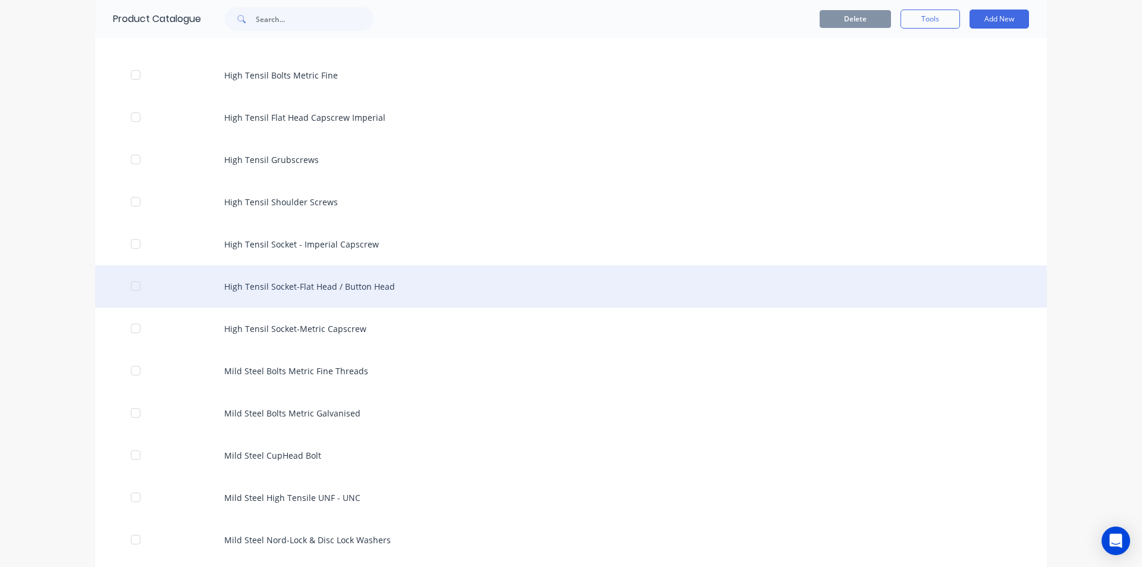
scroll to position [297, 0]
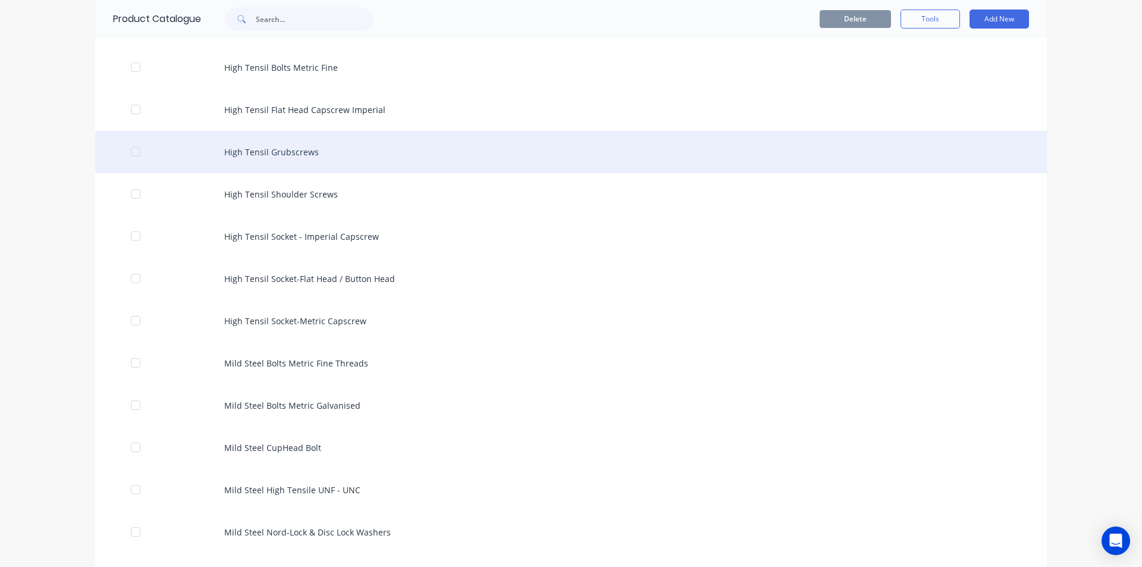
click at [285, 151] on div "High Tensil Grubscrews" at bounding box center [571, 152] width 952 height 42
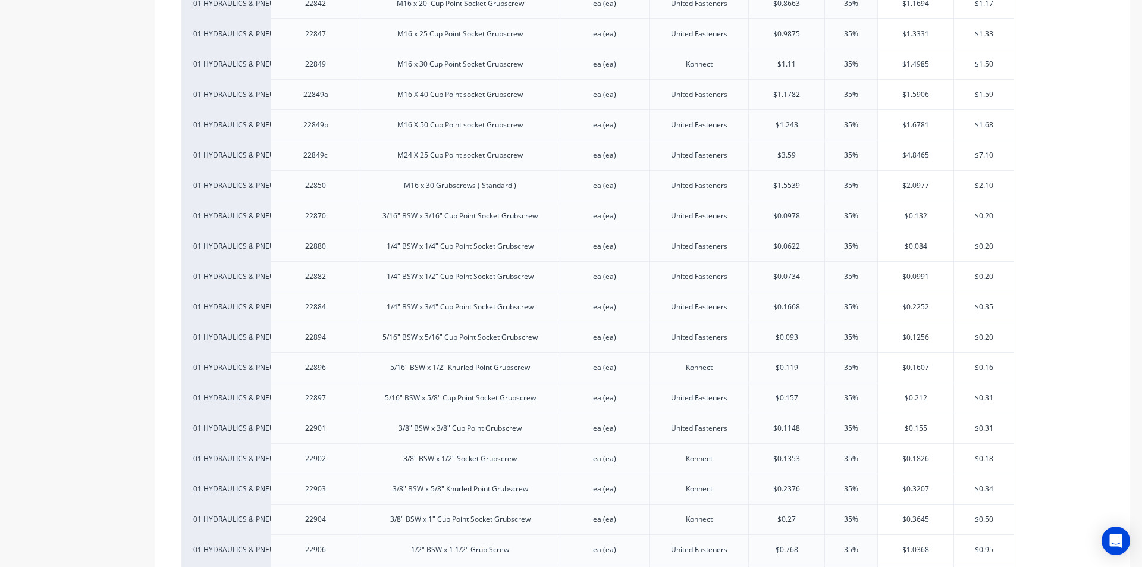
scroll to position [1242, 0]
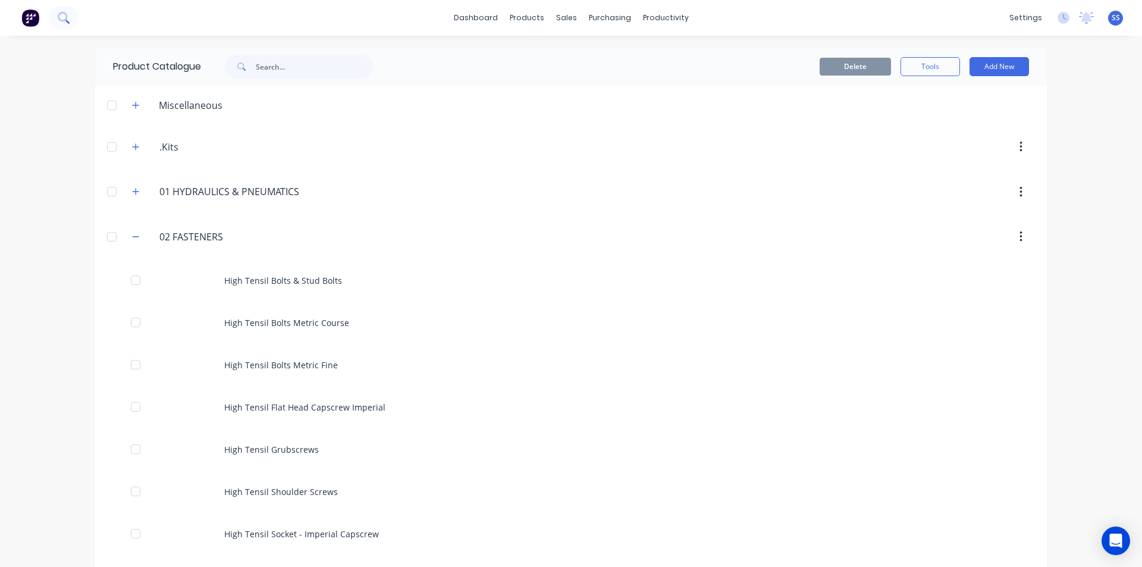
click at [64, 13] on icon at bounding box center [63, 17] width 10 height 10
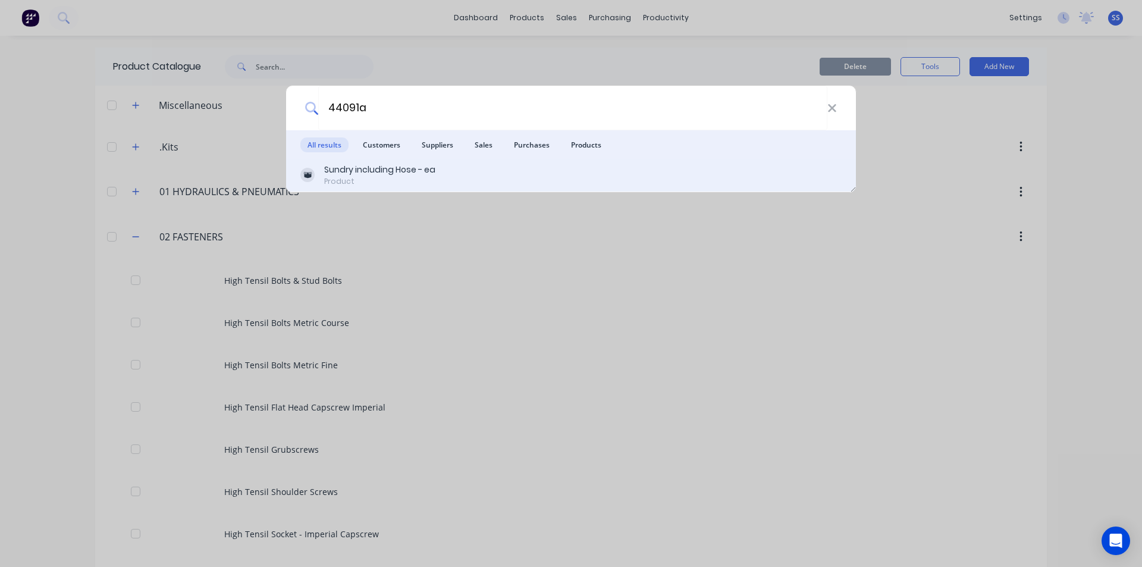
type input "44091a"
click at [374, 168] on div "Sundry including Hose - ea" at bounding box center [379, 170] width 111 height 12
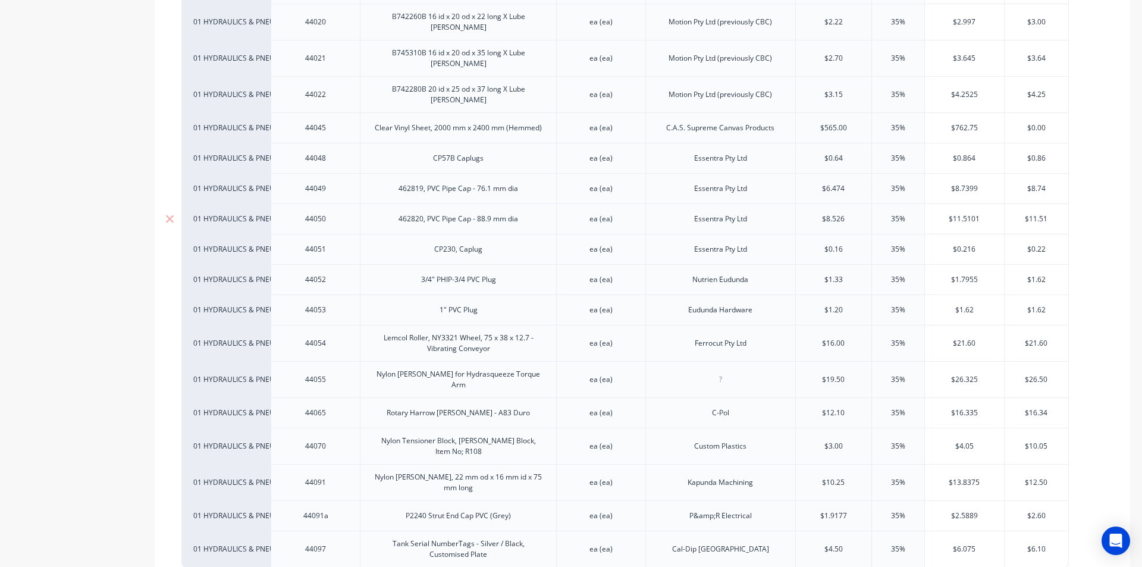
scroll to position [416, 0]
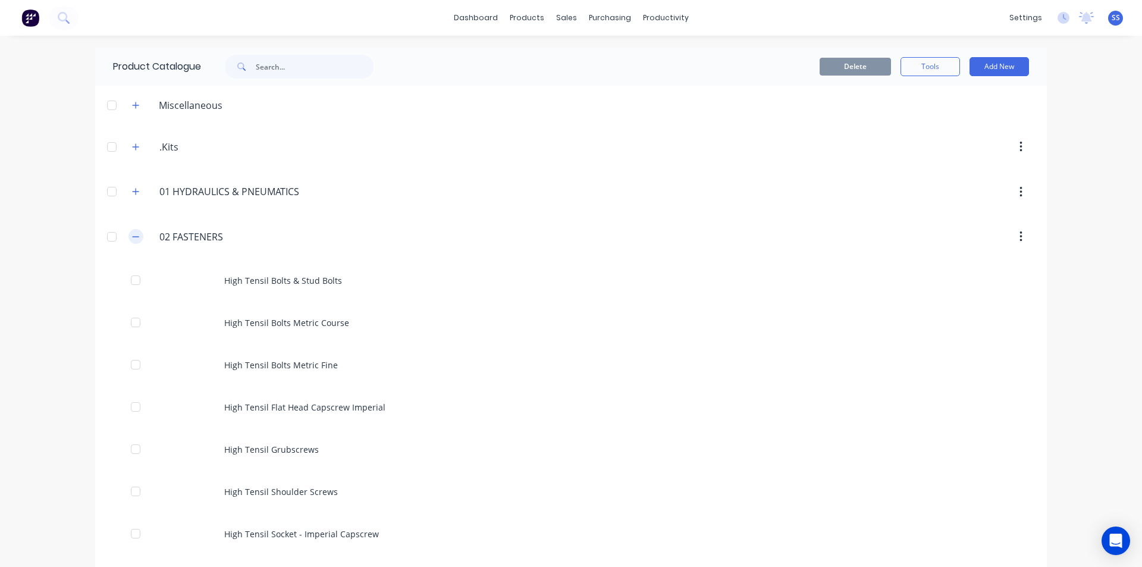
click at [136, 237] on button "button" at bounding box center [135, 236] width 15 height 15
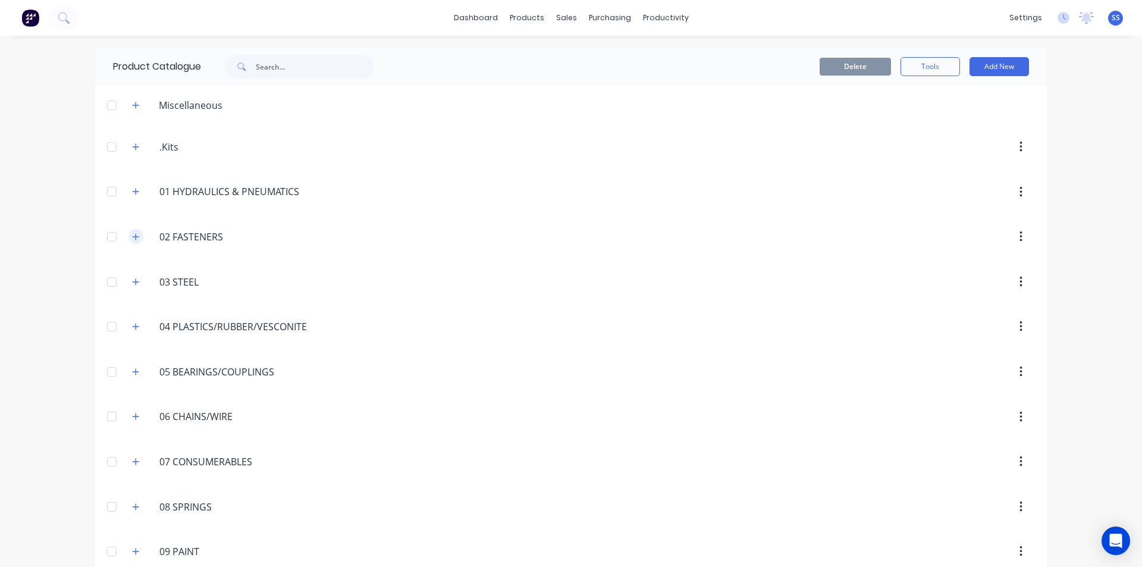
click at [136, 240] on button "button" at bounding box center [135, 236] width 15 height 15
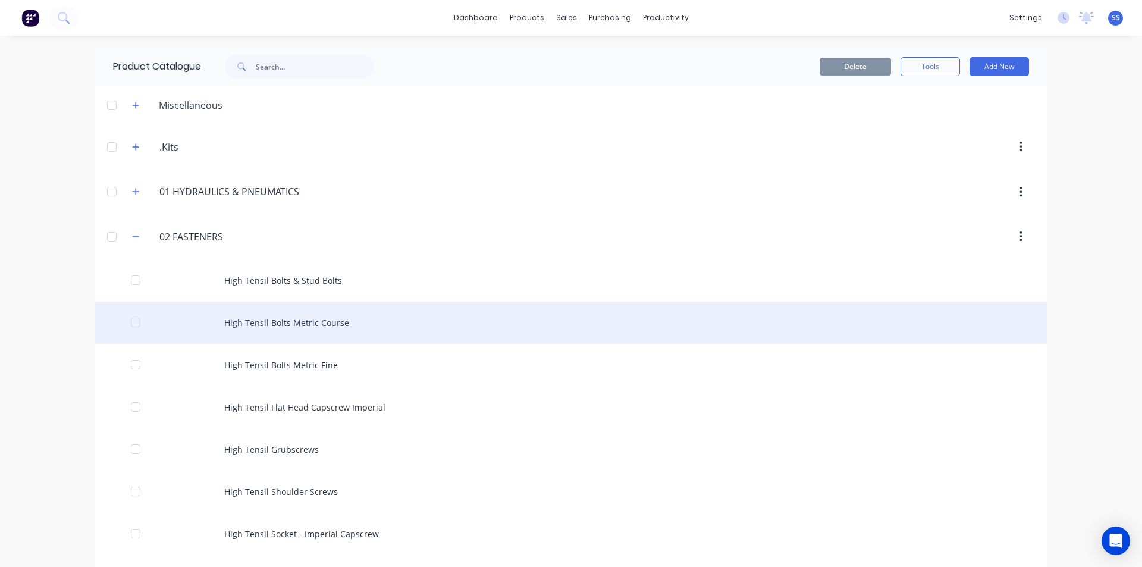
click at [285, 318] on div "High Tensil Bolts Metric Course" at bounding box center [571, 323] width 952 height 42
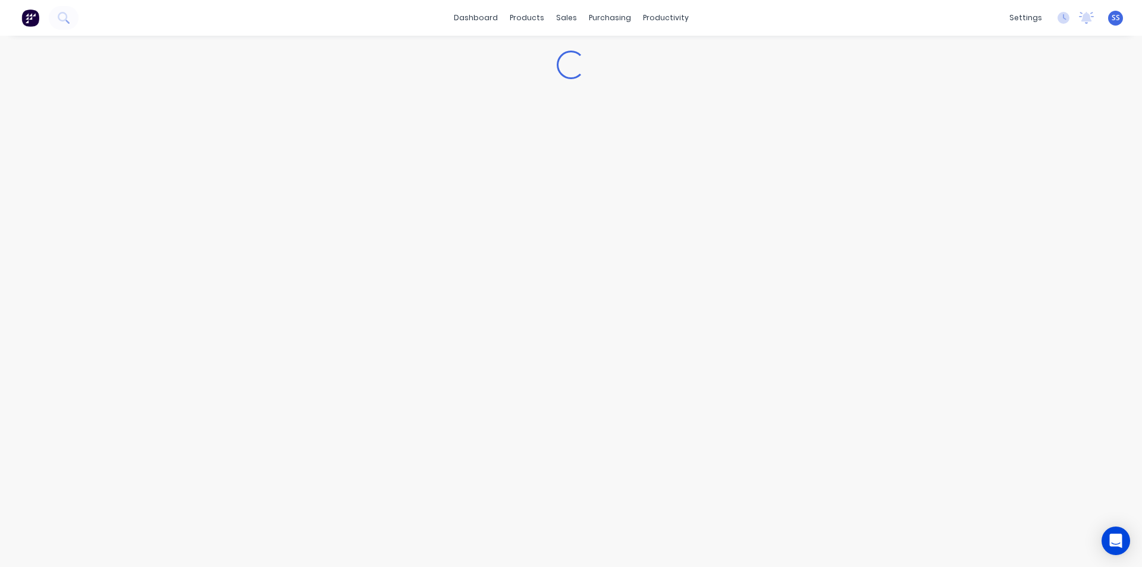
click at [285, 318] on div "Loading..." at bounding box center [571, 289] width 1142 height 507
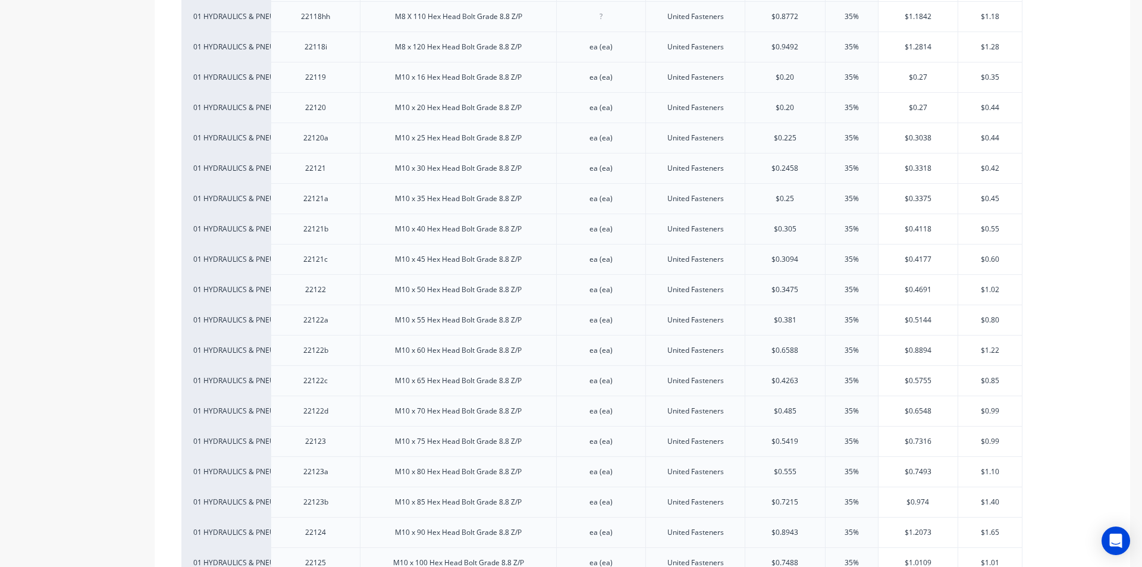
scroll to position [1546, 0]
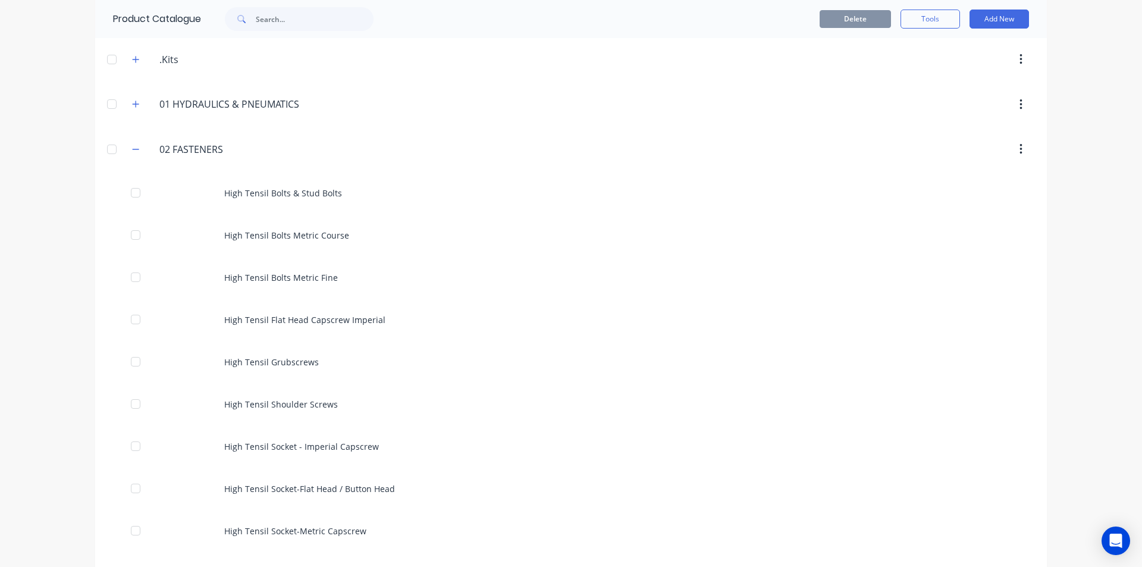
scroll to position [416, 0]
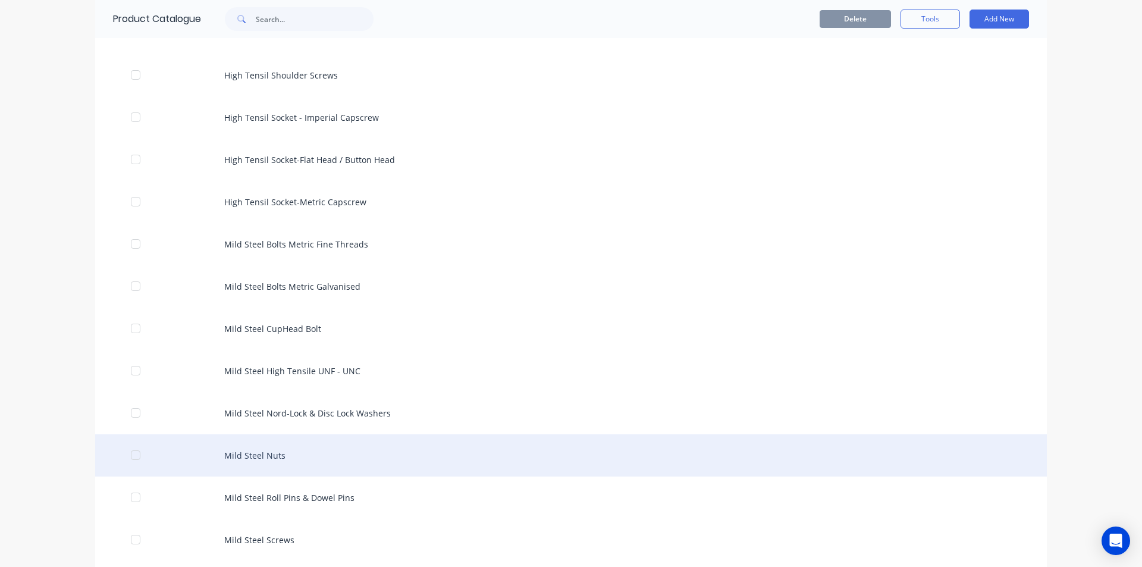
click at [244, 465] on div "Mild Steel Nuts" at bounding box center [571, 455] width 952 height 42
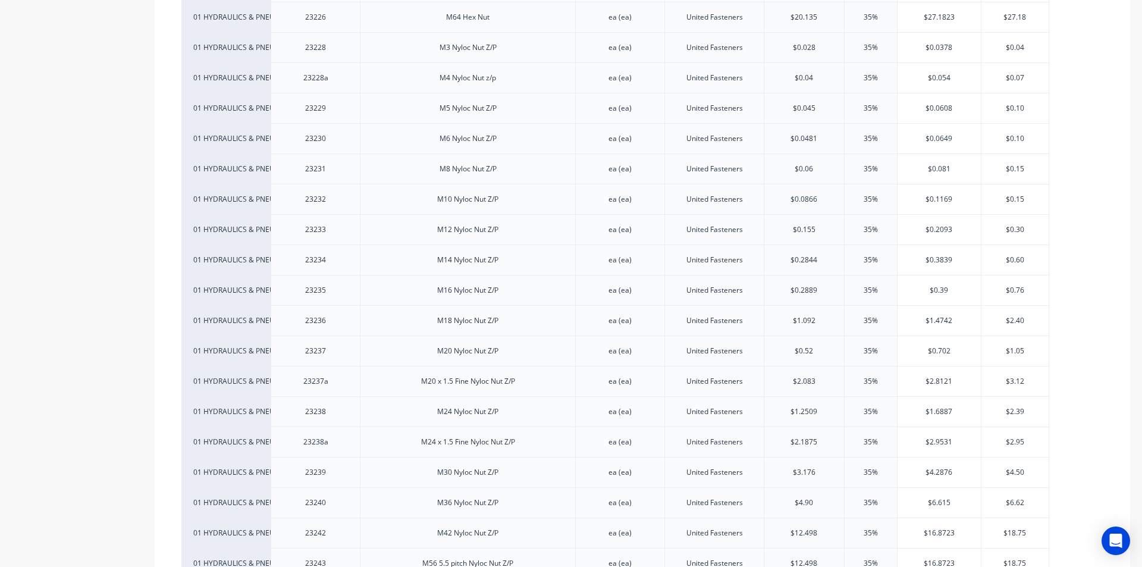
scroll to position [1725, 0]
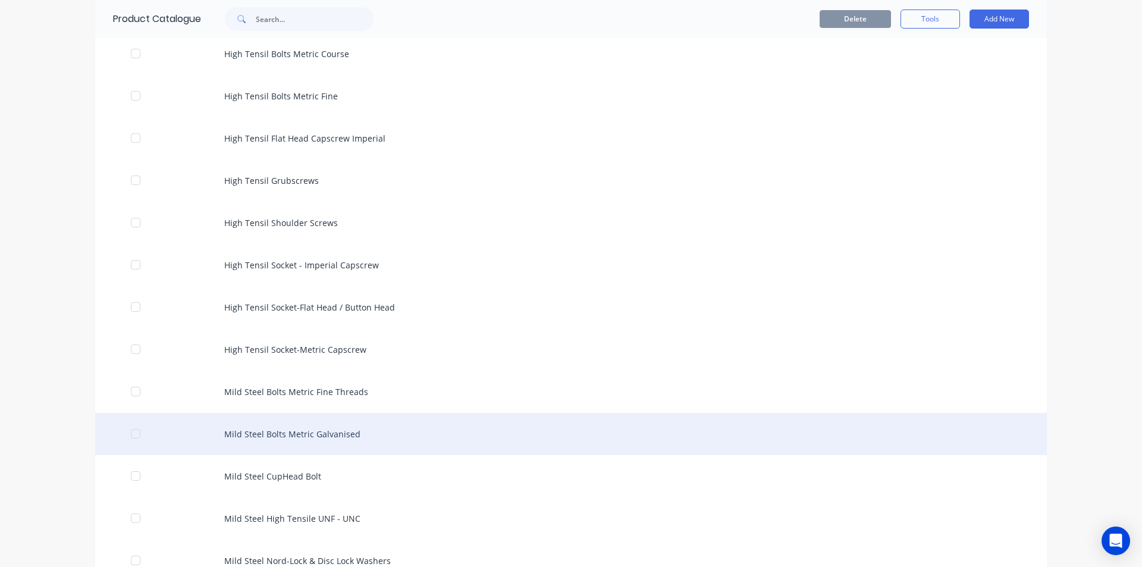
scroll to position [297, 0]
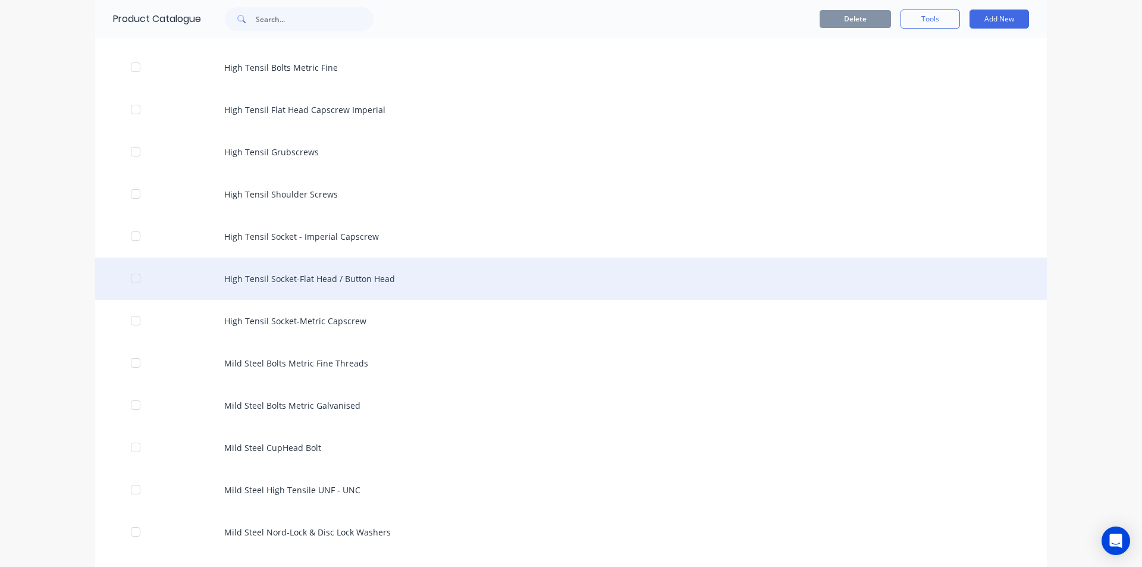
click at [341, 281] on div "High Tensil Socket-Flat Head / Button Head" at bounding box center [571, 279] width 952 height 42
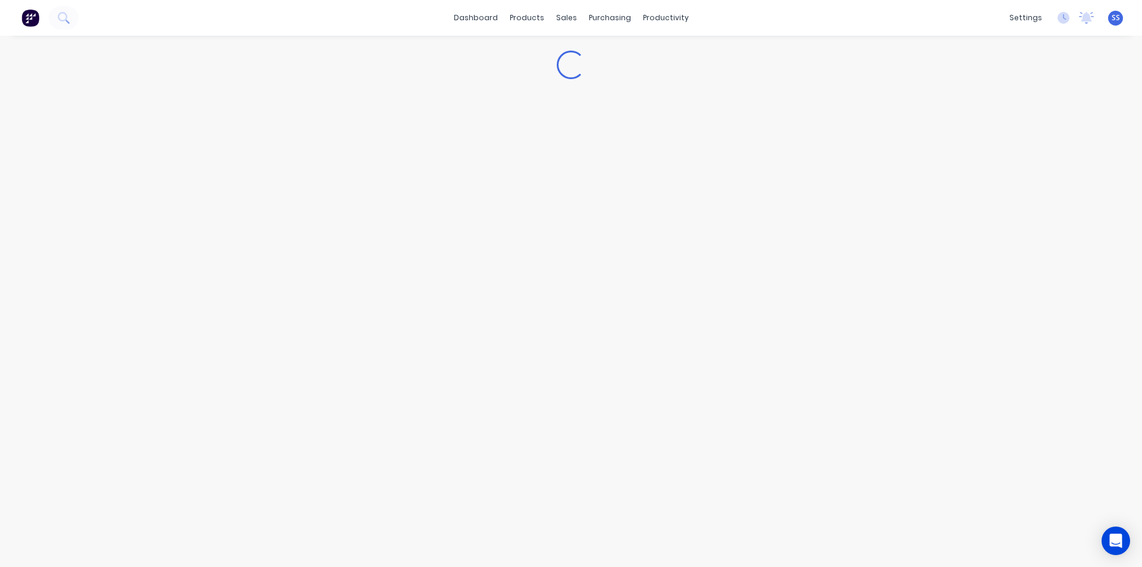
click at [341, 281] on div "Loading..." at bounding box center [571, 289] width 1142 height 507
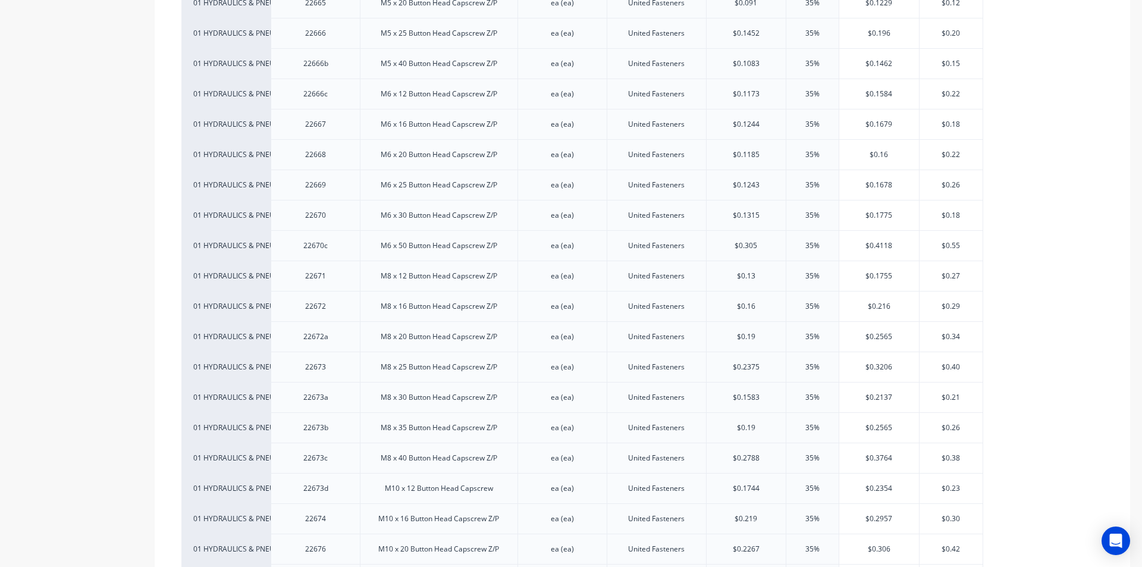
scroll to position [3747, 0]
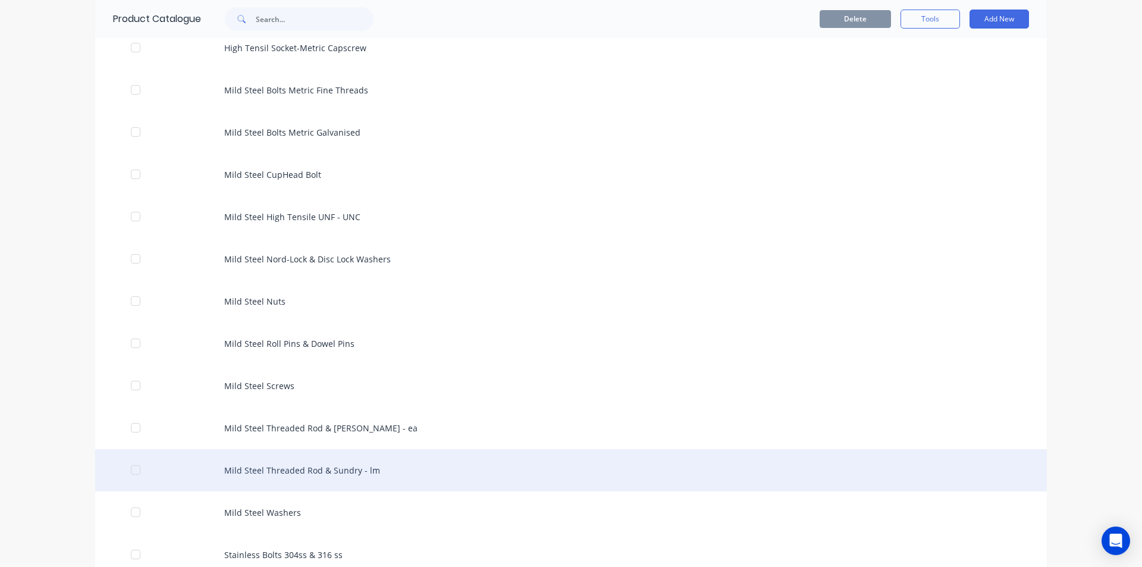
scroll to position [595, 0]
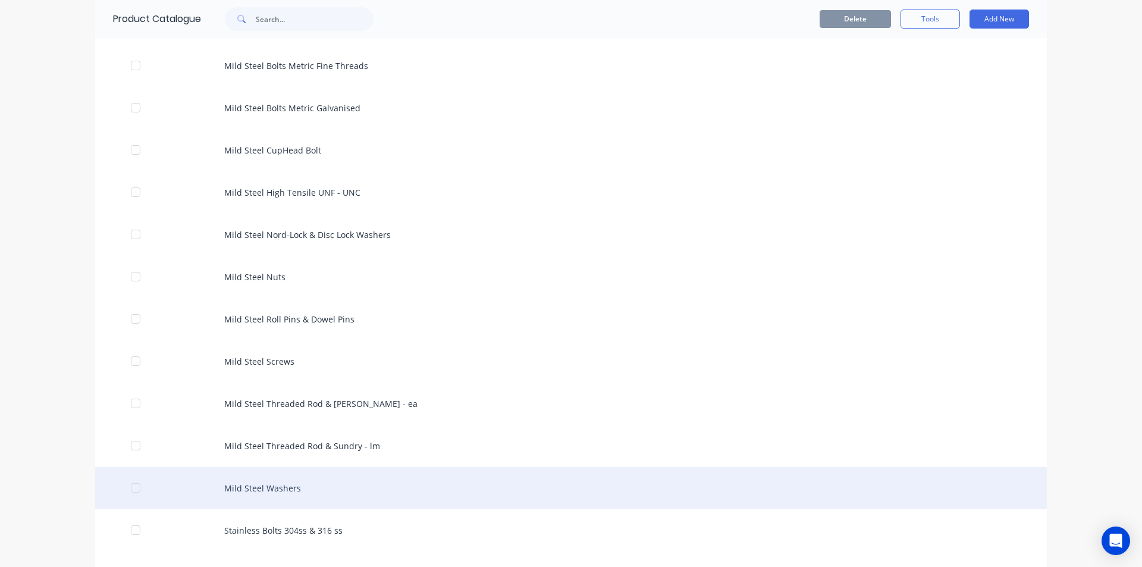
click at [283, 489] on div "Mild Steel Washers" at bounding box center [571, 488] width 952 height 42
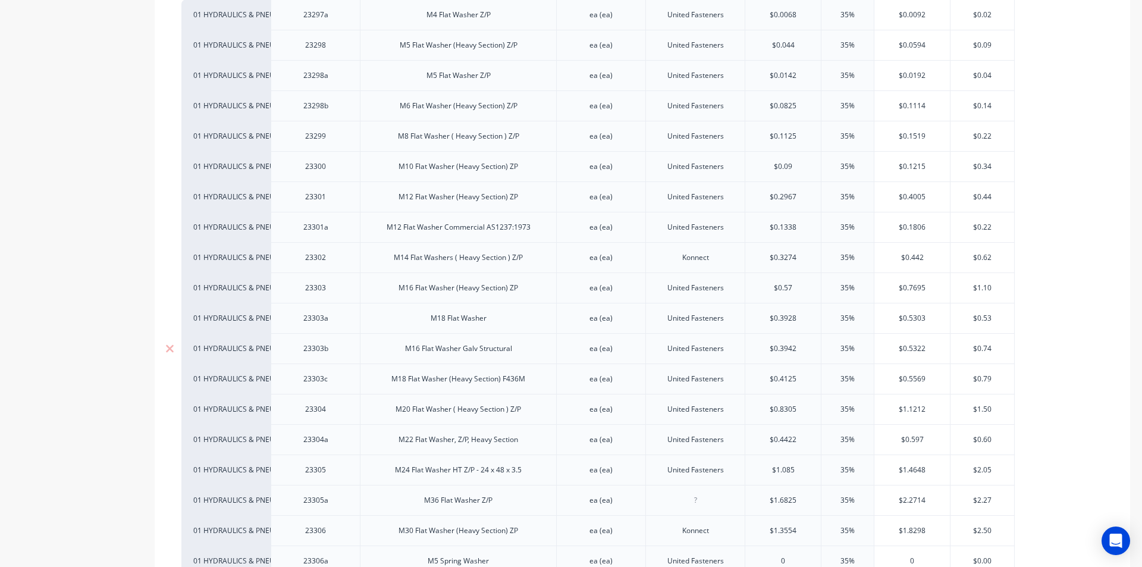
scroll to position [297, 0]
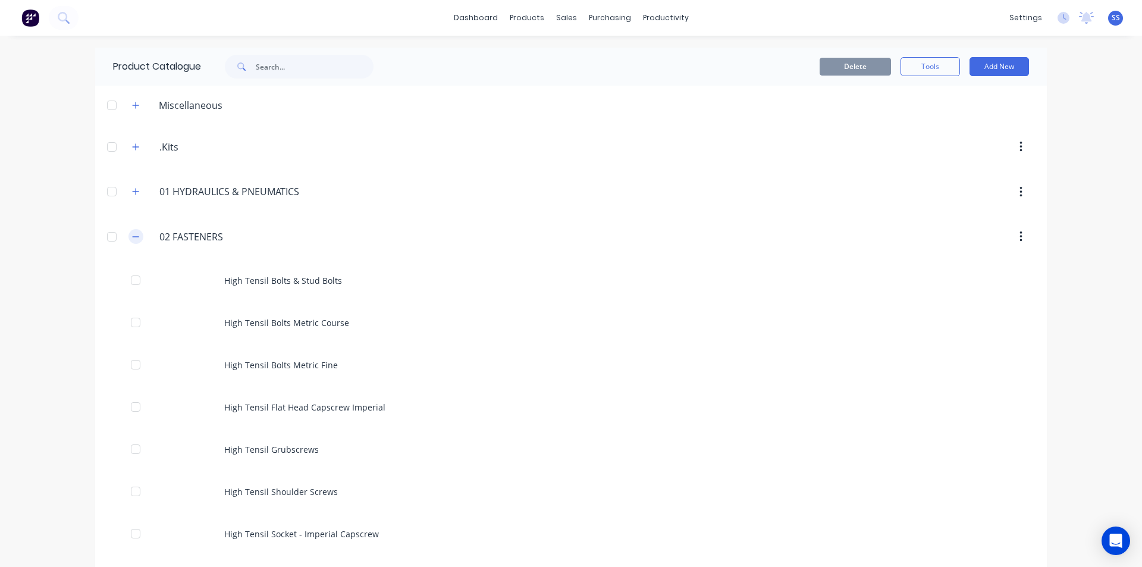
click at [132, 240] on icon "button" at bounding box center [135, 237] width 7 height 8
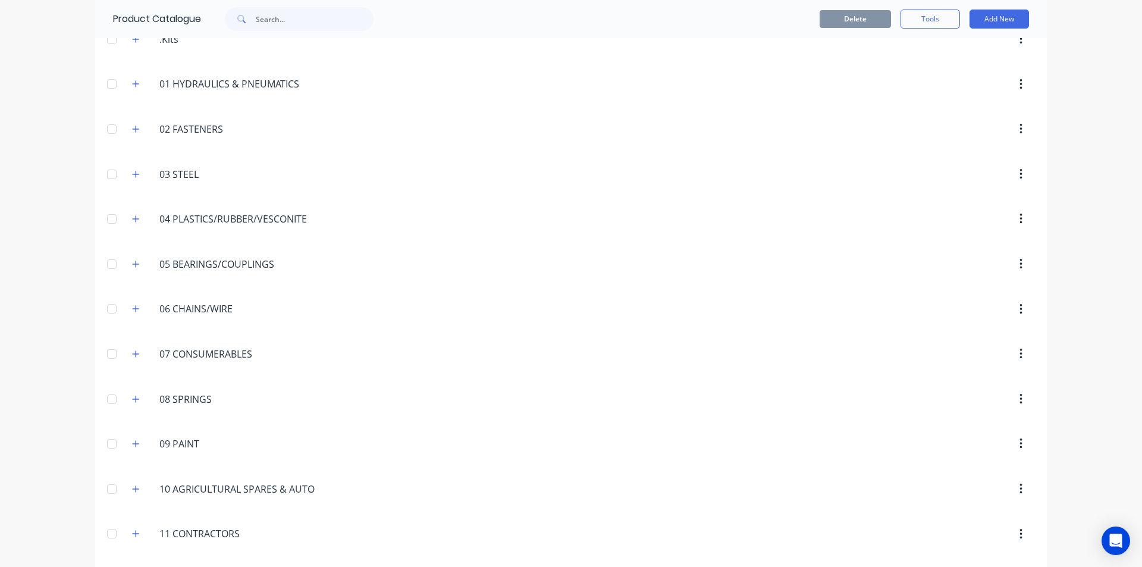
scroll to position [83, 0]
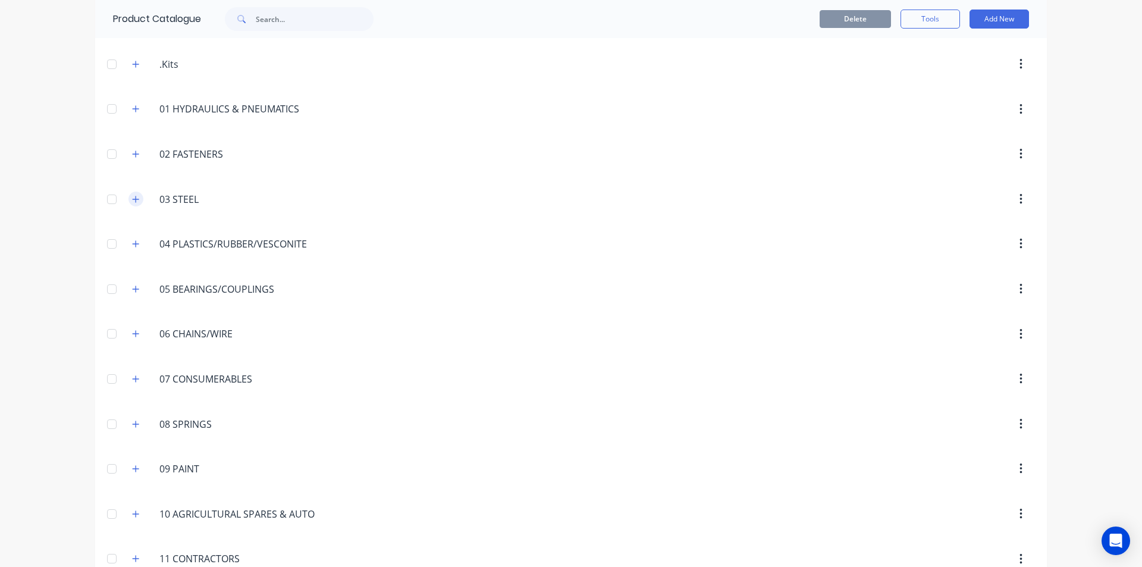
click at [132, 201] on icon "button" at bounding box center [135, 199] width 7 height 8
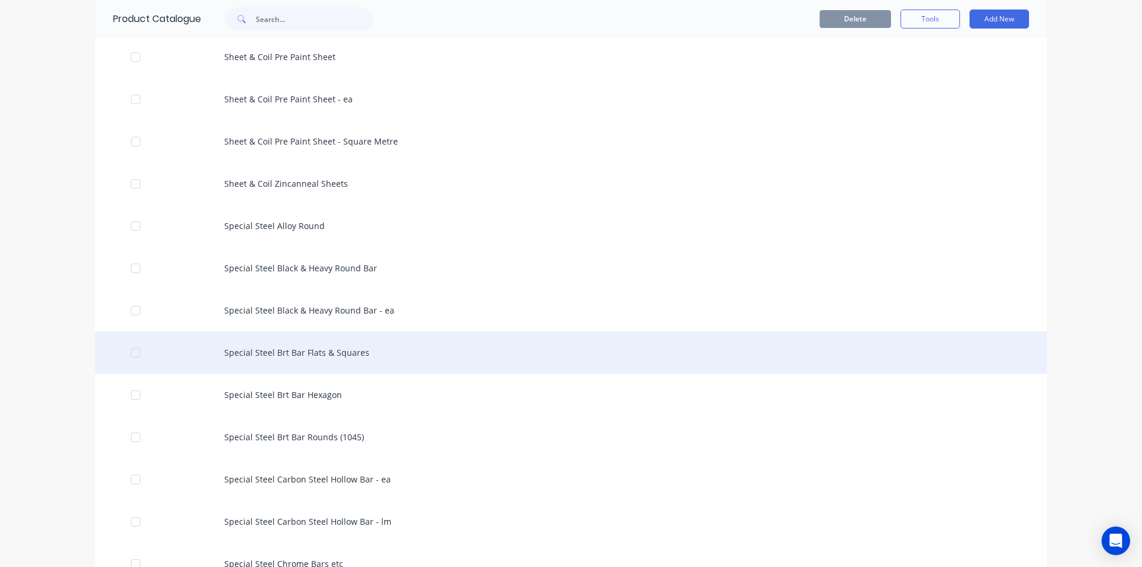
scroll to position [2164, 0]
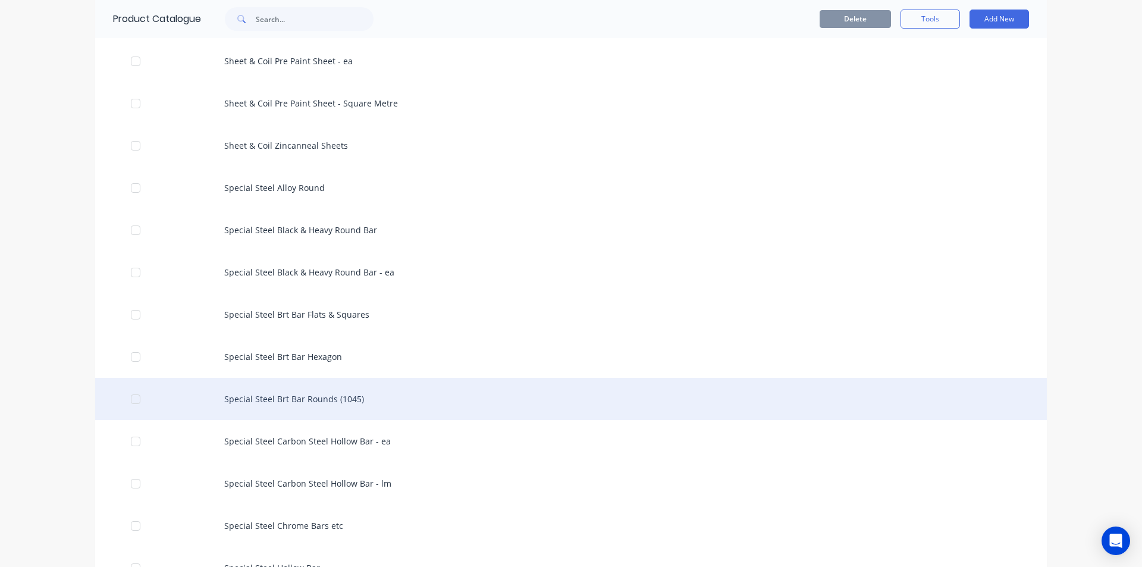
click at [327, 396] on div "Special Steel Brt Bar Rounds (1045)" at bounding box center [571, 399] width 952 height 42
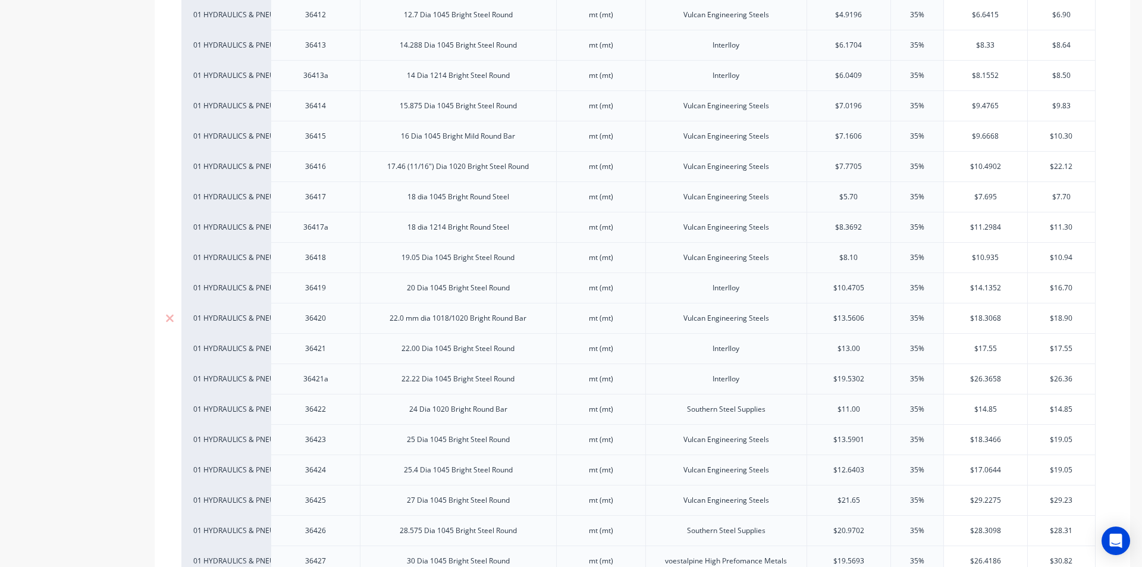
scroll to position [654, 0]
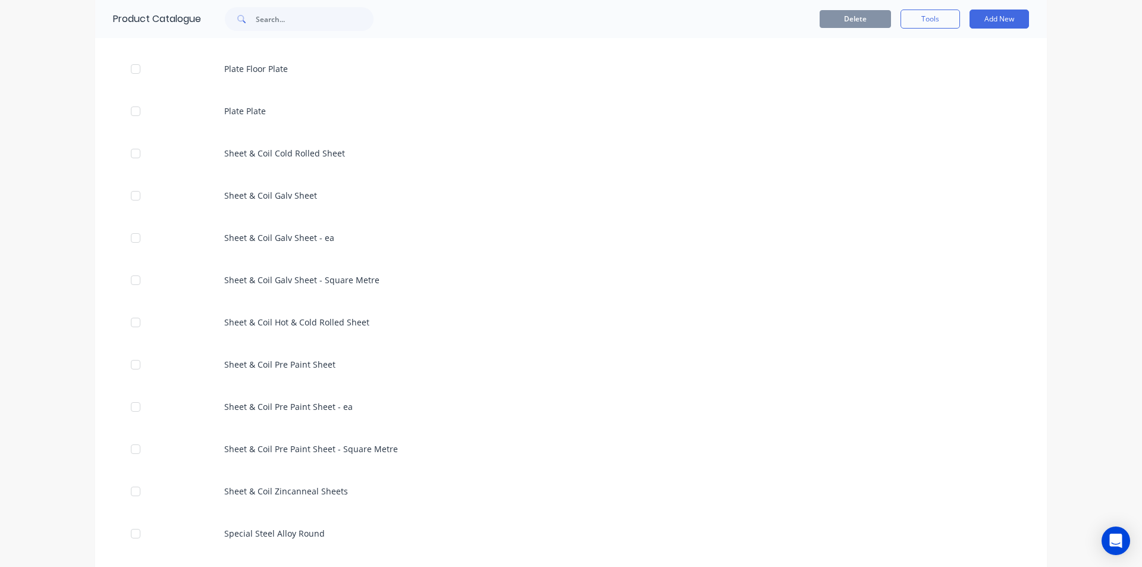
scroll to position [2082, 0]
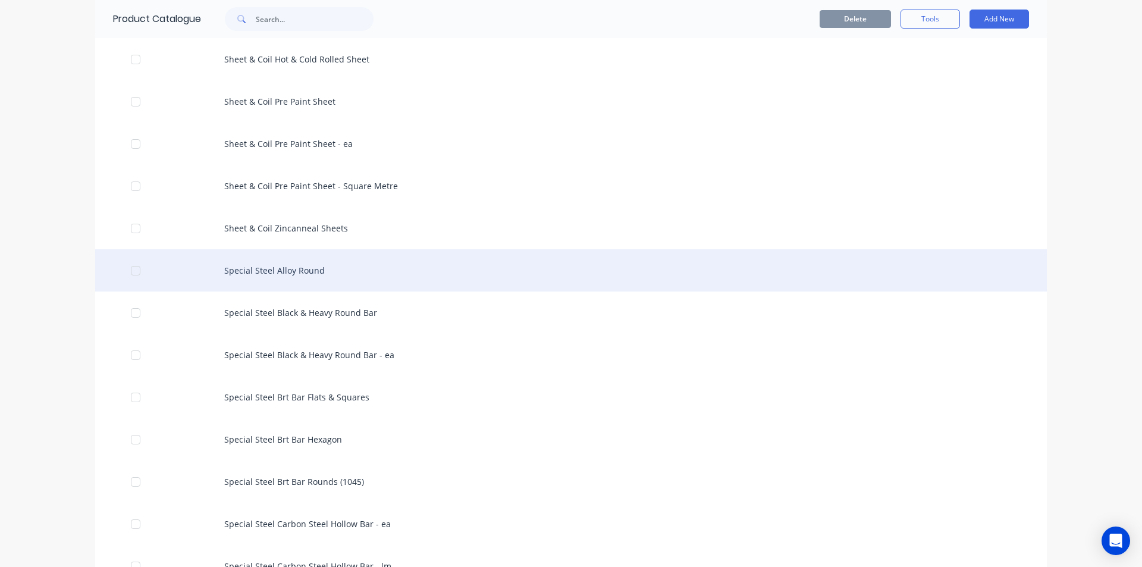
click at [290, 269] on div "Special Steel Alloy Round" at bounding box center [571, 270] width 952 height 42
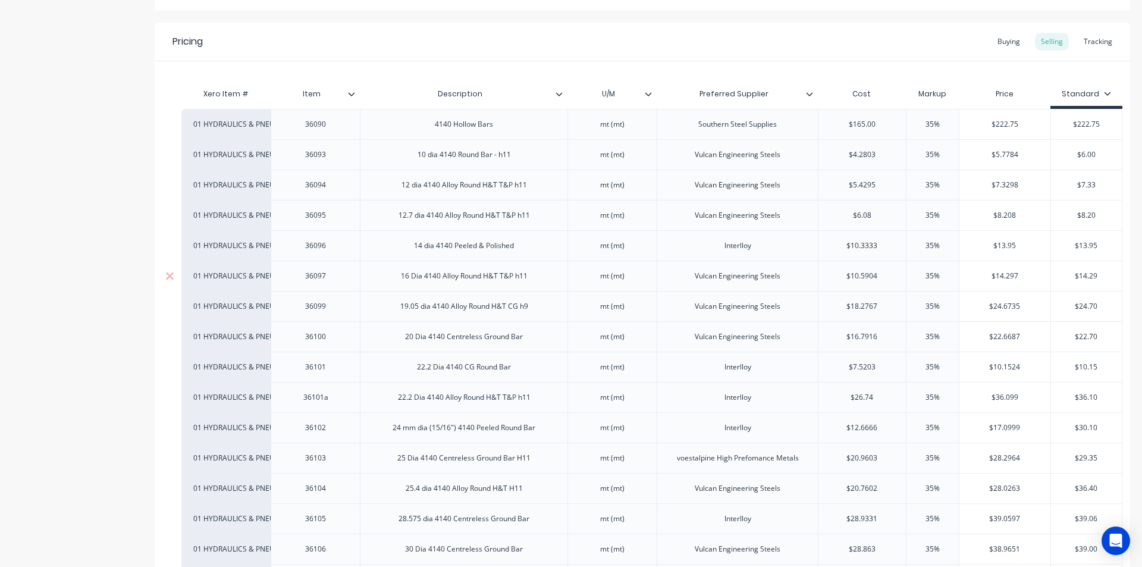
scroll to position [357, 0]
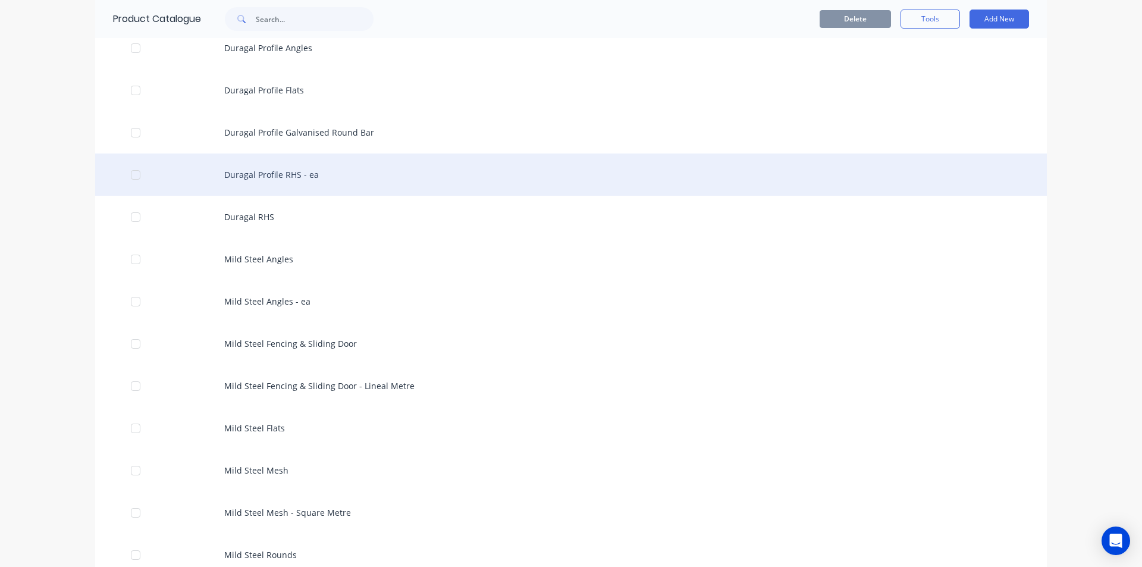
scroll to position [1130, 0]
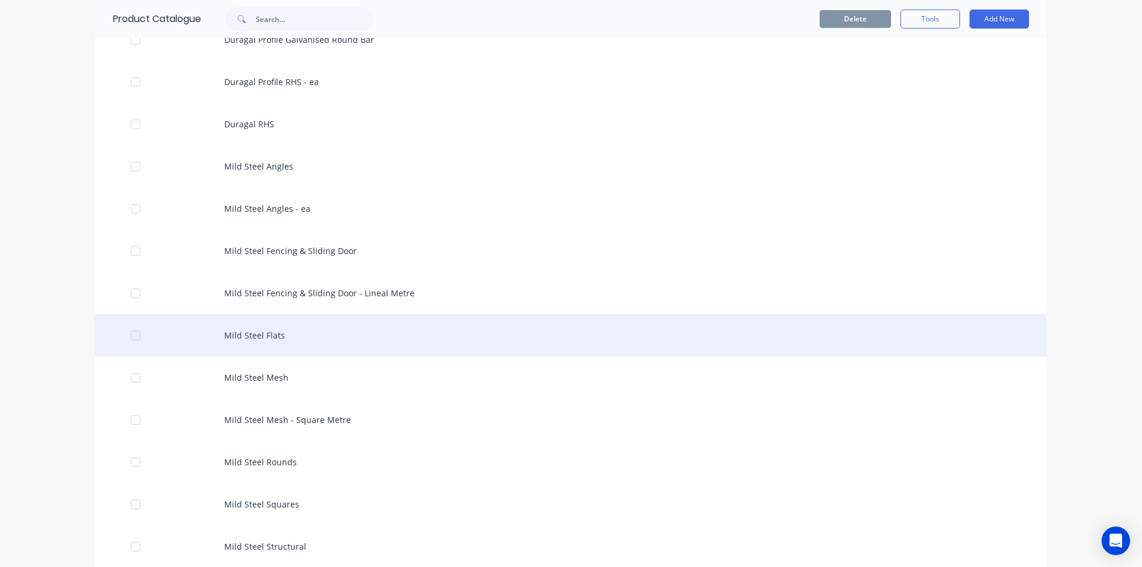
click at [263, 329] on div "Mild Steel Flats" at bounding box center [571, 335] width 952 height 42
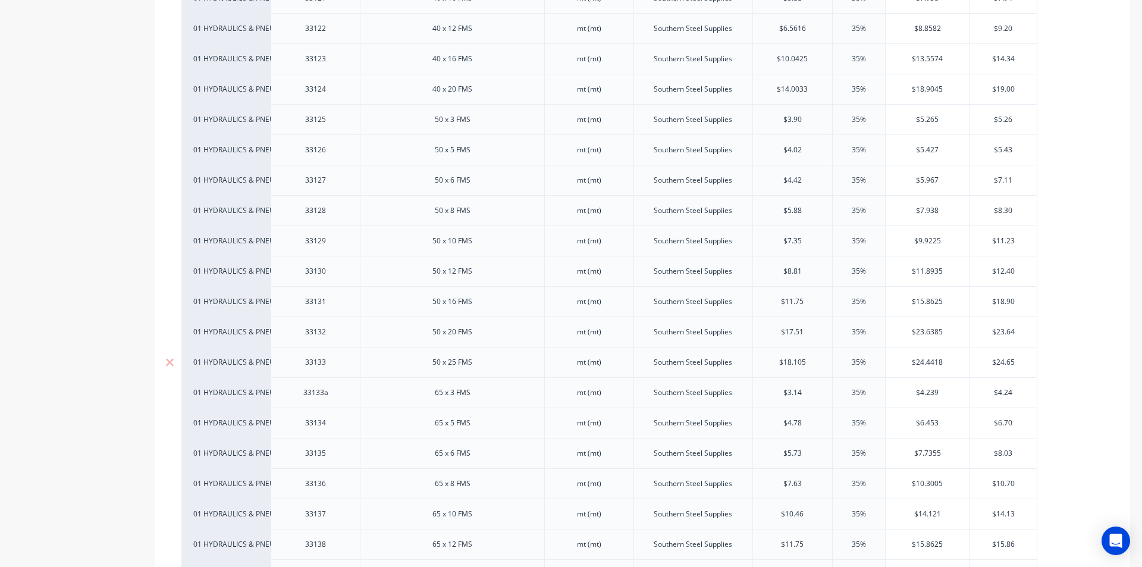
scroll to position [1190, 0]
